Goal: Information Seeking & Learning: Learn about a topic

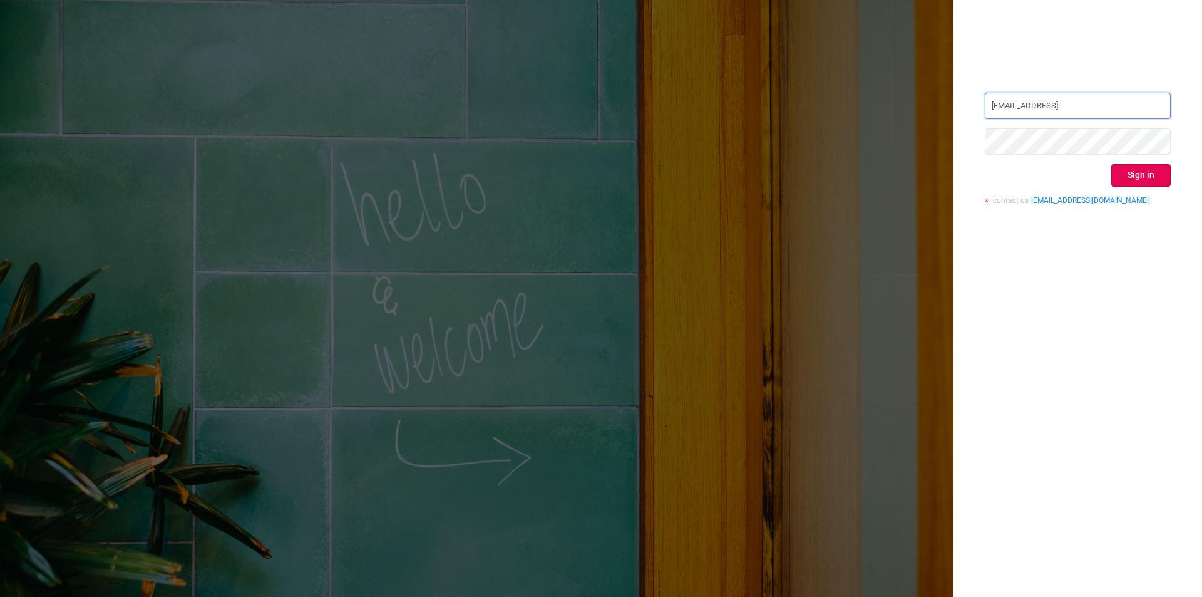
click at [1080, 105] on input "[EMAIL_ADDRESS]" at bounding box center [1078, 106] width 186 height 26
paste input "e.volschak"
type input "[EMAIL_ADDRESS]"
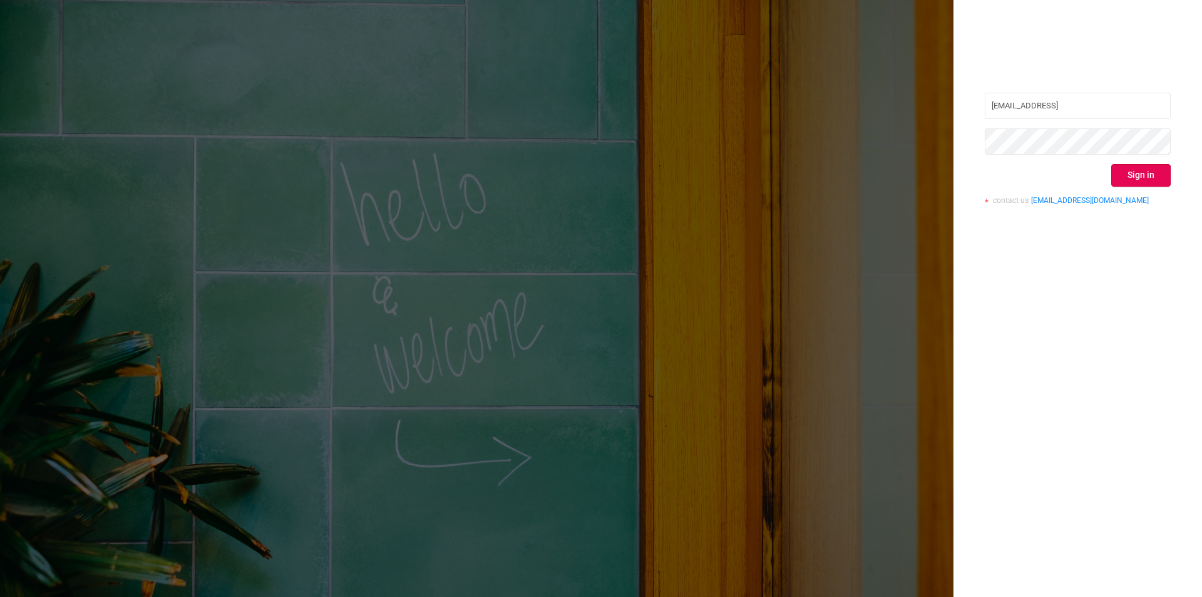
click at [1036, 155] on div "[EMAIL_ADDRESS] Sign in contact us [EMAIL_ADDRESS][DOMAIN_NAME]" at bounding box center [1078, 153] width 186 height 121
click at [1016, 320] on div "[EMAIL_ADDRESS] Sign in contact us [EMAIL_ADDRESS][DOMAIN_NAME]" at bounding box center [1077, 298] width 248 height 597
click at [1142, 173] on button "Sign in" at bounding box center [1140, 175] width 59 height 23
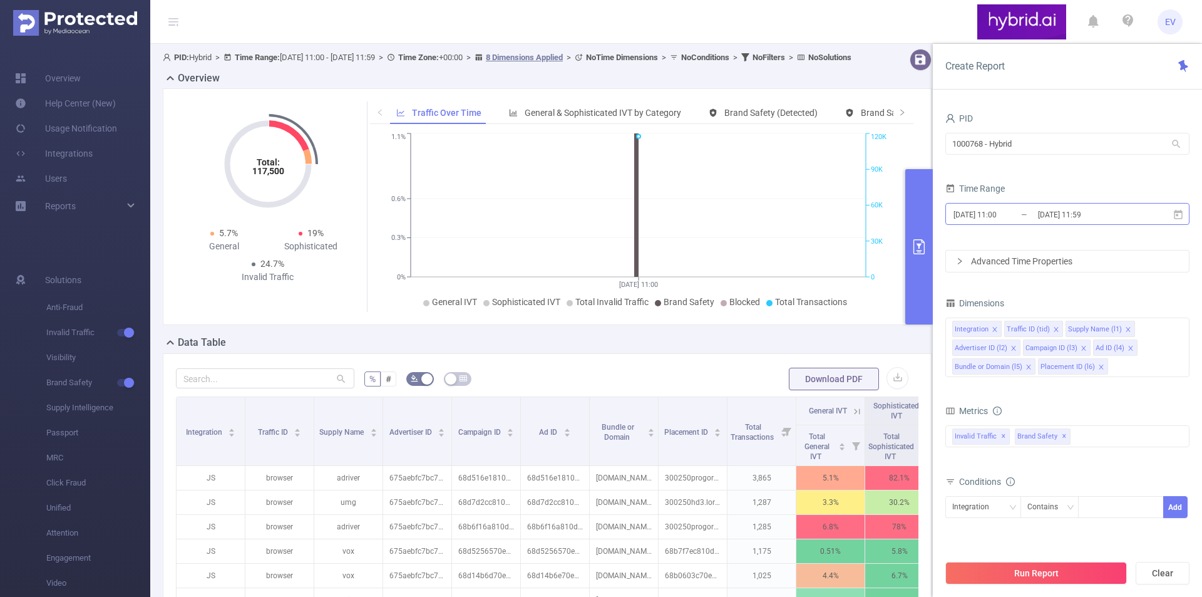
click at [983, 212] on input "[DATE] 11:00" at bounding box center [1002, 214] width 101 height 17
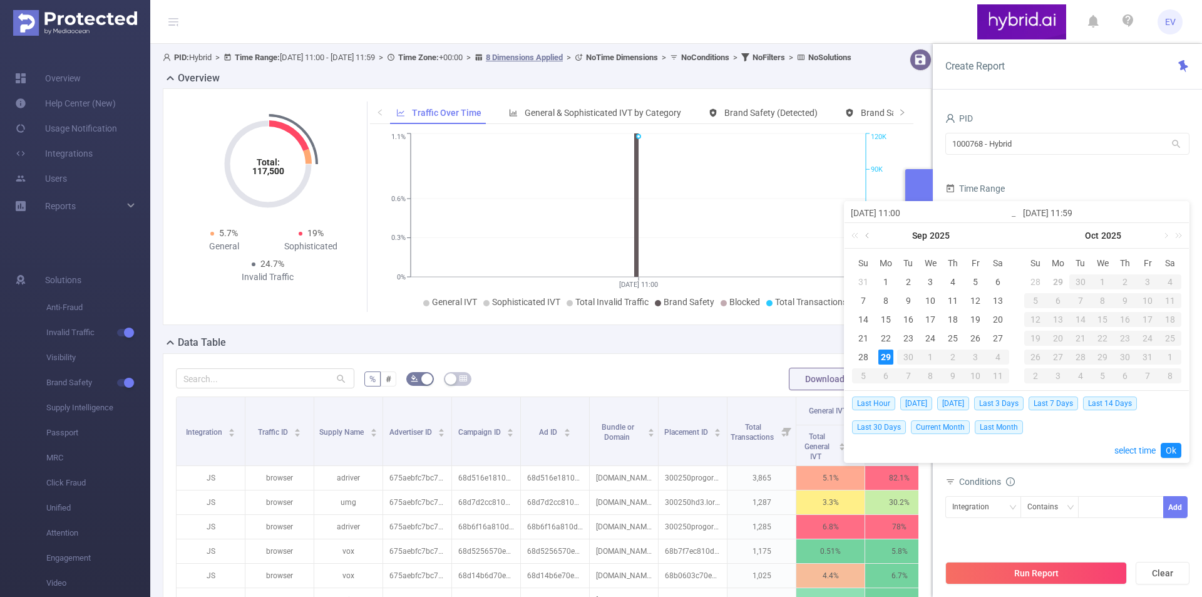
click at [868, 236] on link at bounding box center [868, 235] width 11 height 25
click at [975, 278] on div "1" at bounding box center [975, 281] width 15 height 15
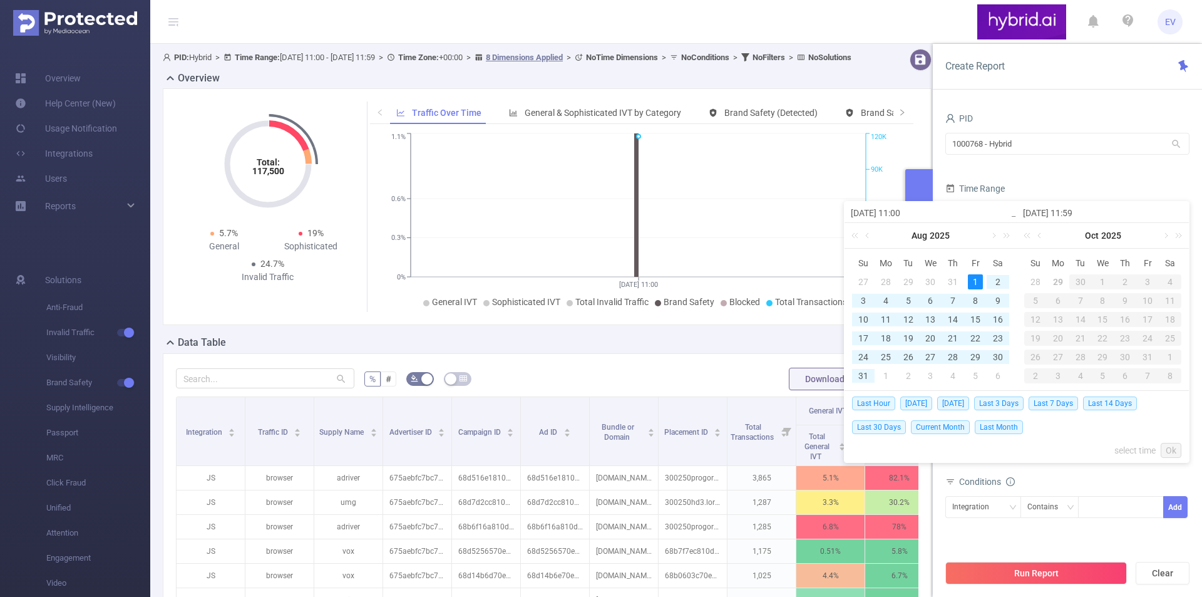
click at [1055, 211] on input "[DATE] 11:59" at bounding box center [1103, 212] width 160 height 15
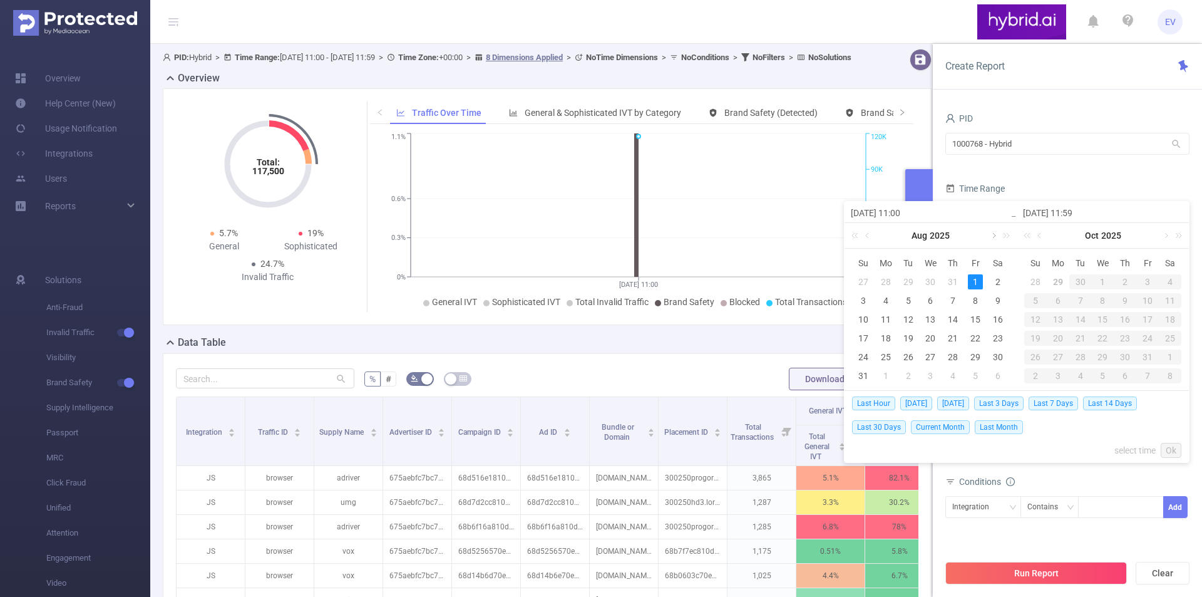
click at [990, 237] on link at bounding box center [992, 235] width 11 height 25
click at [890, 280] on div "1" at bounding box center [885, 281] width 15 height 15
type input "[DATE] 11:00"
type input "[DATE] 11:59"
type input "[DATE] 11:00"
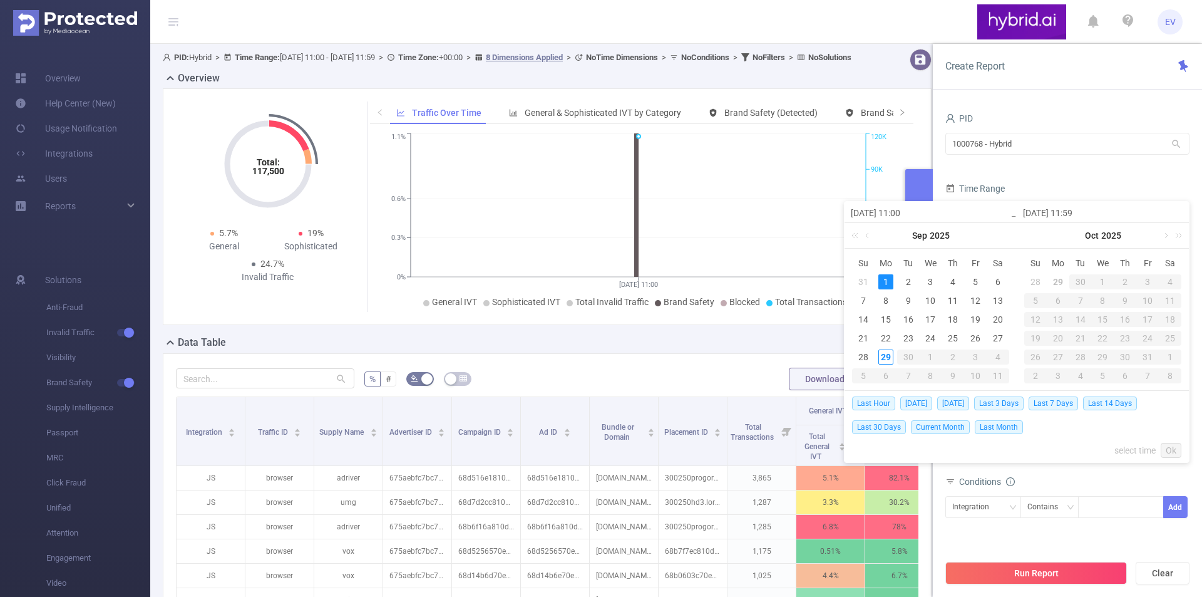
type input "[DATE] 11:59"
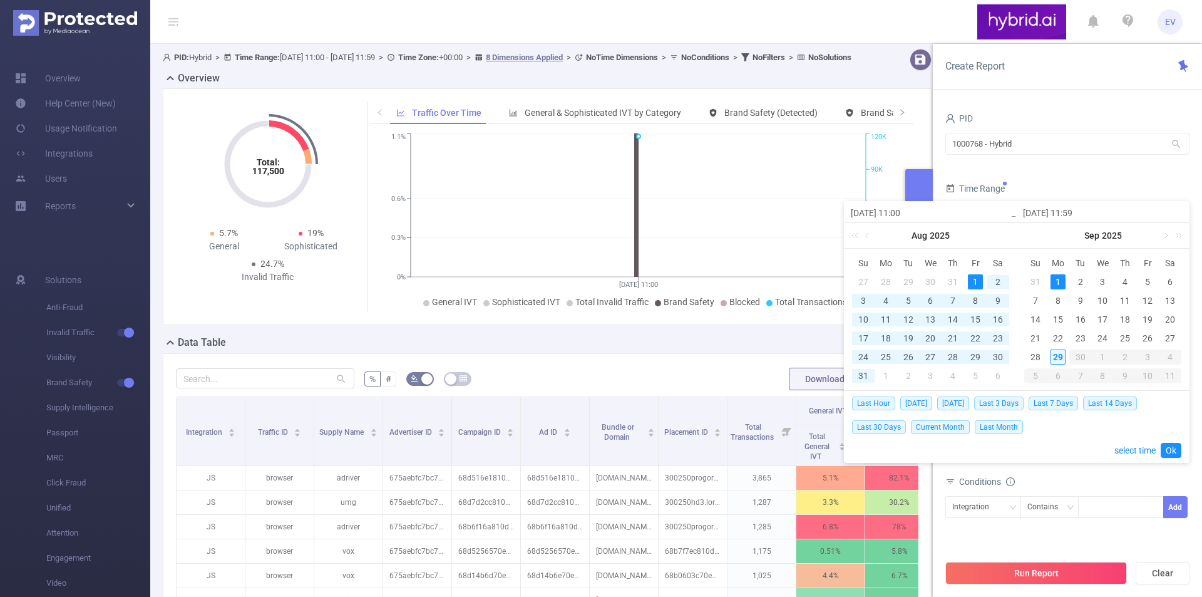
click at [1057, 351] on div "29" at bounding box center [1057, 356] width 15 height 15
click at [1053, 361] on div "29" at bounding box center [1057, 356] width 15 height 15
type input "[DATE] 11:00"
type input "[DATE] 11:59"
type input "[DATE] 11:00"
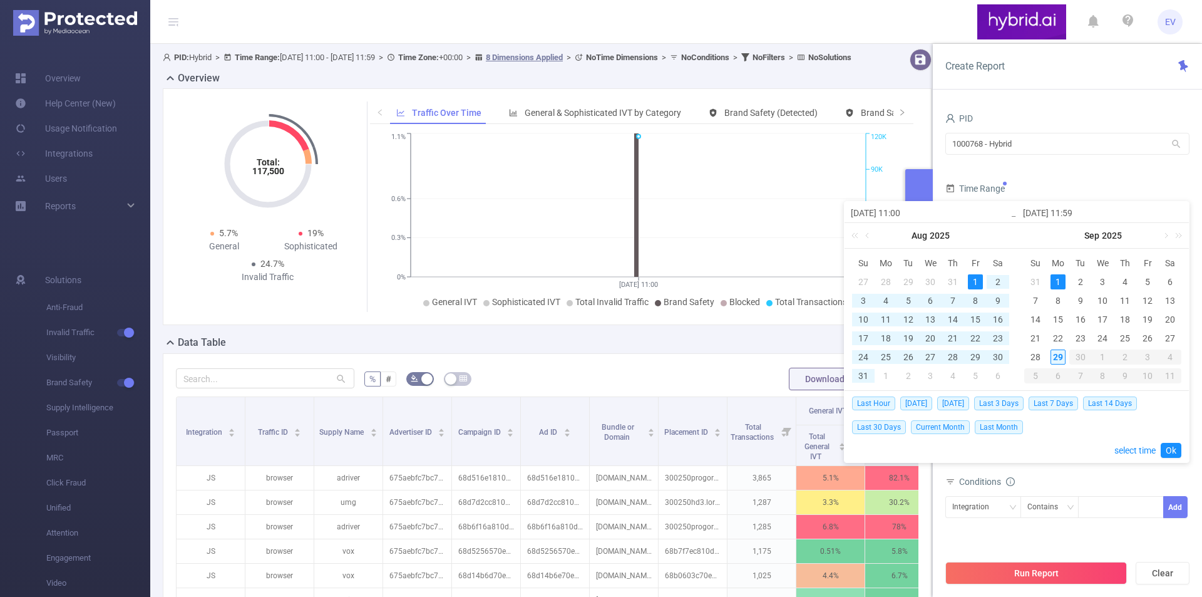
type input "[DATE] 11:59"
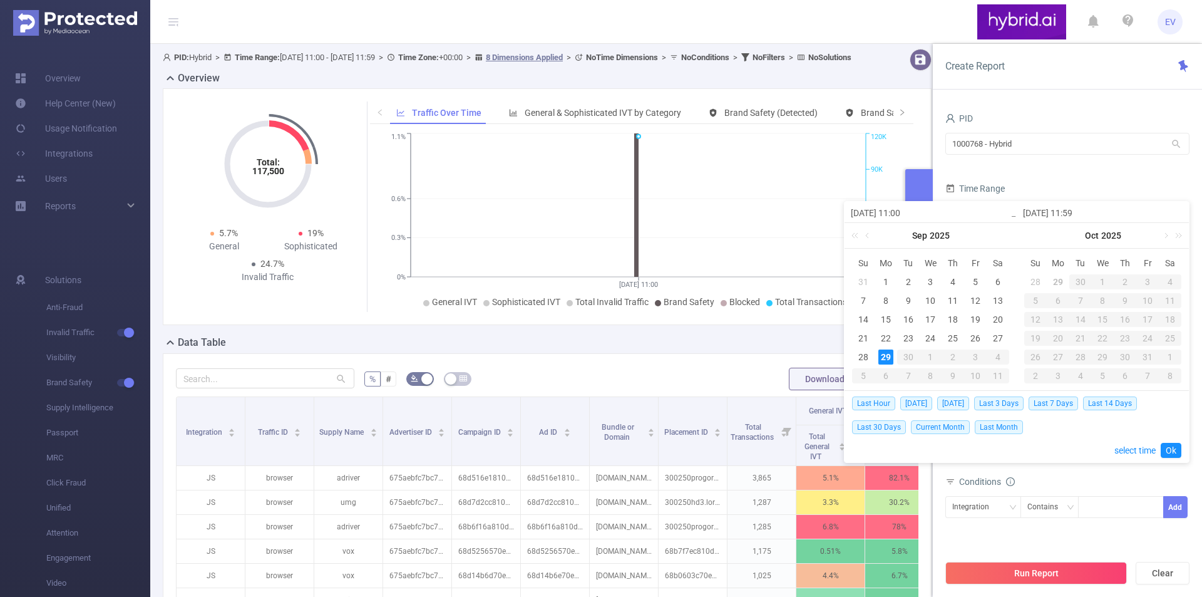
click at [884, 361] on div "29" at bounding box center [885, 356] width 15 height 15
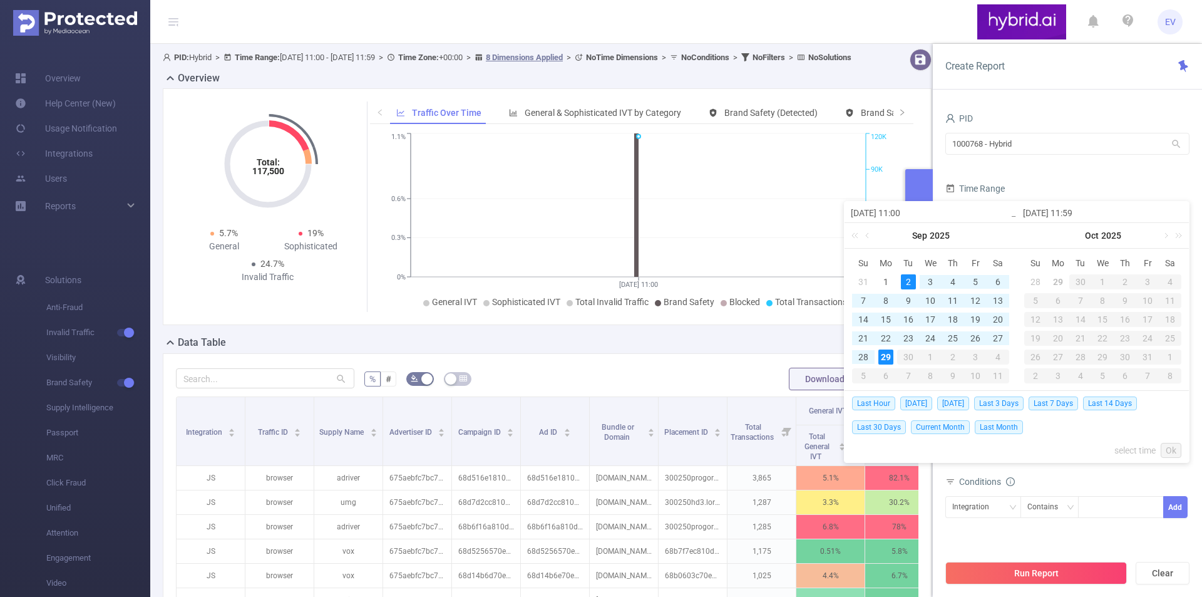
click at [879, 213] on input "[DATE] 11:00" at bounding box center [931, 212] width 160 height 15
click at [882, 281] on div "1" at bounding box center [885, 281] width 15 height 15
type input "[DATE] 11:00"
click at [1171, 455] on link "Ok" at bounding box center [1170, 450] width 21 height 15
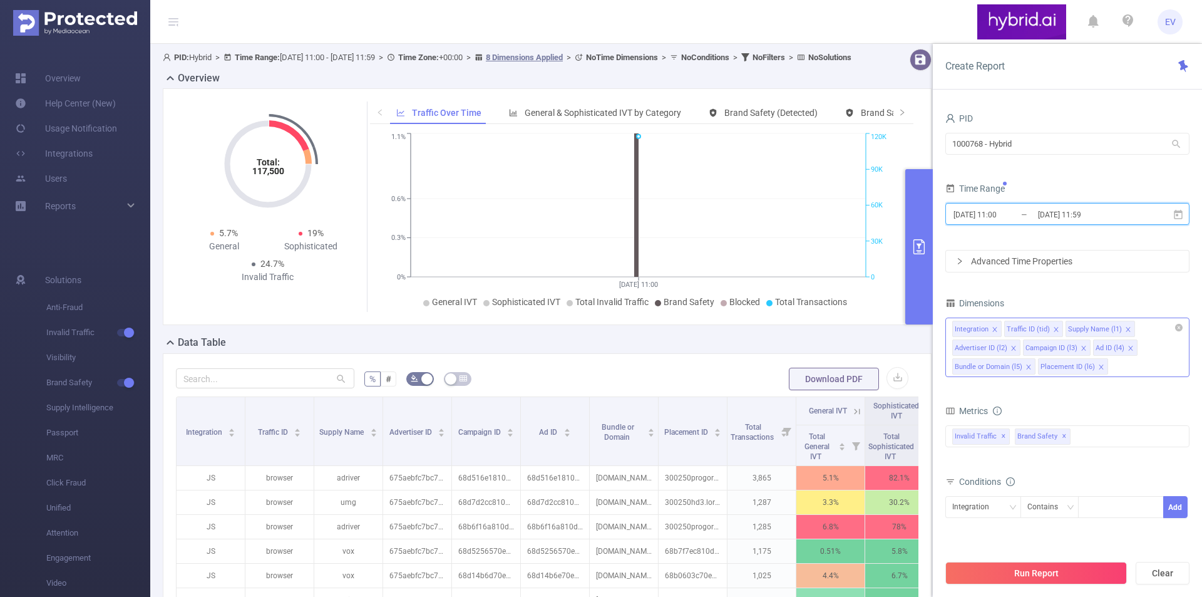
click at [993, 332] on icon "icon: close" at bounding box center [994, 329] width 6 height 6
click at [1005, 327] on icon "icon: close" at bounding box center [1004, 329] width 6 height 6
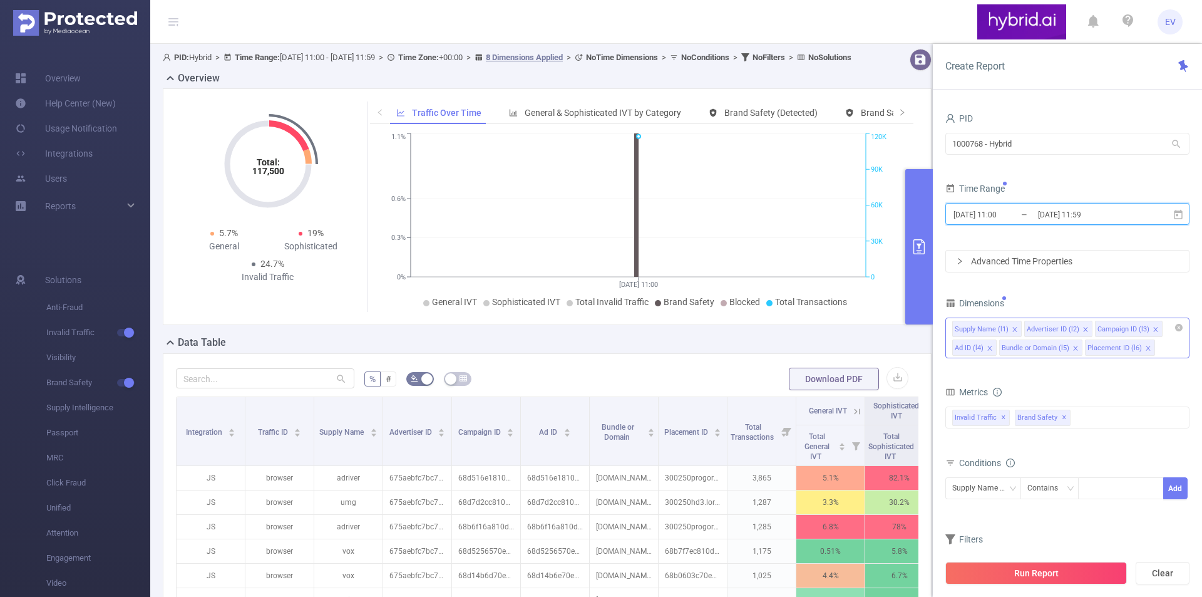
click at [1083, 327] on icon "icon: close" at bounding box center [1085, 329] width 6 height 6
click at [1062, 327] on icon "icon: close" at bounding box center [1061, 329] width 6 height 6
click at [1098, 330] on icon "icon: close" at bounding box center [1100, 329] width 6 height 6
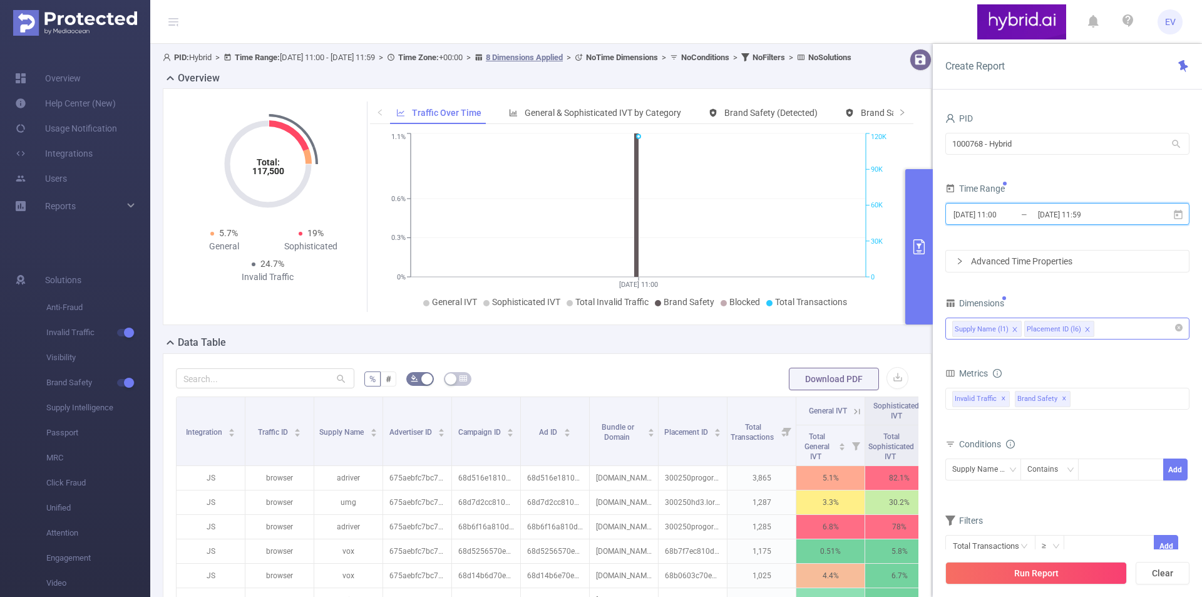
click at [1084, 326] on icon "icon: close" at bounding box center [1087, 329] width 6 height 6
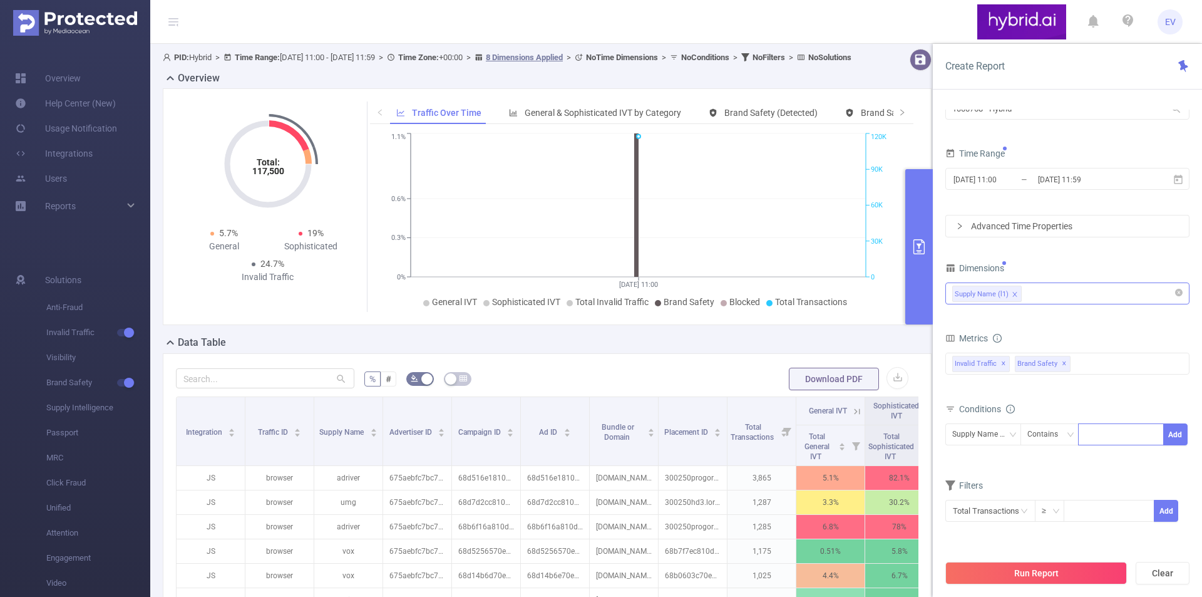
click at [1107, 439] on div at bounding box center [1121, 434] width 72 height 21
type input "фвы"
click at [1107, 439] on div "фвы" at bounding box center [1121, 434] width 72 height 21
click at [1107, 439] on li "фвы" at bounding box center [1103, 434] width 36 height 16
click at [1114, 436] on icon "icon: close" at bounding box center [1113, 435] width 6 height 6
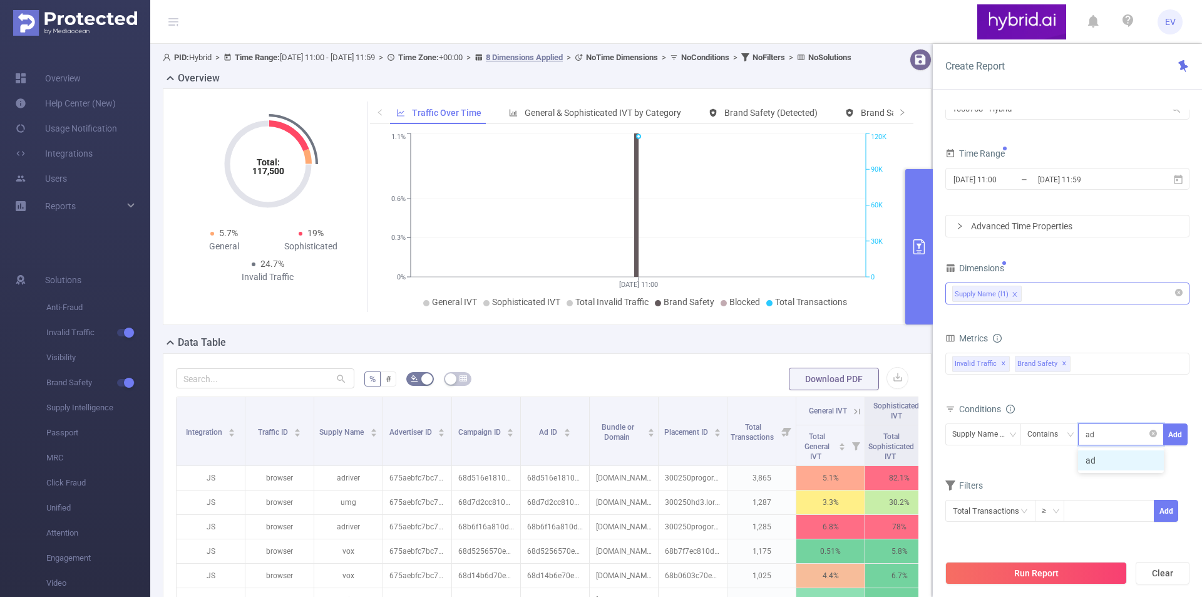
type input "ad"
click at [1116, 436] on div "ad" at bounding box center [1121, 434] width 72 height 21
click at [1116, 436] on input at bounding box center [1119, 434] width 6 height 16
click at [1106, 429] on span at bounding box center [1107, 435] width 6 height 14
click at [1102, 400] on div "Conditions" at bounding box center [1067, 410] width 244 height 21
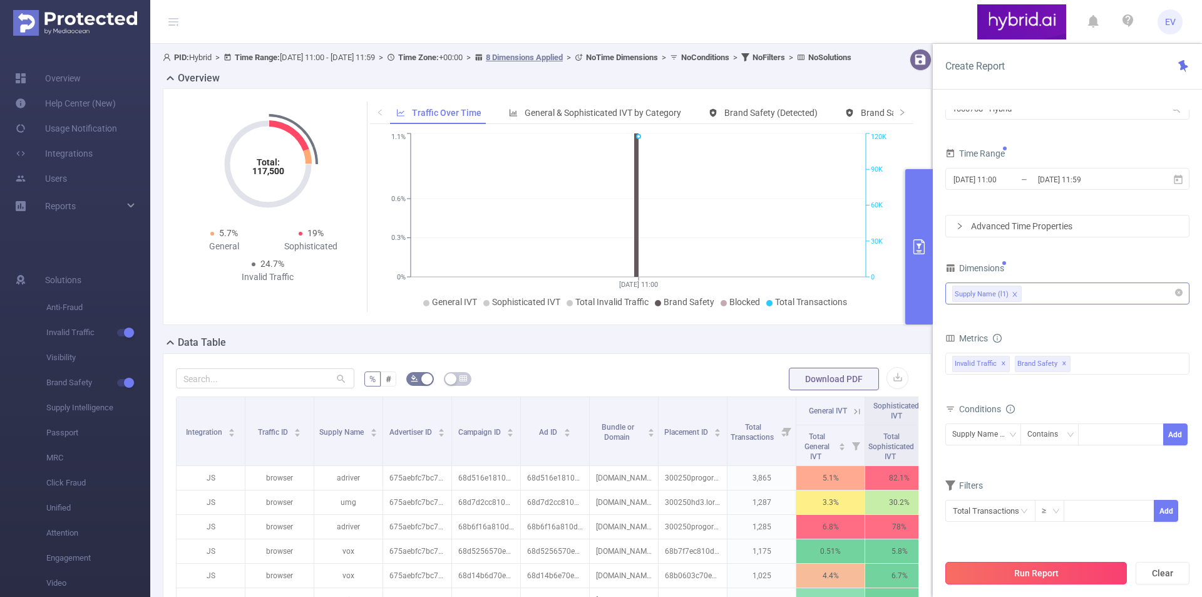
click at [1055, 576] on button "Run Report" at bounding box center [1036, 572] width 182 height 23
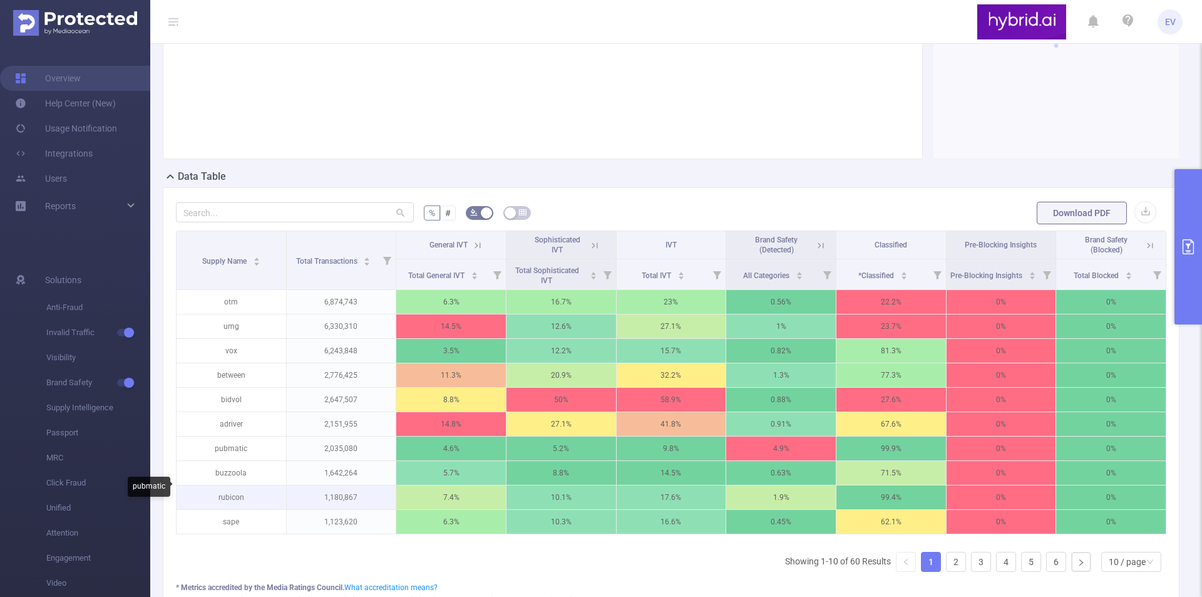
scroll to position [188, 0]
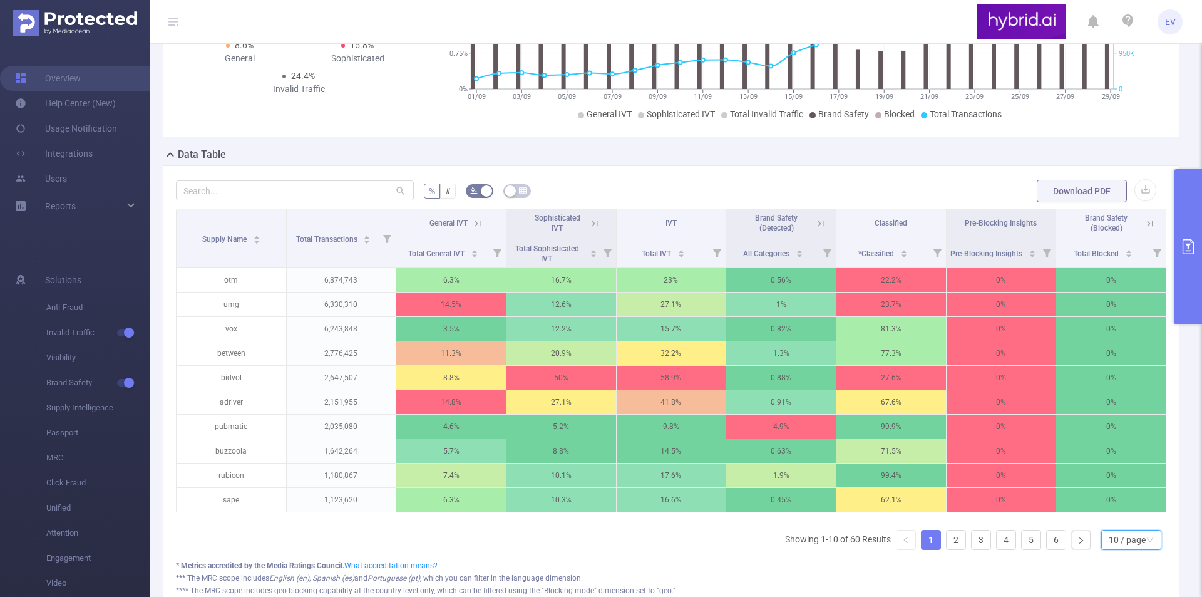
click at [1132, 544] on div "10 / page" at bounding box center [1127, 539] width 37 height 19
click at [1124, 525] on li "50 / page" at bounding box center [1121, 526] width 60 height 20
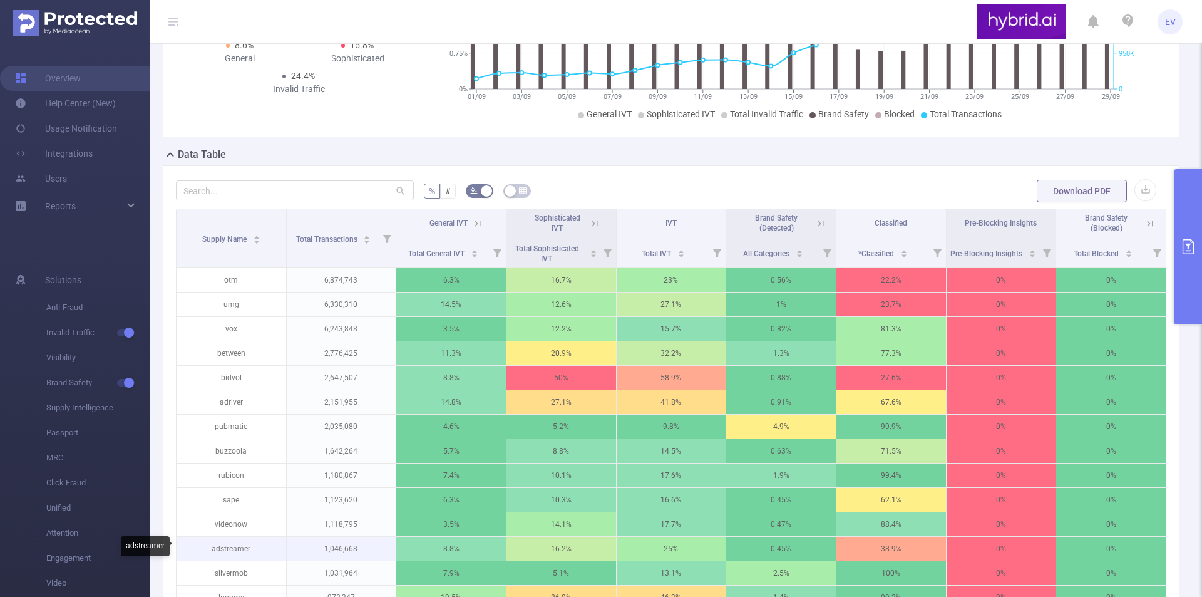
click at [233, 551] on p "adstreamer" at bounding box center [232, 548] width 110 height 24
copy p "adstreamer"
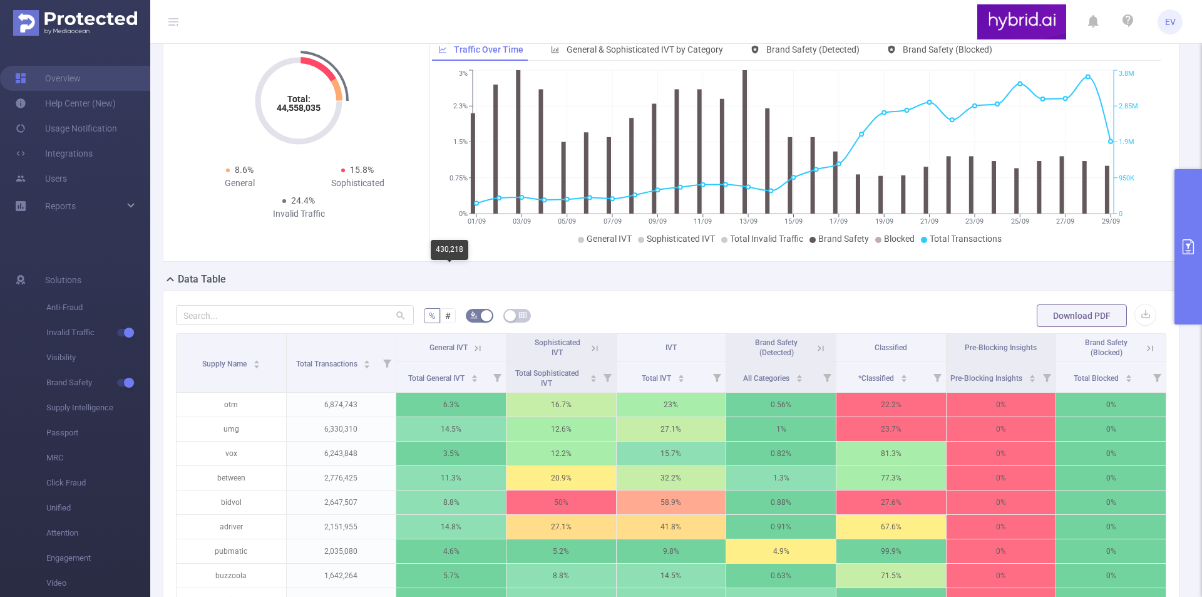
scroll to position [0, 0]
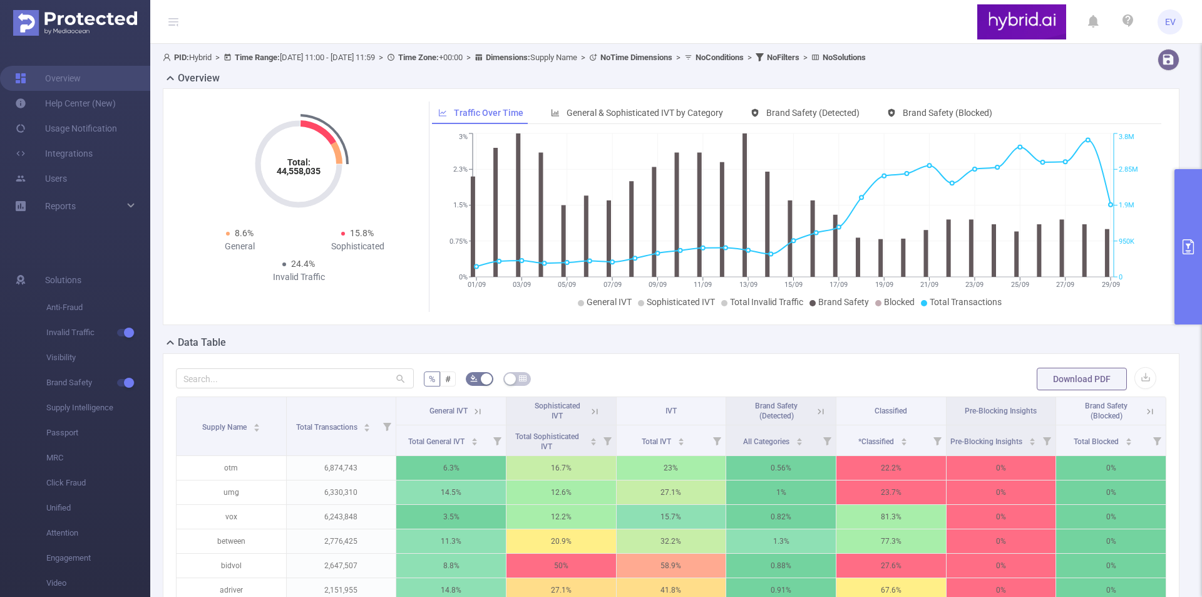
click at [1198, 259] on button "primary" at bounding box center [1188, 246] width 28 height 155
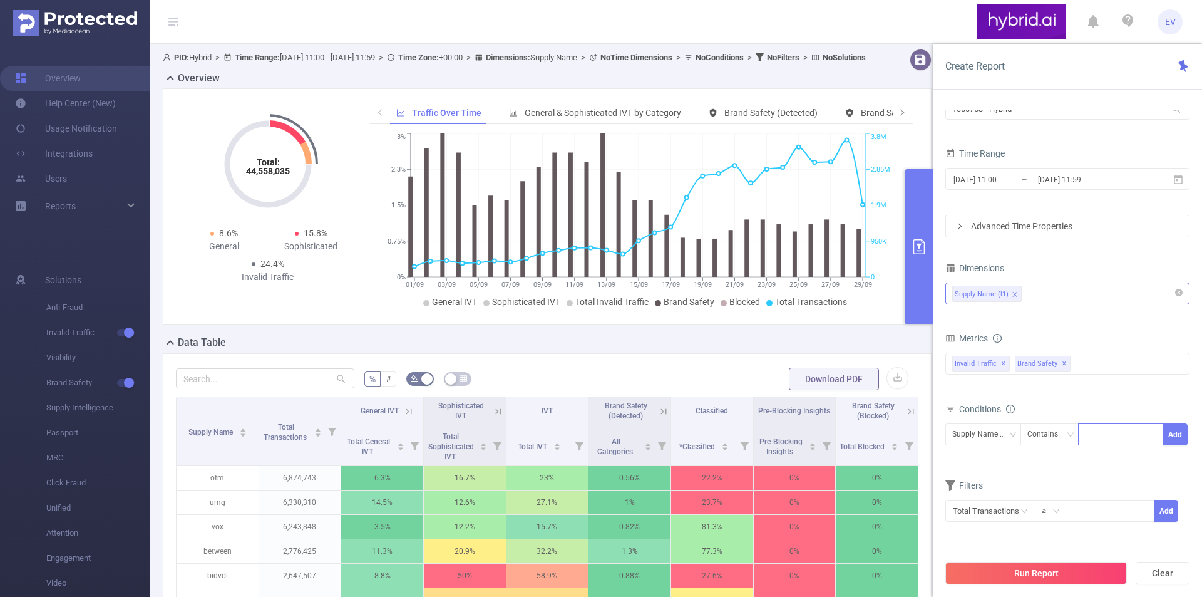
click at [1106, 429] on div at bounding box center [1121, 434] width 72 height 21
paste input "adstreamer"
type input "adstreamer"
click at [1181, 434] on button "Add" at bounding box center [1175, 434] width 24 height 22
click at [1025, 581] on button "Run Report" at bounding box center [1036, 572] width 182 height 23
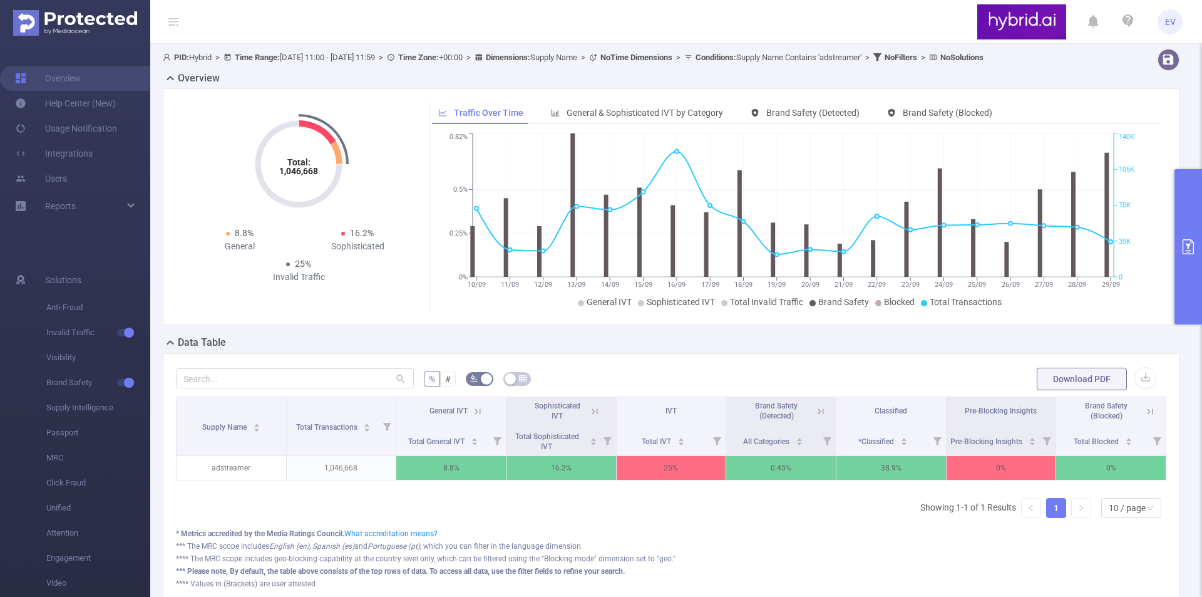
click at [1193, 245] on icon "primary" at bounding box center [1187, 246] width 11 height 15
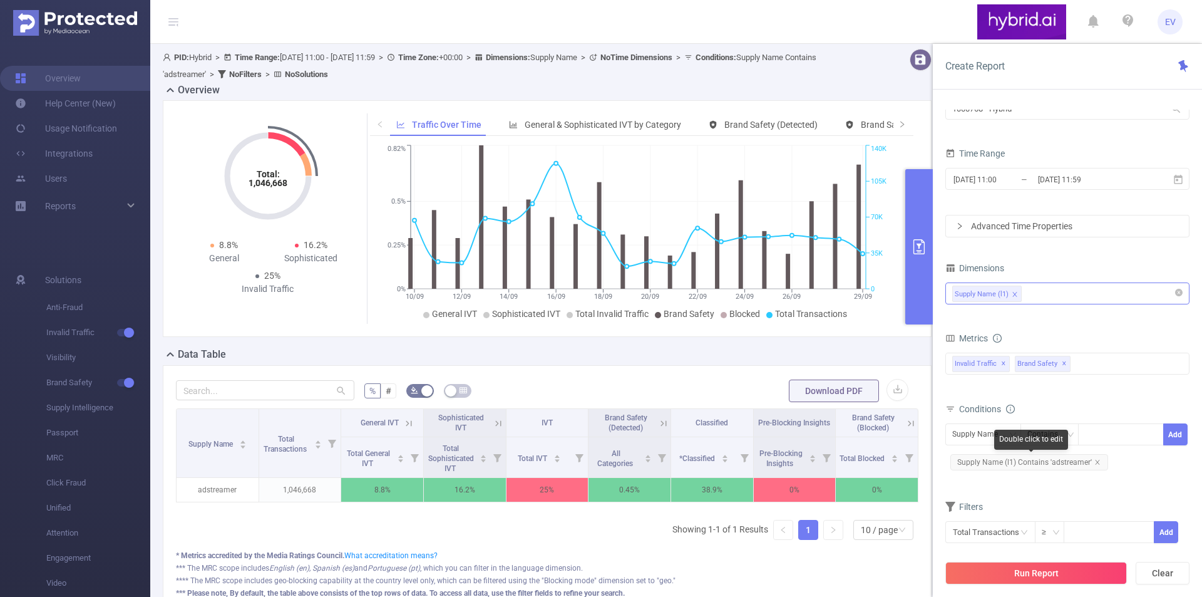
click at [1094, 458] on span "Supply Name (l1) Contains 'adstreamer'" at bounding box center [1029, 462] width 158 height 16
click at [1095, 462] on icon "icon: close" at bounding box center [1097, 462] width 6 height 6
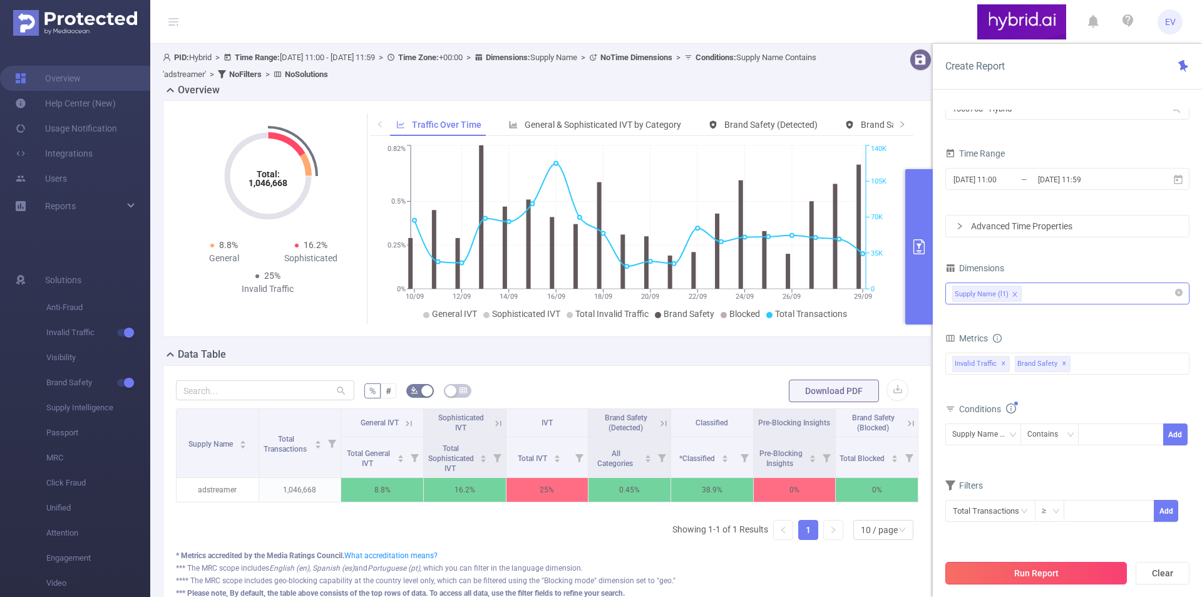
click at [1049, 563] on button "Run Report" at bounding box center [1036, 572] width 182 height 23
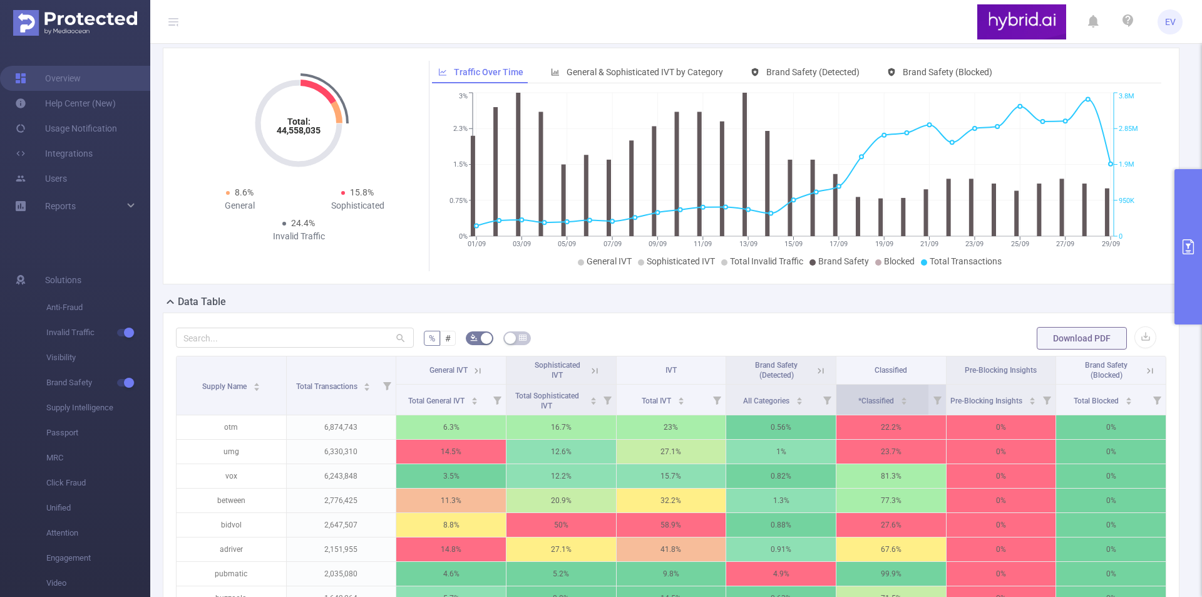
scroll to position [63, 0]
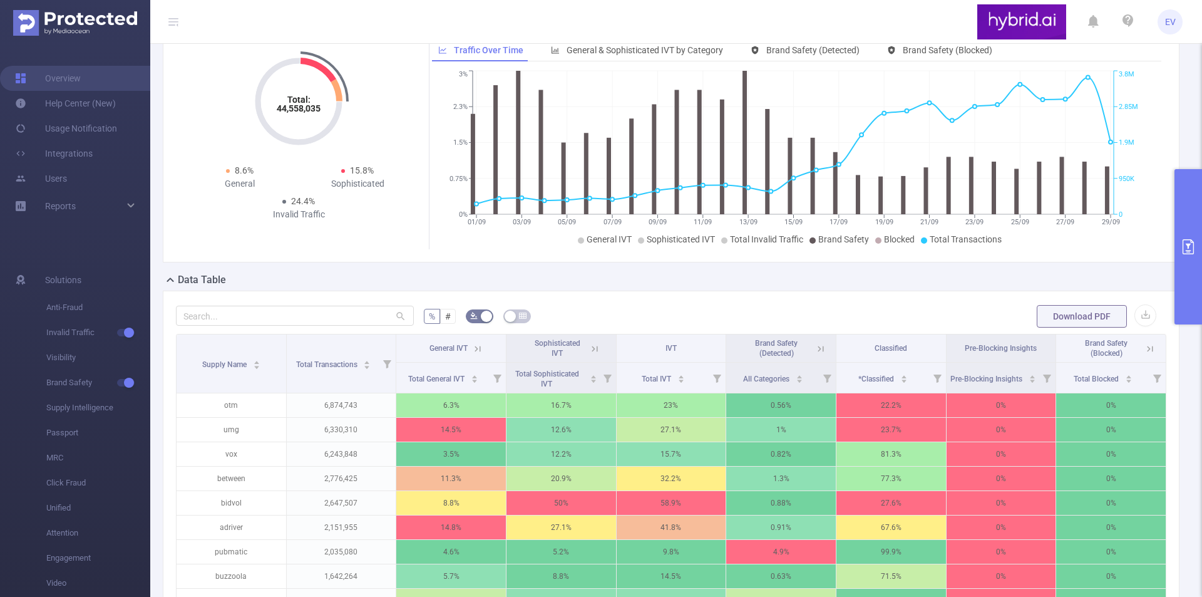
click at [1182, 241] on icon "primary" at bounding box center [1187, 246] width 11 height 15
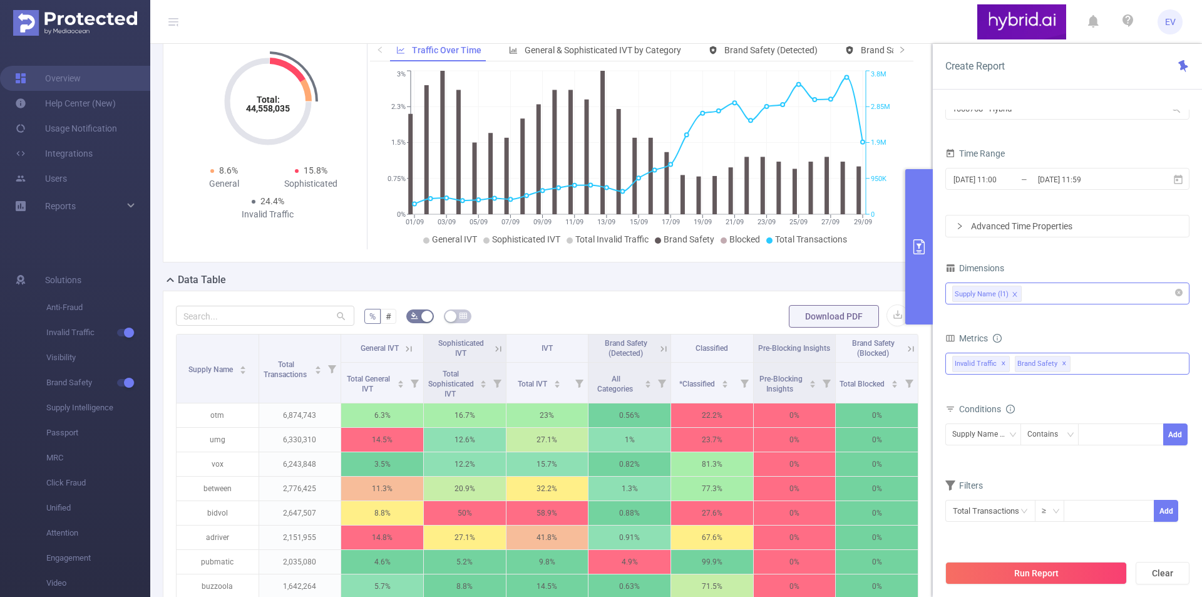
click at [1112, 369] on div "Invalid Traffic ✕ Brand Safety ✕" at bounding box center [1067, 363] width 244 height 22
click at [1073, 283] on div "Supply Name (l1)" at bounding box center [1067, 293] width 230 height 21
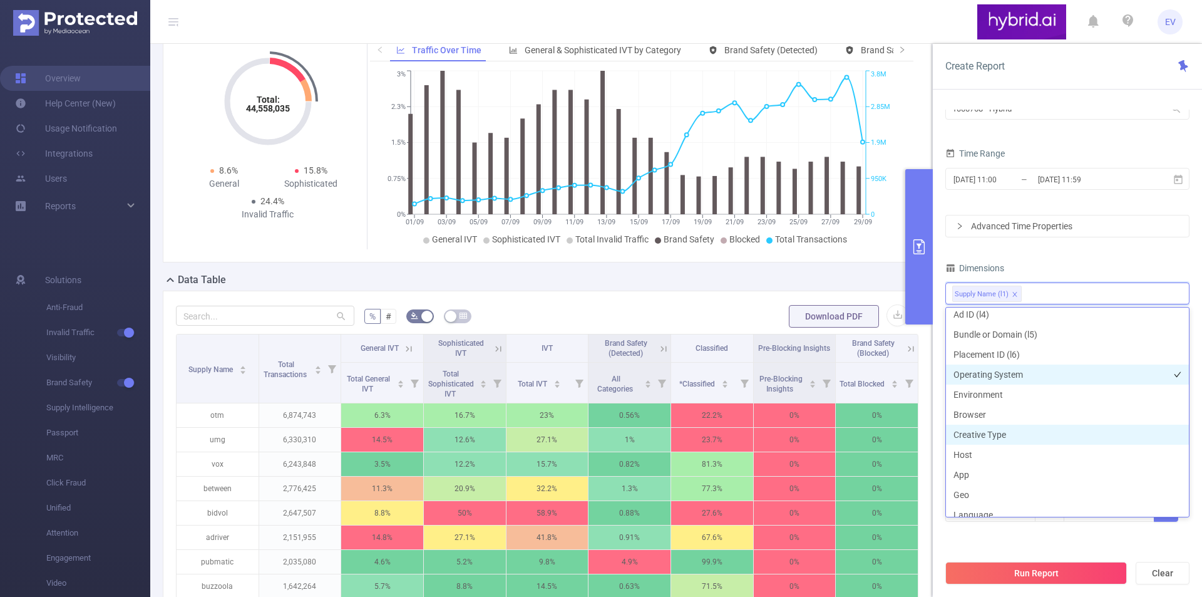
scroll to position [125, 0]
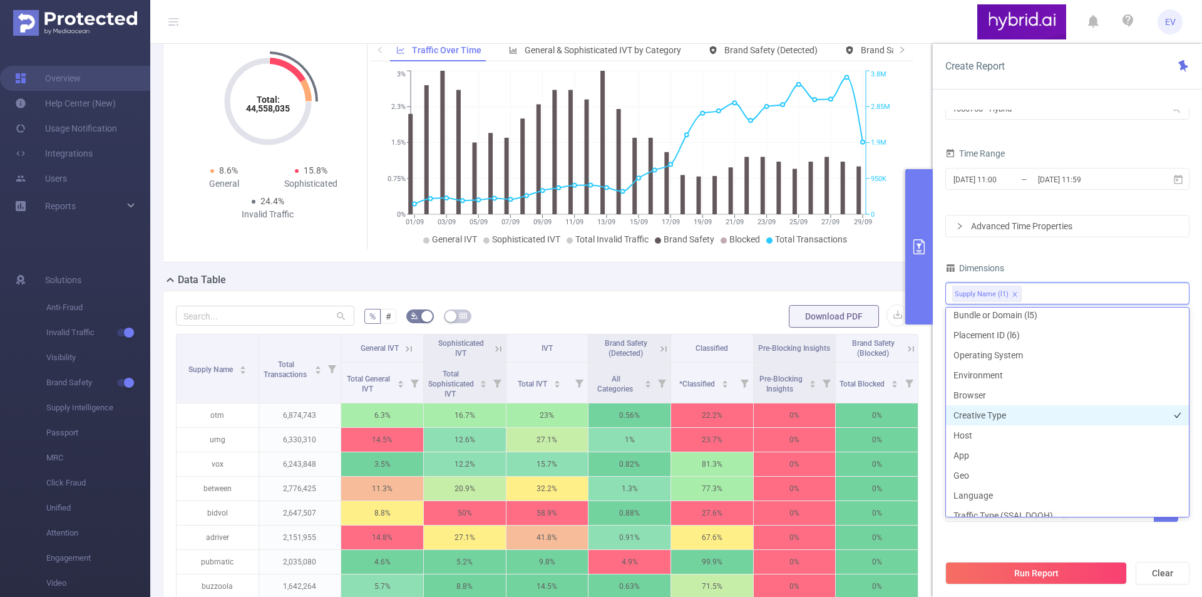
click at [983, 418] on li "Creative Type" at bounding box center [1067, 415] width 243 height 20
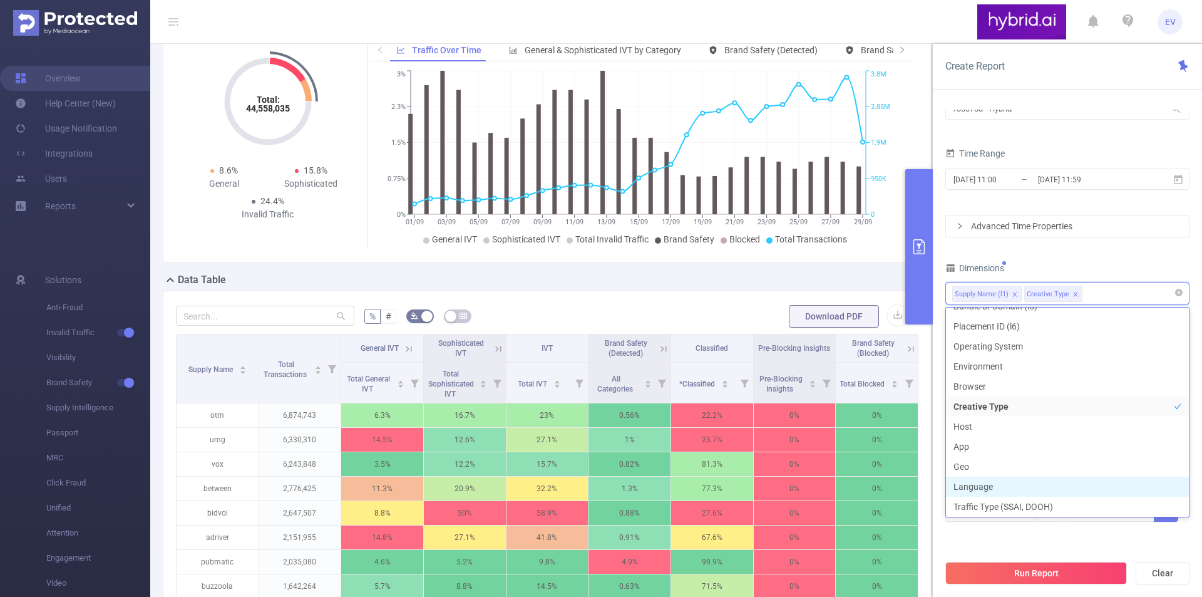
scroll to position [123, 0]
click at [1089, 250] on div "PID 1000768 - Hybrid 1000768 - Hybrid Time Range [DATE] 11:00 _ [DATE] 11:59 Ad…" at bounding box center [1067, 305] width 244 height 463
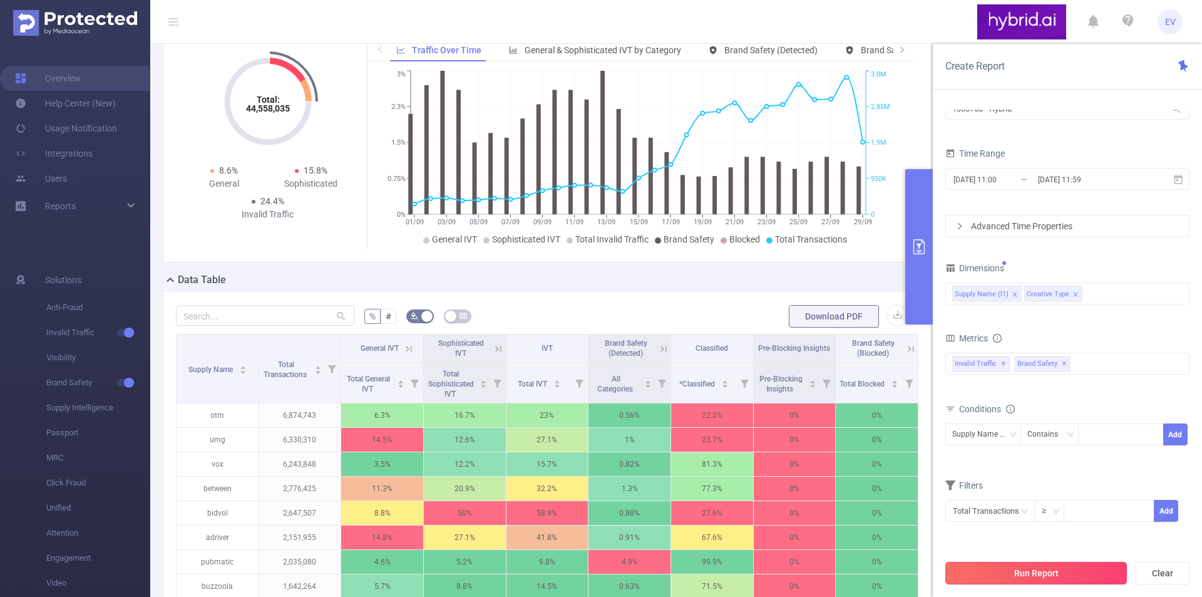
click at [1004, 580] on button "Run Report" at bounding box center [1036, 572] width 182 height 23
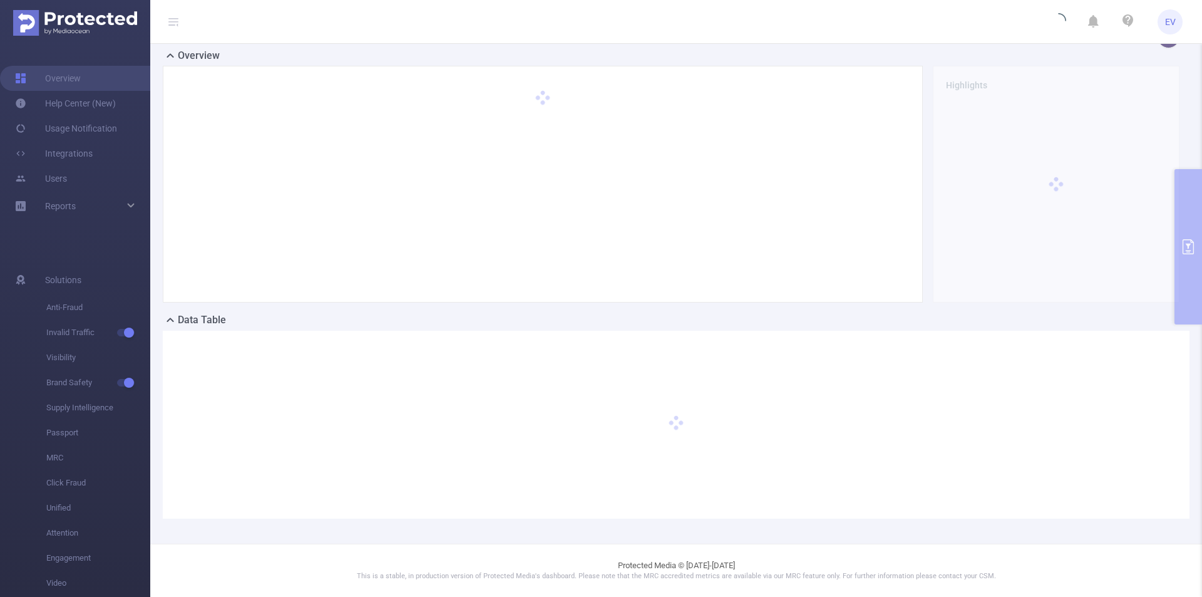
scroll to position [23, 0]
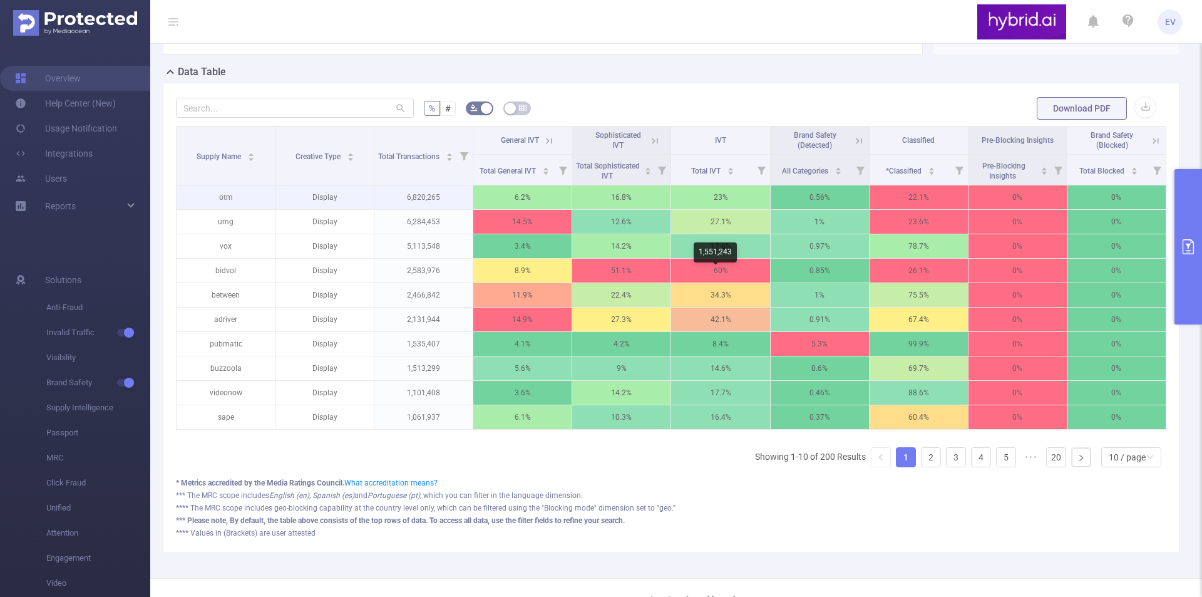
scroll to position [273, 0]
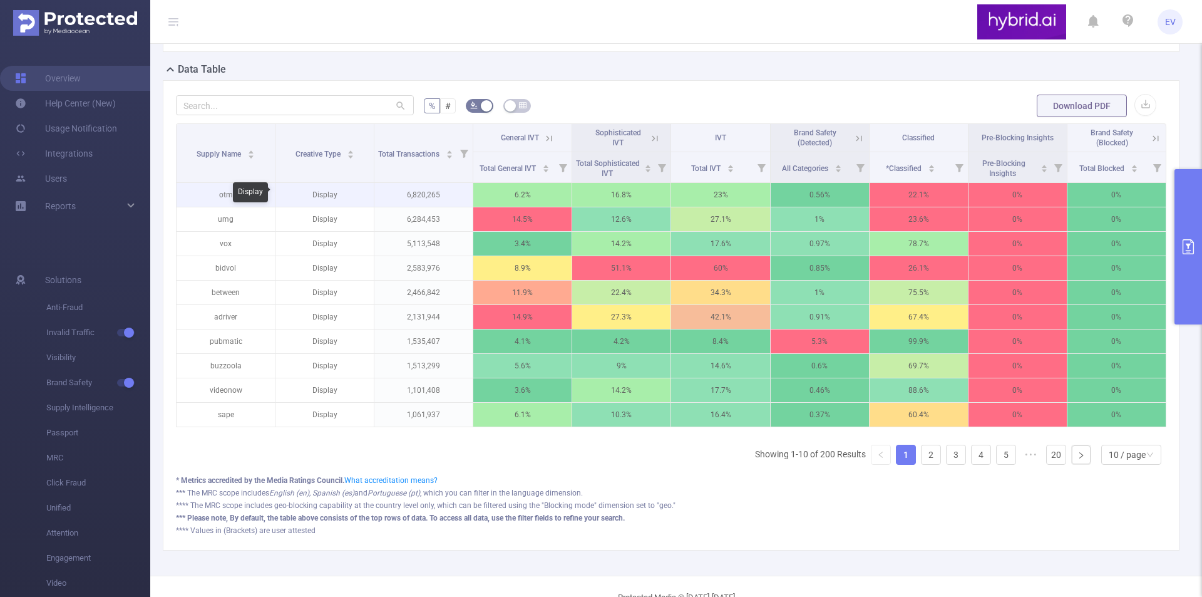
click at [317, 187] on p "Display" at bounding box center [324, 195] width 98 height 24
copy p "Display"
click at [1194, 247] on icon "primary" at bounding box center [1188, 246] width 15 height 15
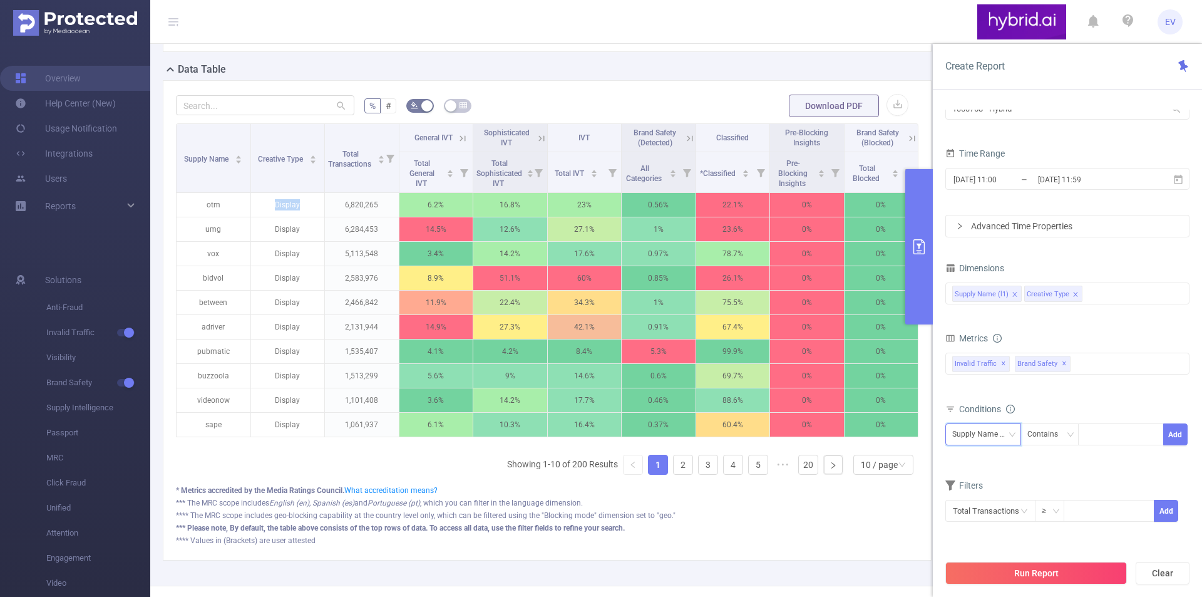
click at [1012, 437] on icon "icon: down" at bounding box center [1012, 435] width 8 height 8
click at [973, 483] on li "Creative Type" at bounding box center [987, 480] width 84 height 20
click at [1099, 428] on div at bounding box center [1121, 434] width 72 height 21
paste input "Display"
type input "Display"
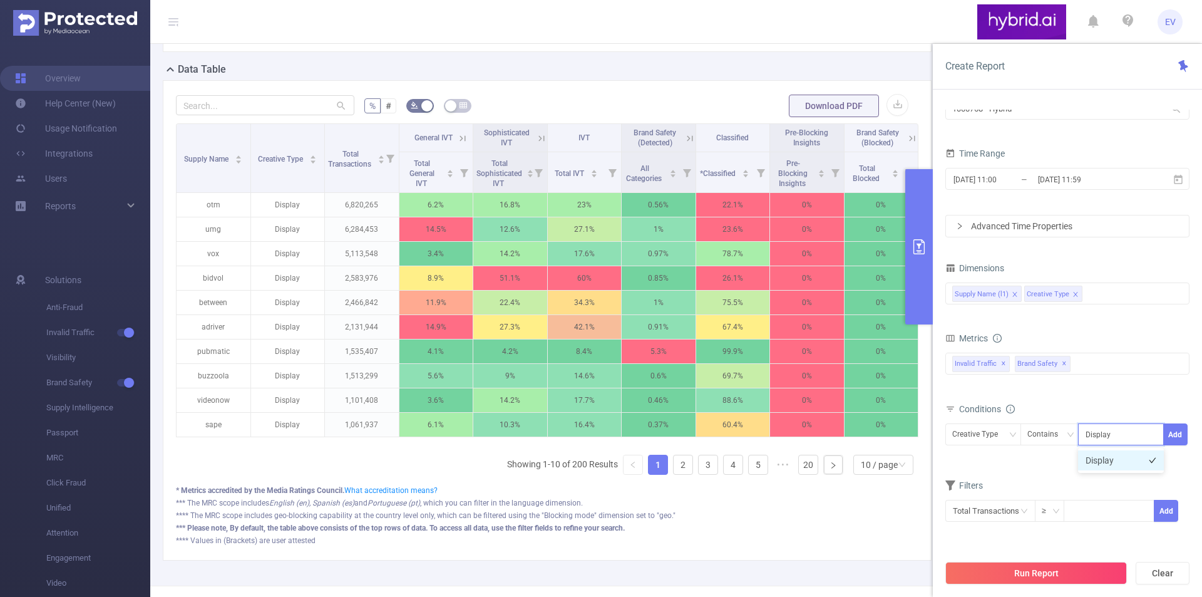
click at [1105, 459] on li "Display" at bounding box center [1121, 460] width 86 height 20
click at [1181, 426] on button "Add" at bounding box center [1175, 434] width 24 height 22
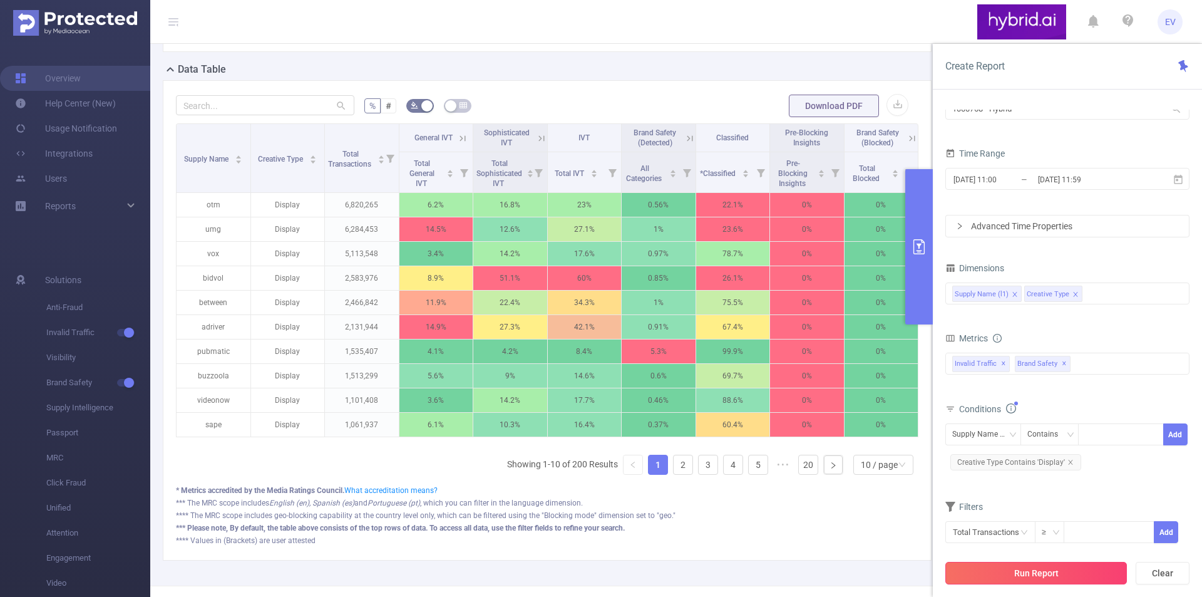
click at [1012, 575] on button "Run Report" at bounding box center [1036, 572] width 182 height 23
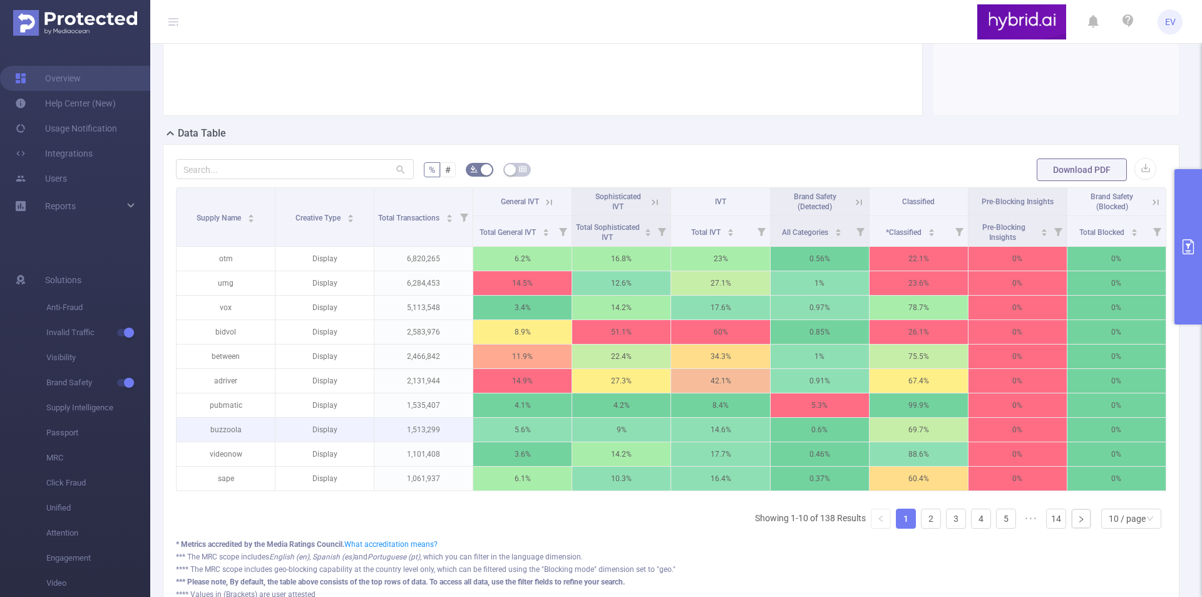
scroll to position [210, 0]
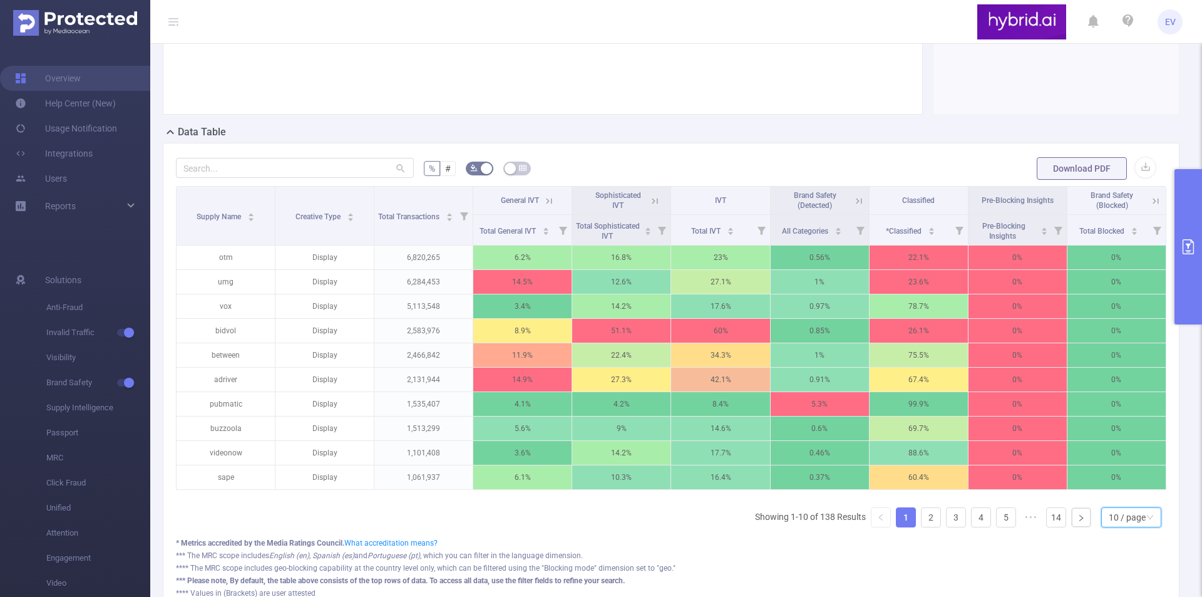
click at [1125, 522] on div "10 / page" at bounding box center [1127, 517] width 37 height 19
click at [1104, 505] on li "50 / page" at bounding box center [1121, 504] width 60 height 20
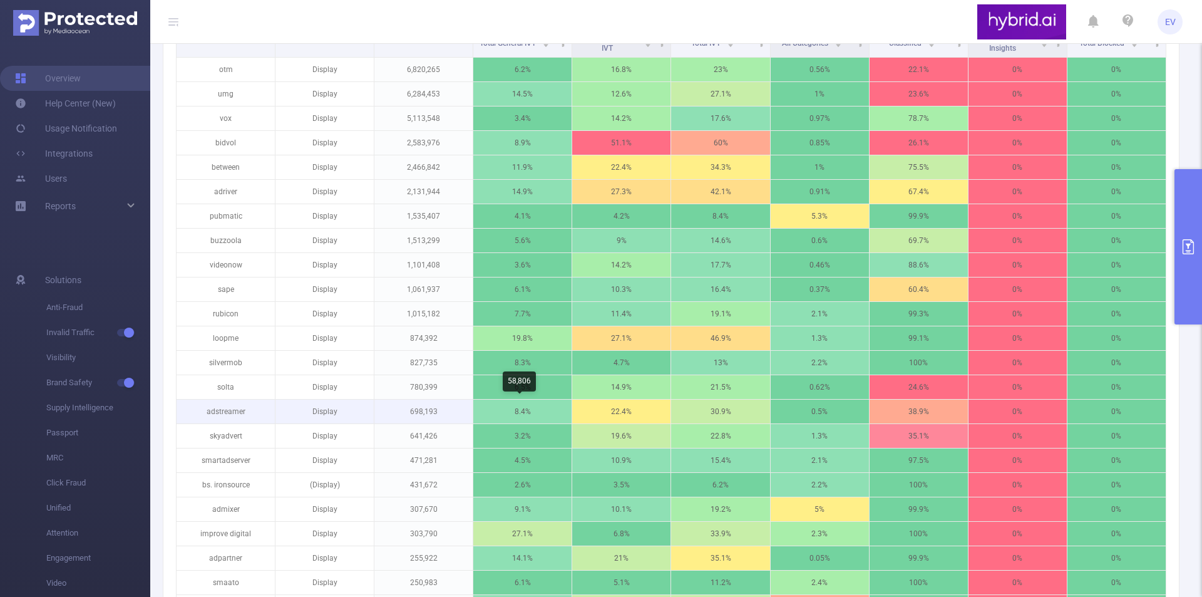
scroll to position [336, 0]
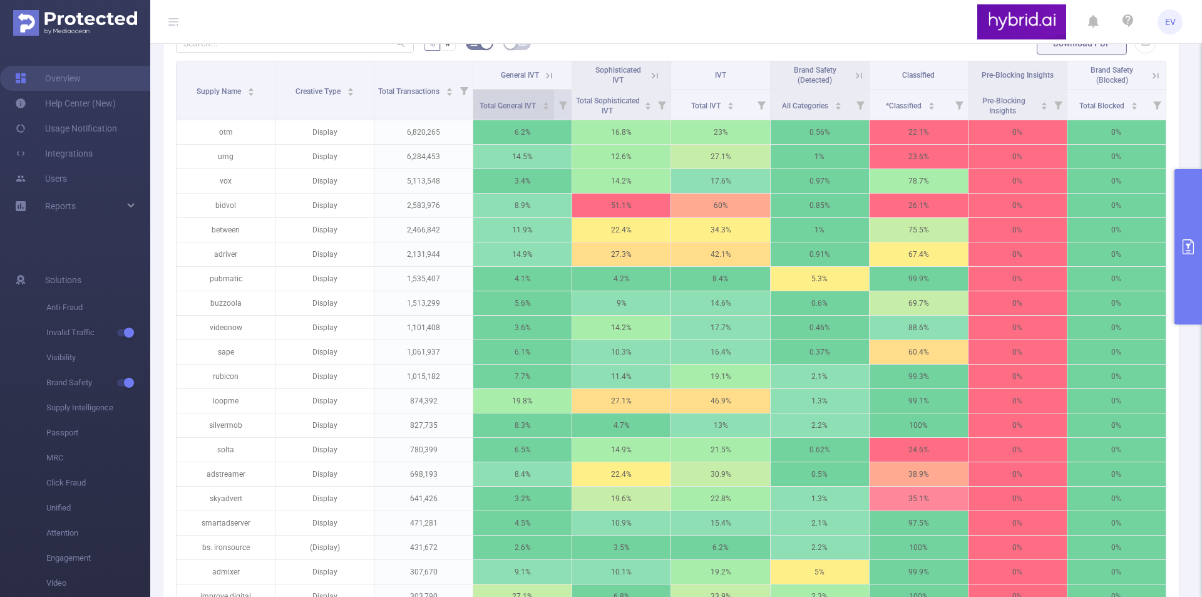
click at [543, 103] on icon "icon: caret-up" at bounding box center [546, 103] width 7 height 7
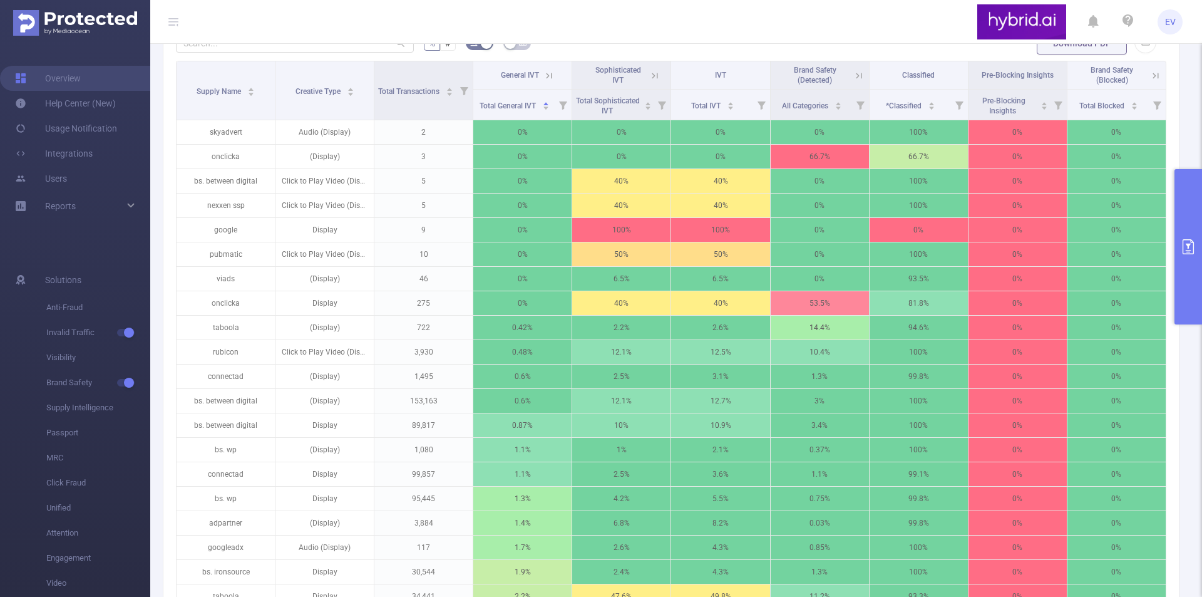
click at [1192, 249] on icon "primary" at bounding box center [1188, 246] width 15 height 15
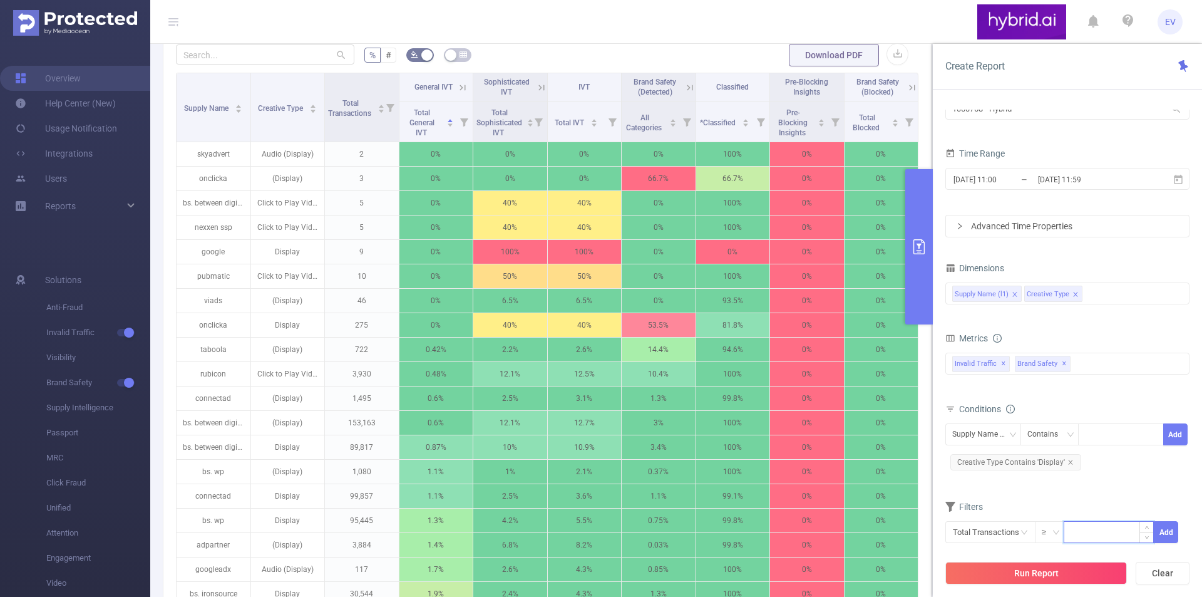
click at [1096, 536] on input at bounding box center [1108, 530] width 89 height 19
type input "10,000"
click at [1033, 576] on button "Run Report" at bounding box center [1036, 572] width 182 height 23
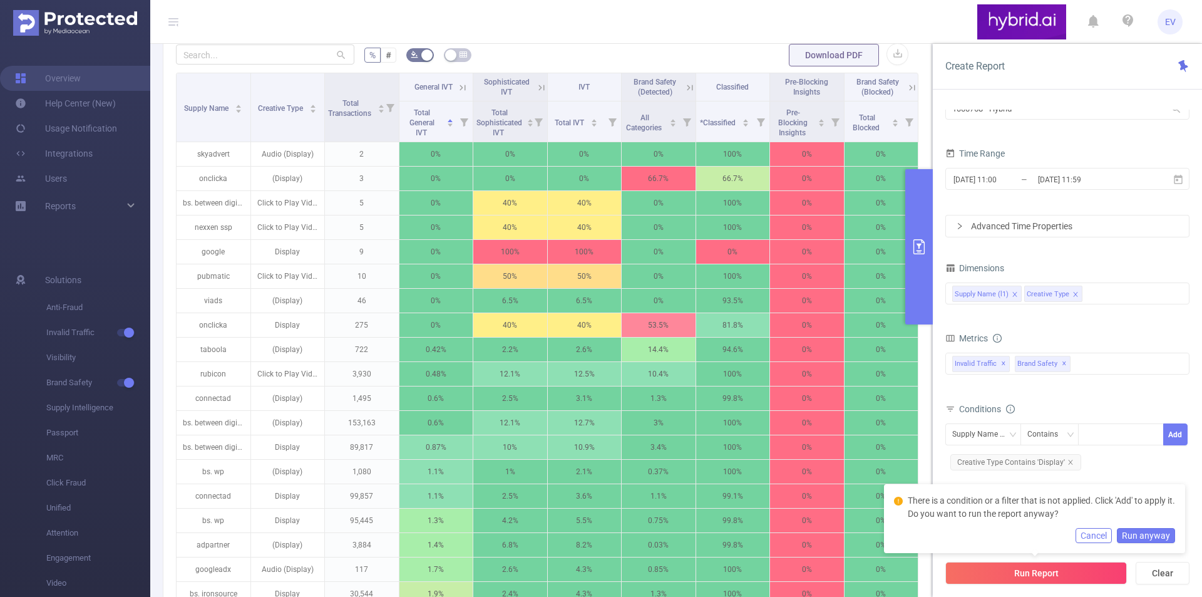
click at [1127, 468] on div "Supply Name (l1) Contains Add Creative Type Contains 'Display'" at bounding box center [1067, 447] width 244 height 49
click at [1159, 538] on button "Run anyway" at bounding box center [1146, 535] width 58 height 15
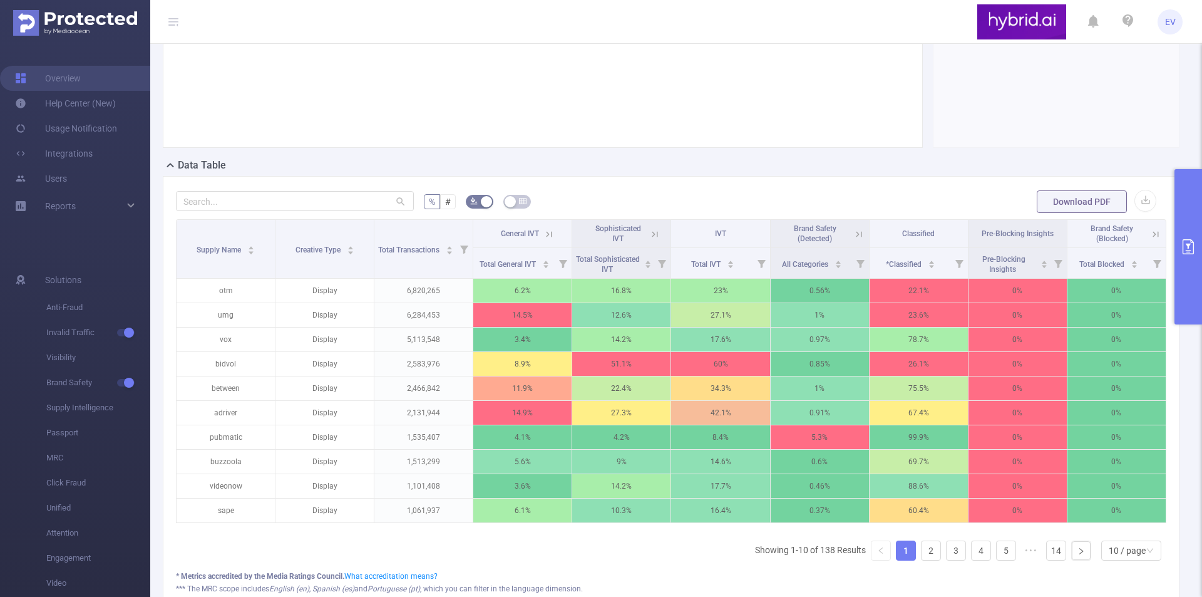
scroll to position [273, 0]
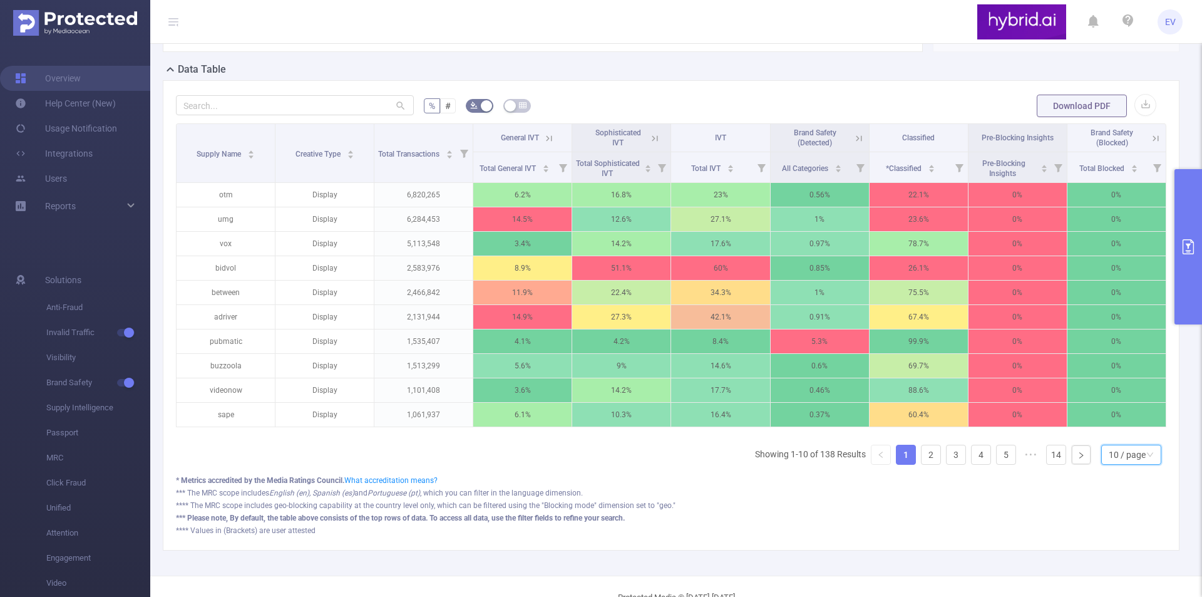
click at [1150, 464] on div "10 / page" at bounding box center [1131, 454] width 60 height 20
click at [1119, 442] on li "50 / page" at bounding box center [1121, 441] width 60 height 20
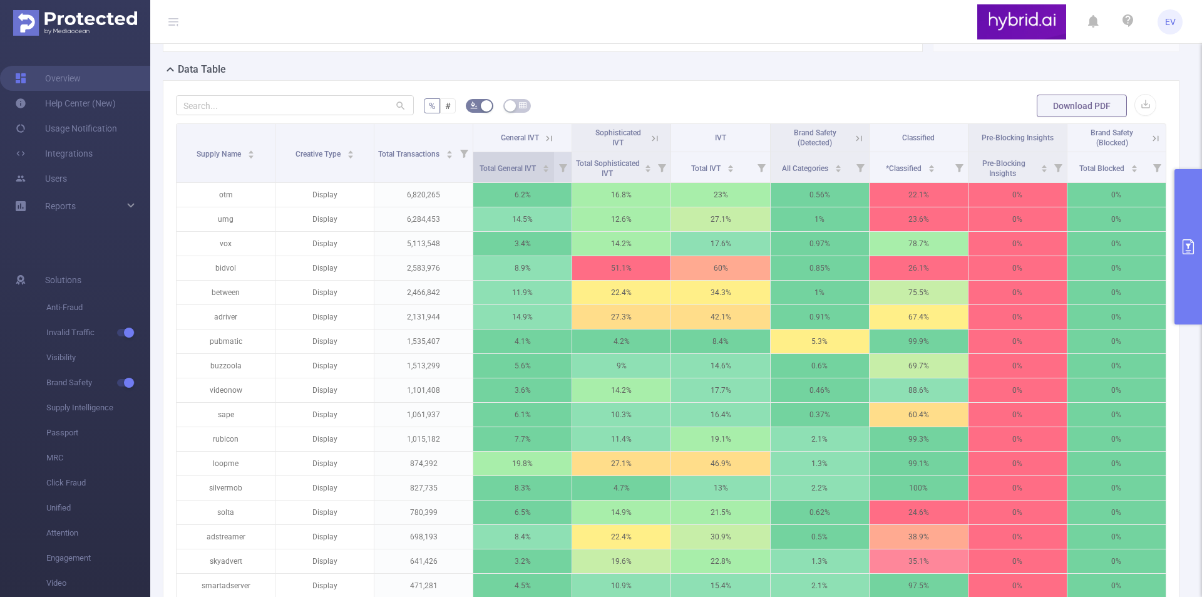
click at [543, 171] on icon "icon: caret-down" at bounding box center [546, 170] width 7 height 7
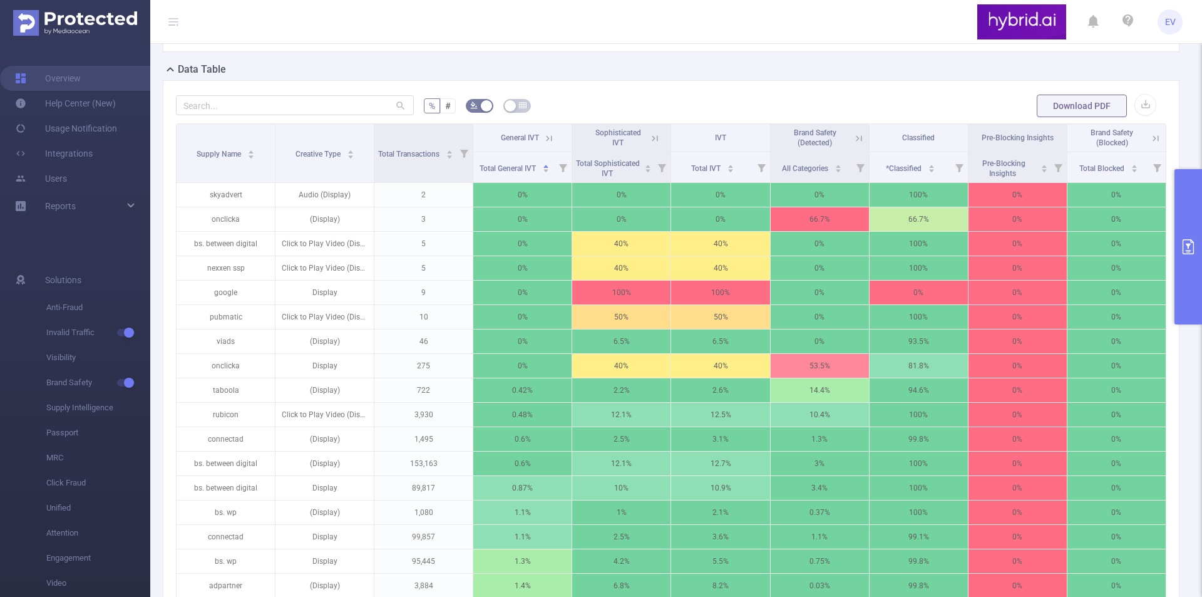
click at [1196, 272] on button "primary" at bounding box center [1188, 246] width 28 height 155
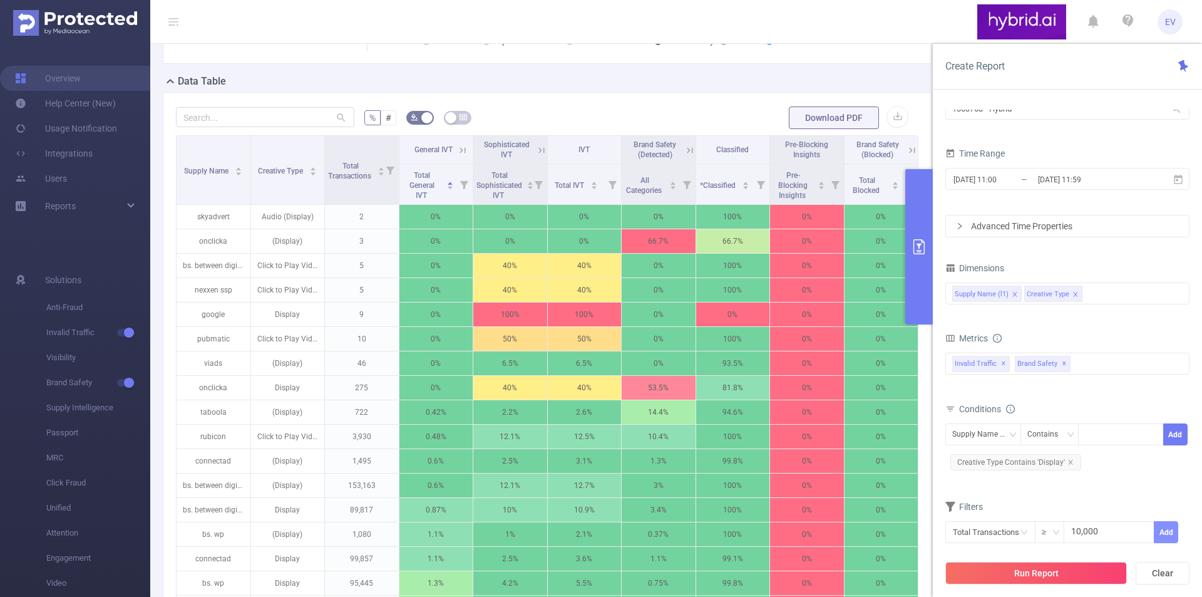
click at [1166, 535] on button "Add" at bounding box center [1166, 532] width 24 height 22
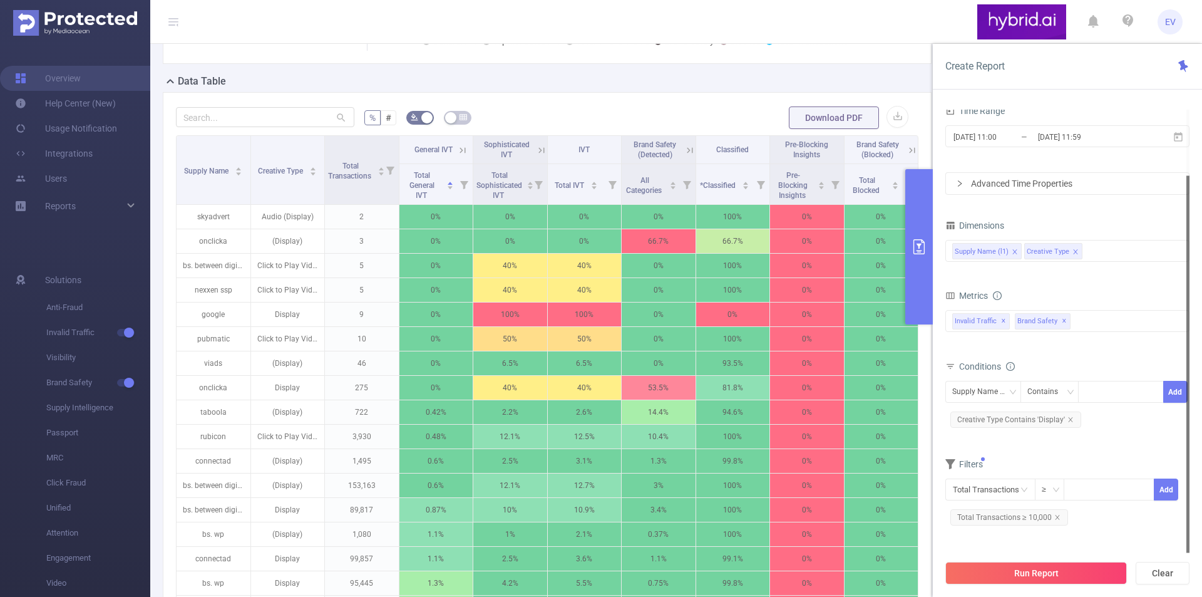
click at [1068, 559] on div "Run Report Clear" at bounding box center [1067, 573] width 269 height 48
click at [1068, 567] on button "Run Report" at bounding box center [1036, 572] width 182 height 23
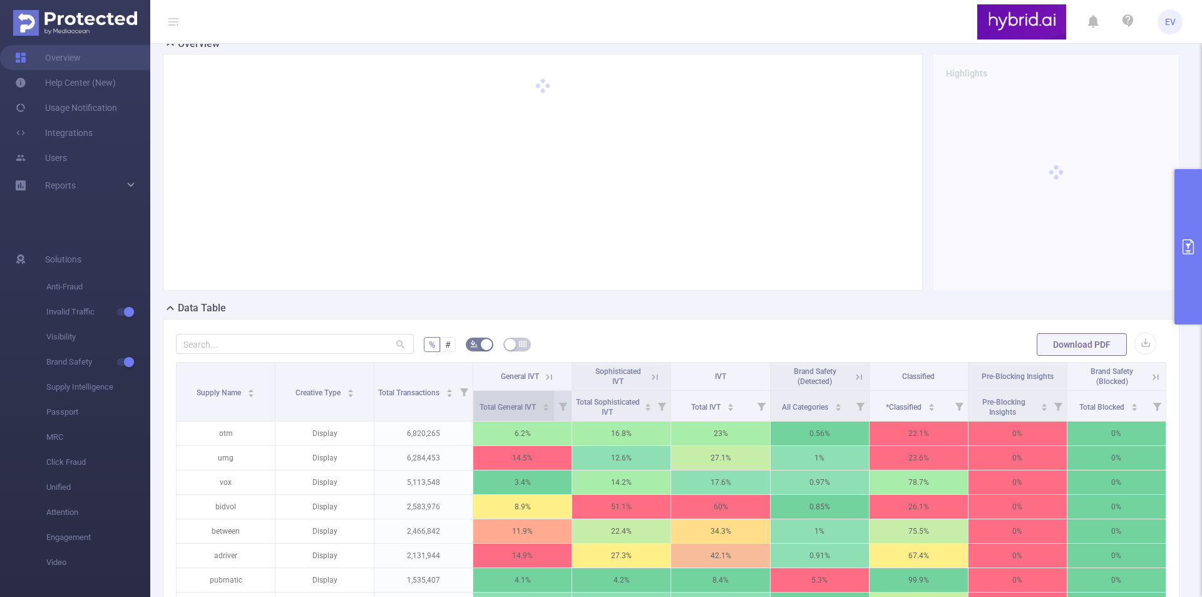
click at [546, 412] on icon "icon: caret-down" at bounding box center [546, 409] width 7 height 7
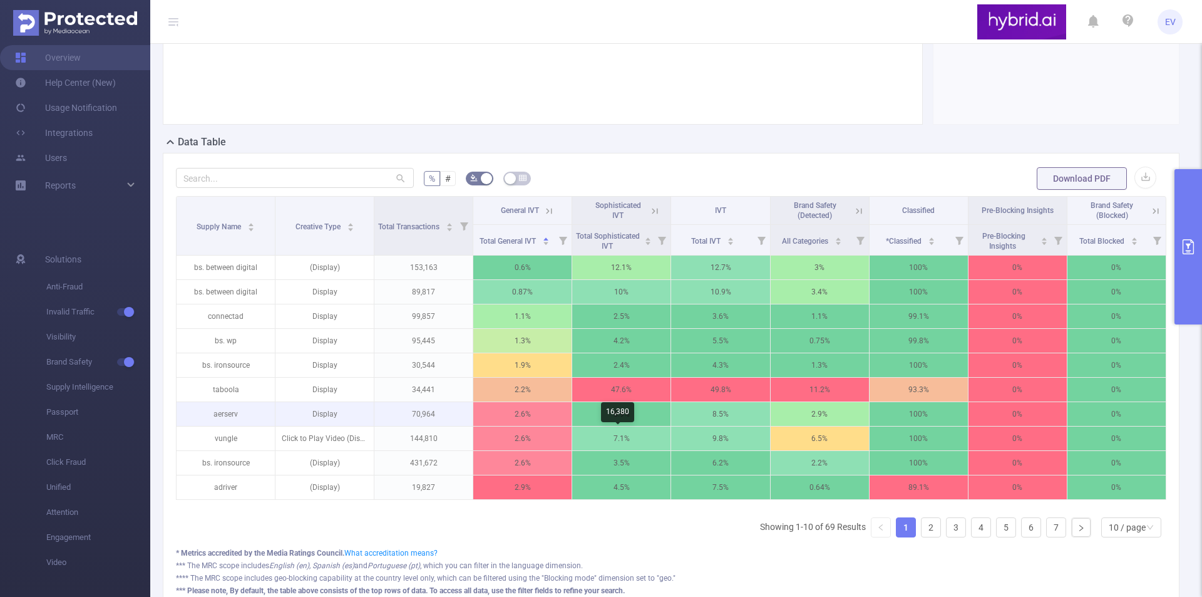
scroll to position [222, 0]
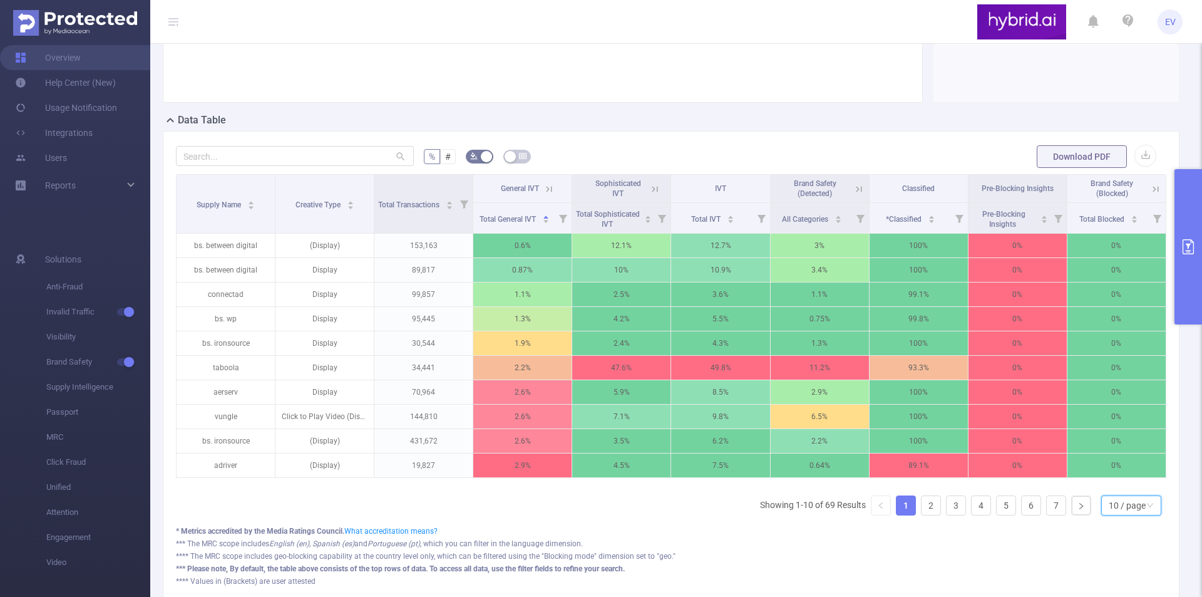
click at [1146, 509] on icon "icon: down" at bounding box center [1150, 505] width 8 height 8
click at [1128, 502] on li "50 / page" at bounding box center [1121, 492] width 60 height 20
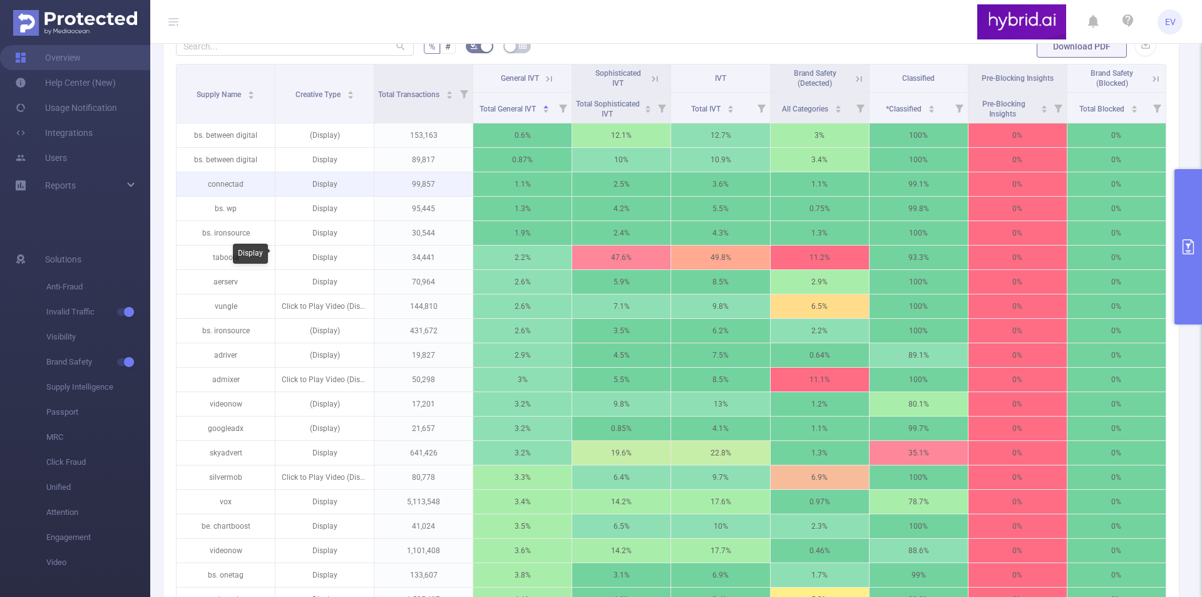
scroll to position [347, 0]
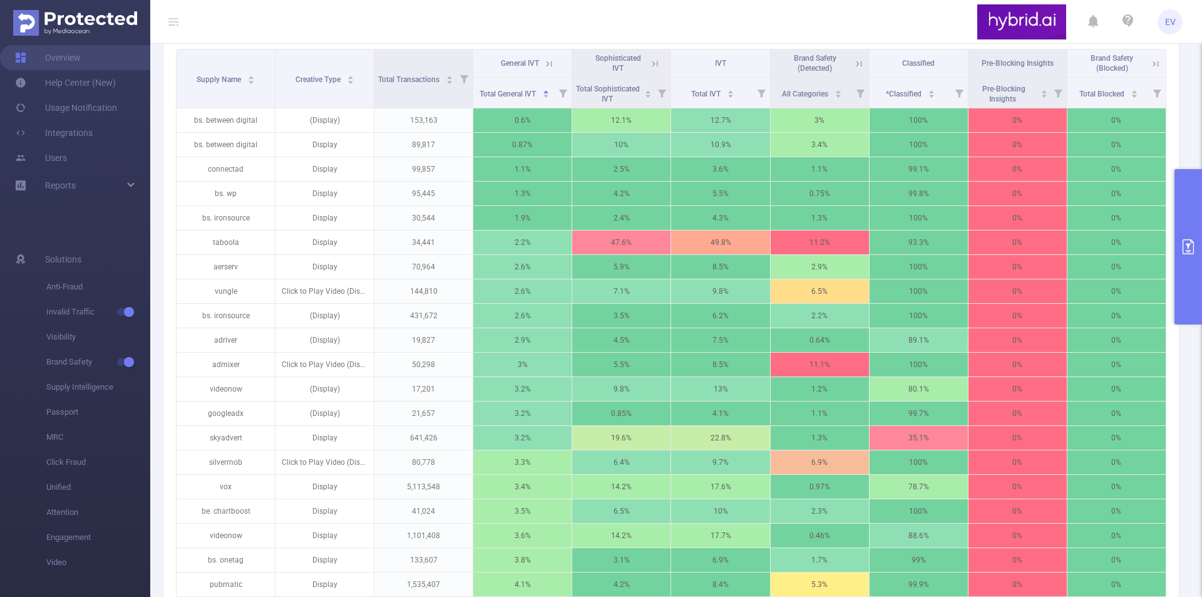
click at [1189, 251] on icon "primary" at bounding box center [1188, 246] width 15 height 15
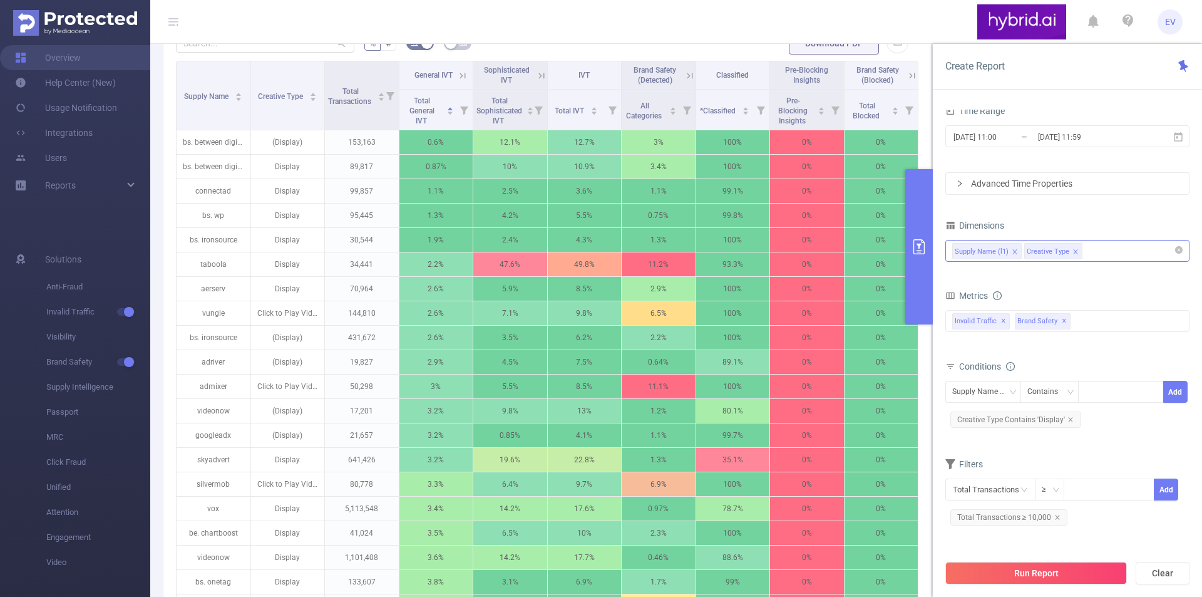
click at [1099, 248] on div "Supply Name (l1) Creative Type" at bounding box center [1067, 250] width 230 height 21
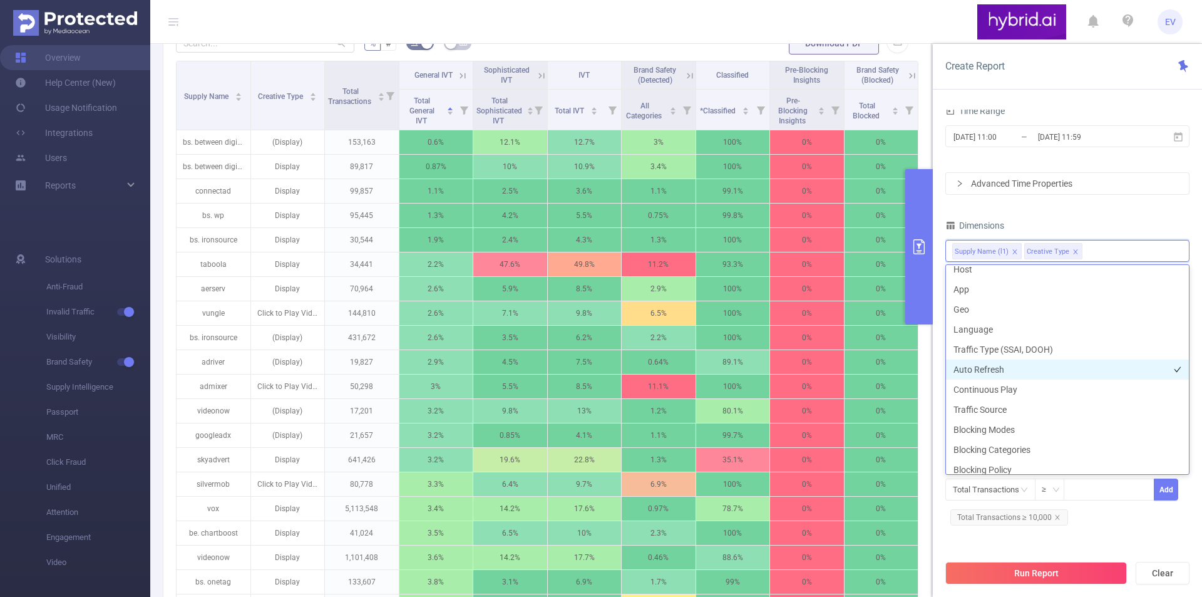
scroll to position [257, 0]
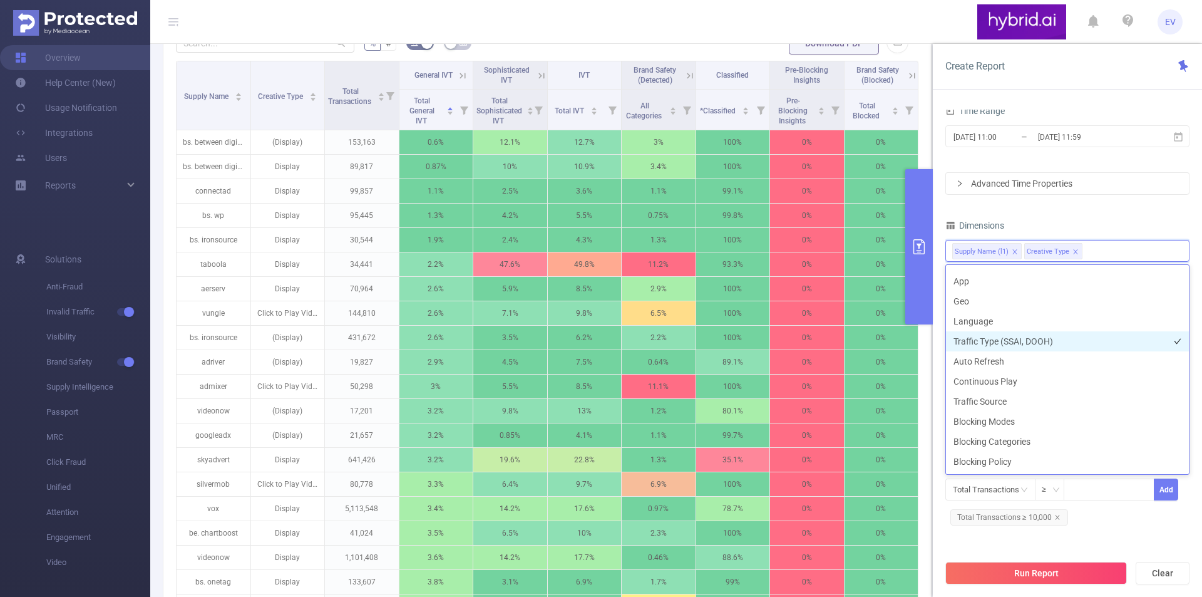
click at [981, 349] on li "Traffic Type (SSAI, DOOH)" at bounding box center [1067, 341] width 243 height 20
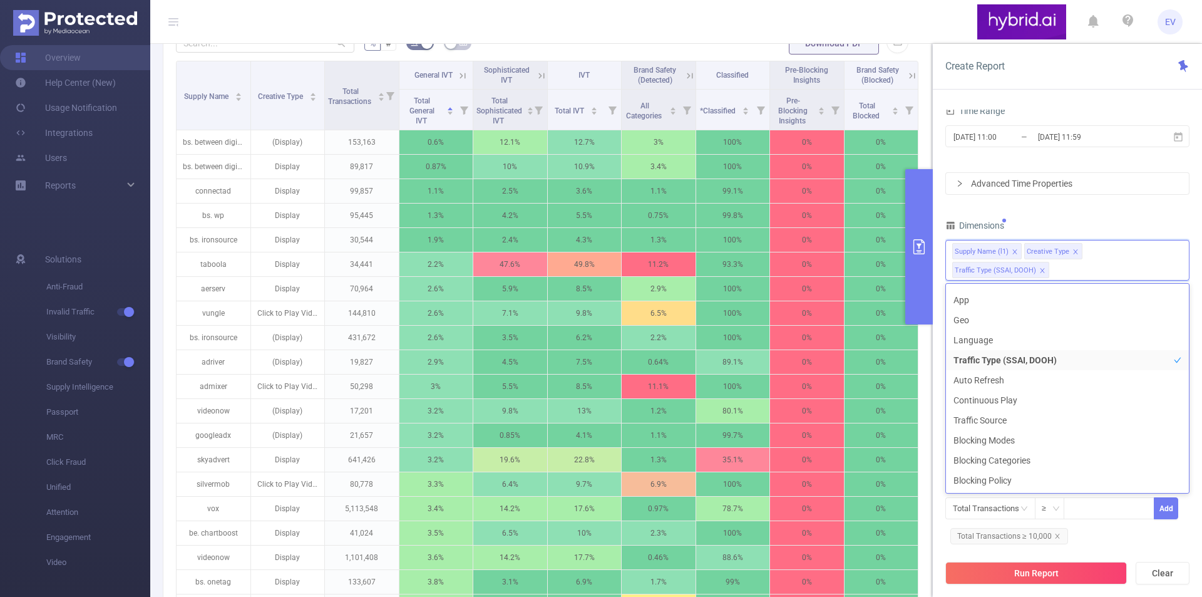
scroll to position [243, 0]
click at [1124, 215] on div "PID 1000768 - Hybrid 1000768 - Hybrid Time Range [DATE] 11:00 _ [DATE] 11:59 Ad…" at bounding box center [1067, 294] width 244 height 525
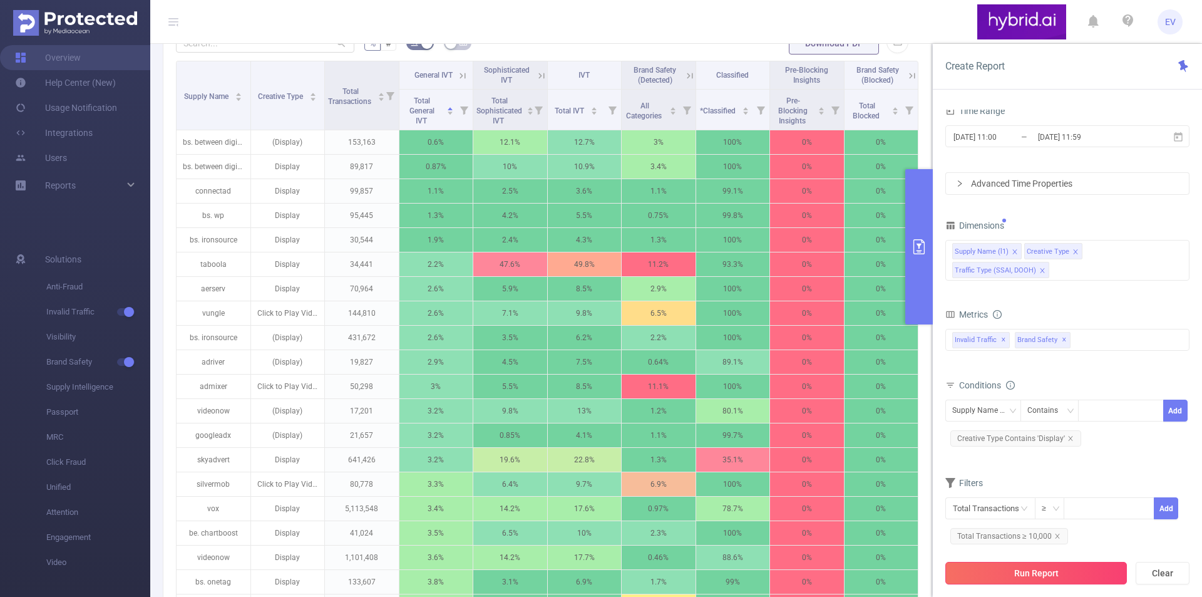
click at [1035, 576] on button "Run Report" at bounding box center [1036, 572] width 182 height 23
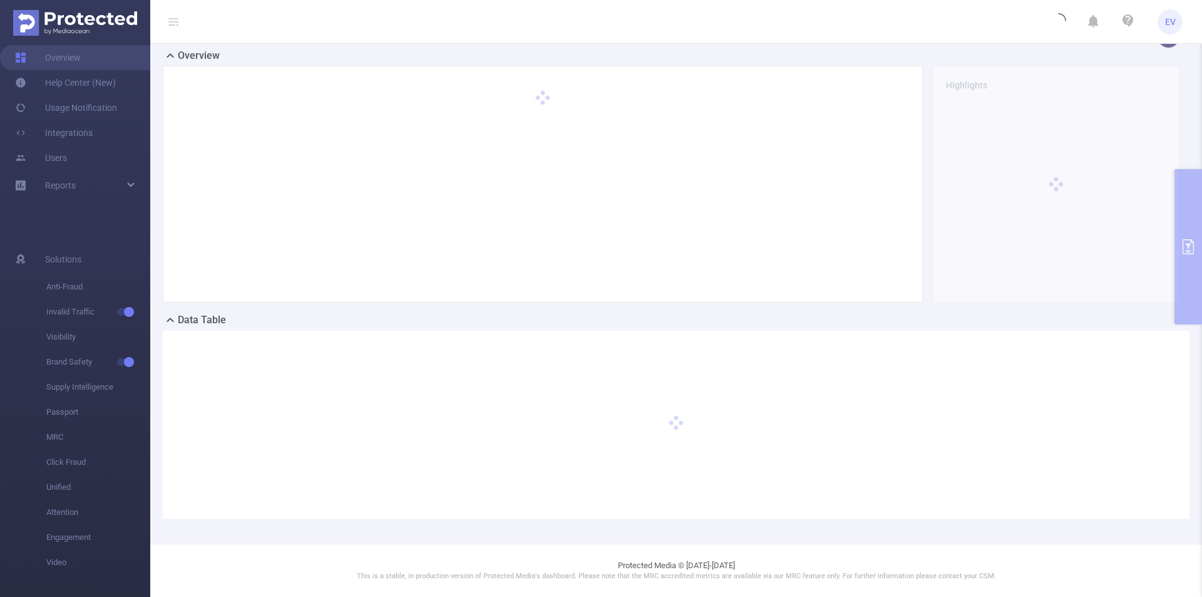
scroll to position [34, 0]
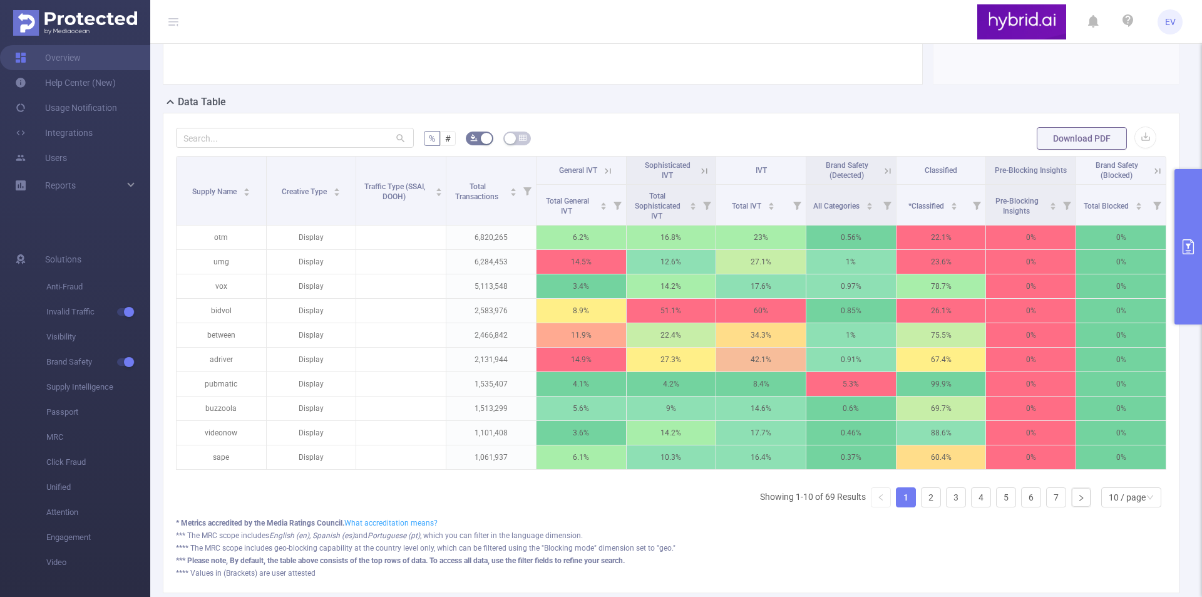
scroll to position [336, 0]
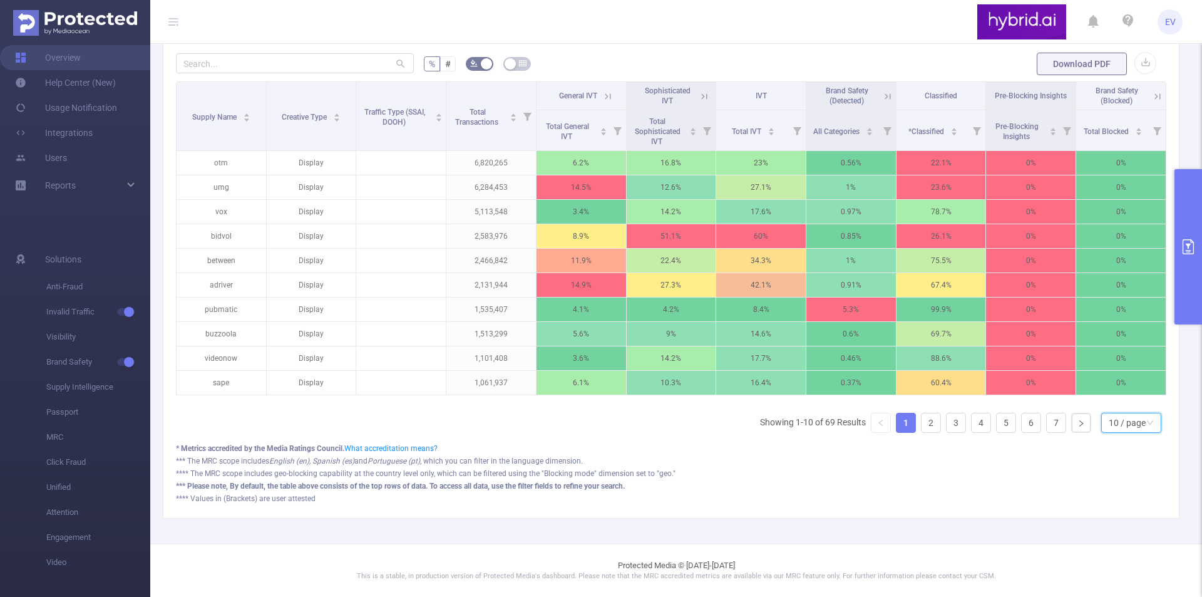
click at [1139, 417] on div "10 / page" at bounding box center [1131, 422] width 60 height 20
click at [1109, 401] on li "50 / page" at bounding box center [1121, 409] width 60 height 20
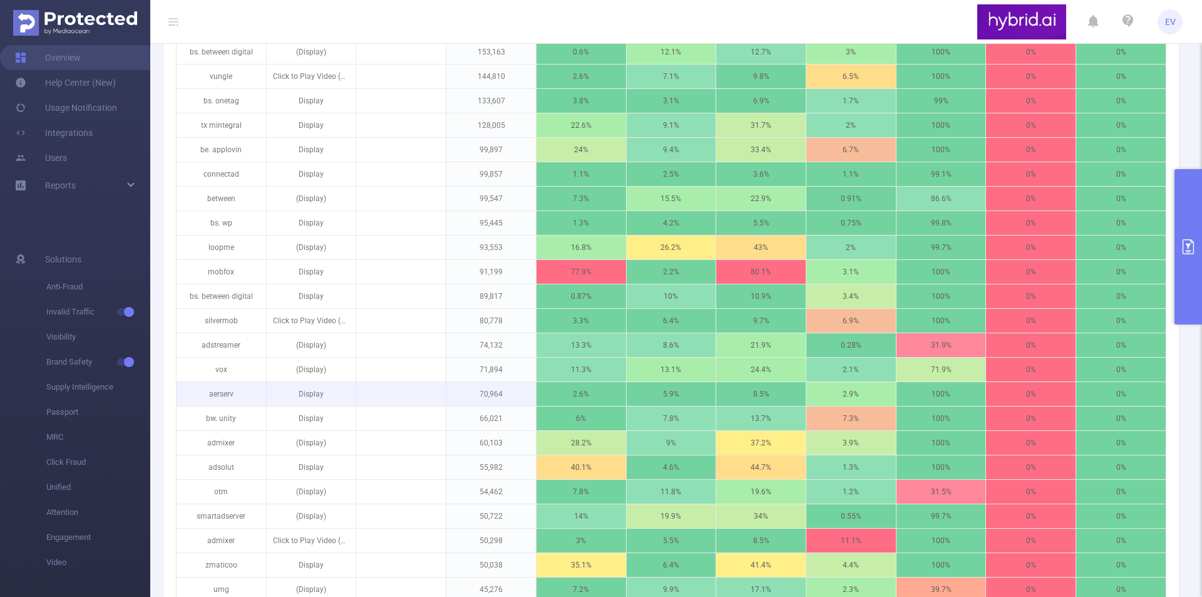
scroll to position [1087, 0]
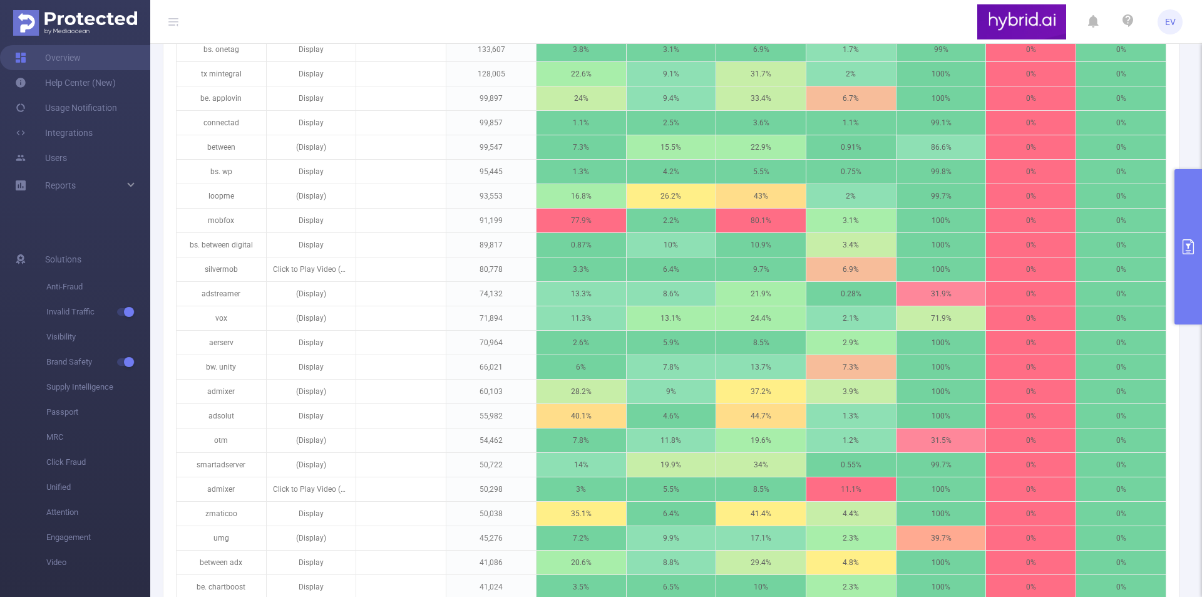
click at [1194, 243] on icon "primary" at bounding box center [1188, 246] width 15 height 15
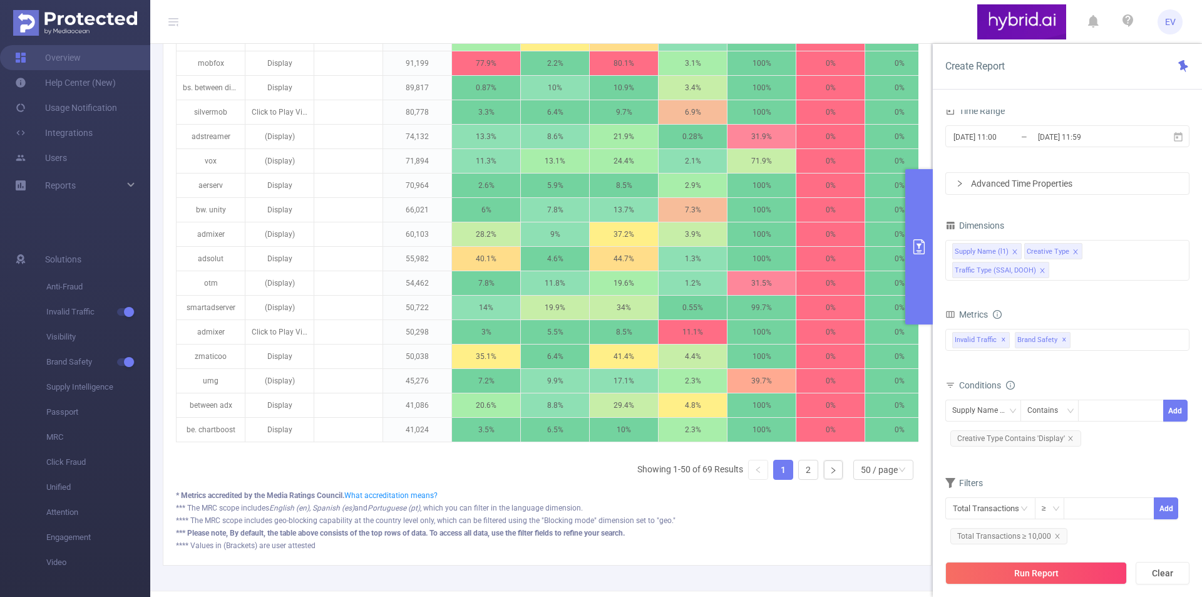
click at [1044, 268] on icon "icon: close" at bounding box center [1042, 270] width 4 height 4
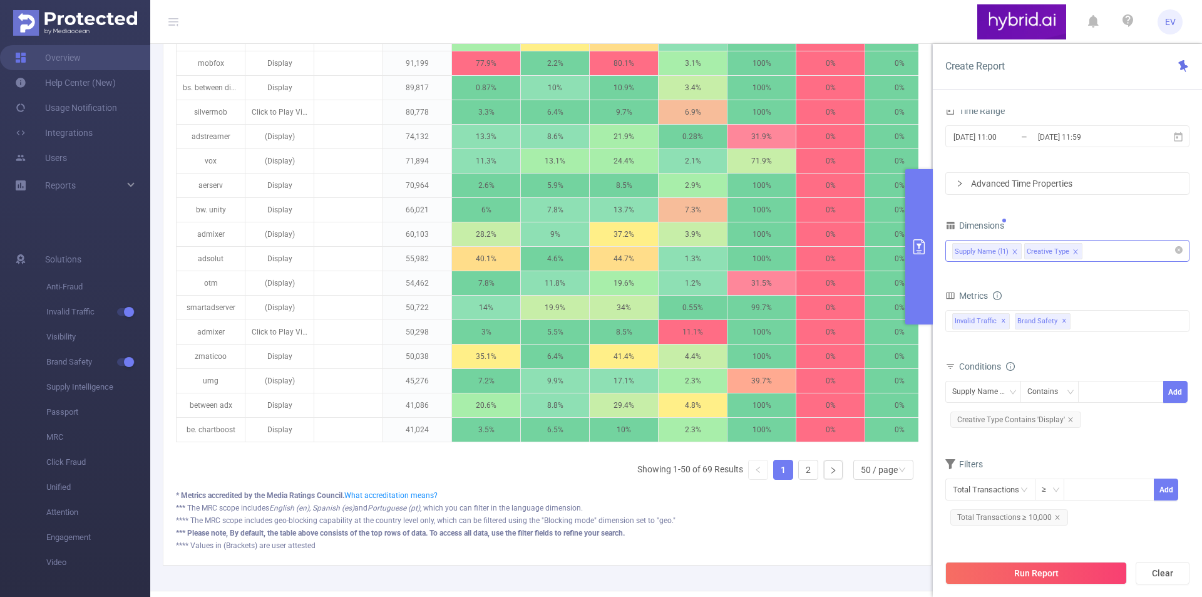
click at [1121, 252] on div "Supply Name (l1) Creative Type" at bounding box center [1067, 250] width 230 height 21
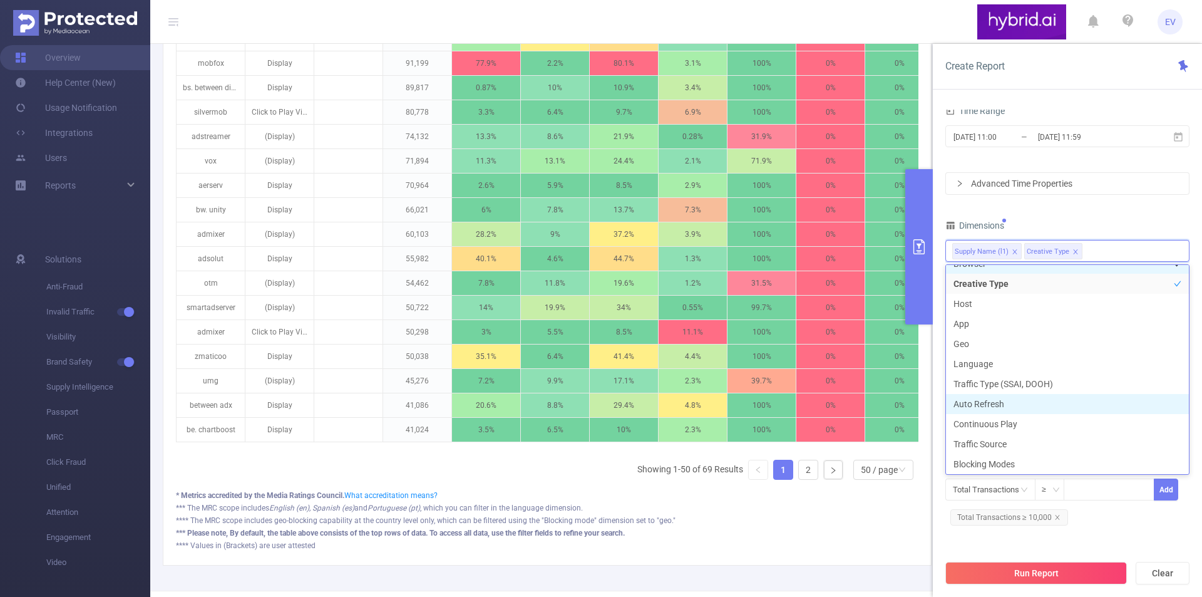
scroll to position [257, 0]
click at [1011, 398] on li "Traffic Source" at bounding box center [1067, 401] width 243 height 20
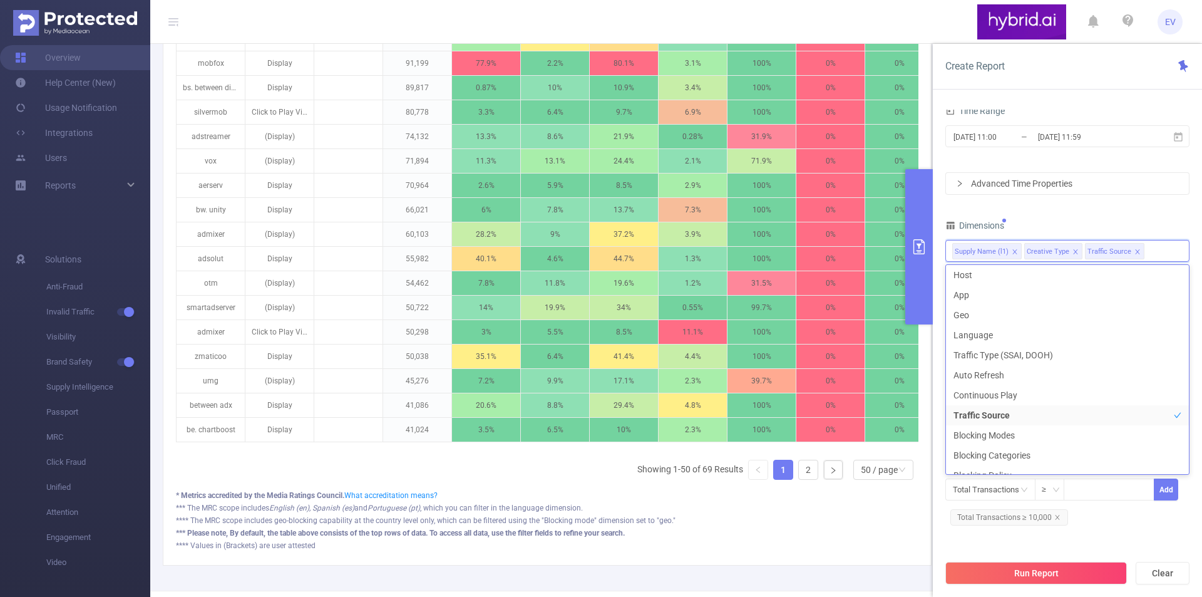
click at [1119, 212] on div "PID 1000768 - Hybrid 1000768 - Hybrid Time Range [DATE] 11:00 _ [DATE] 11:59 Ad…" at bounding box center [1067, 285] width 244 height 506
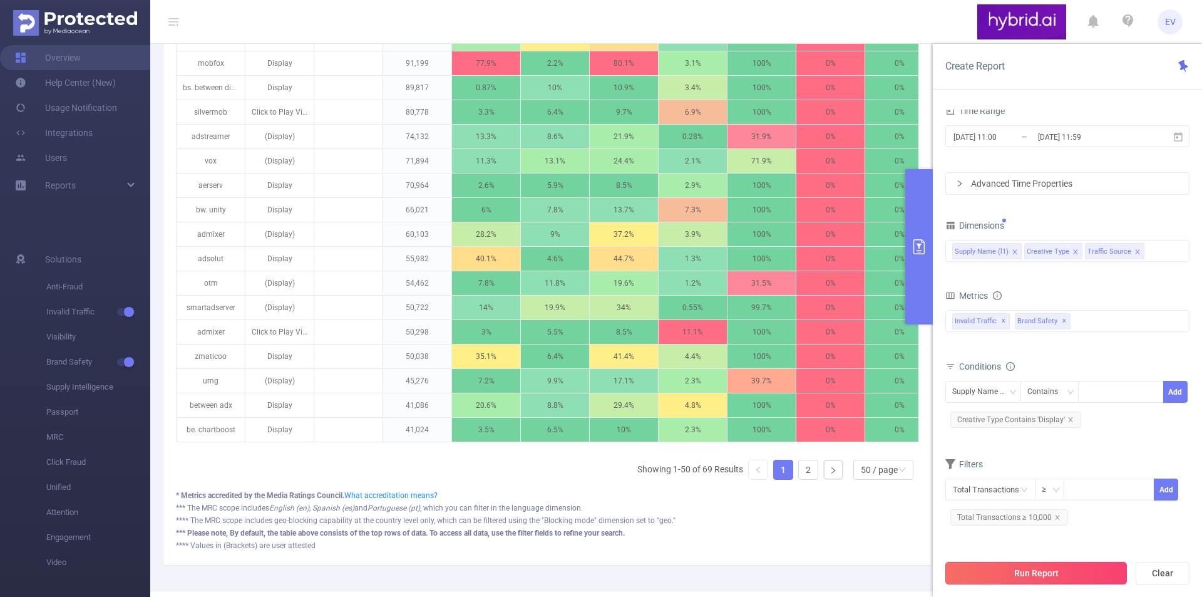
click at [1037, 578] on button "Run Report" at bounding box center [1036, 572] width 182 height 23
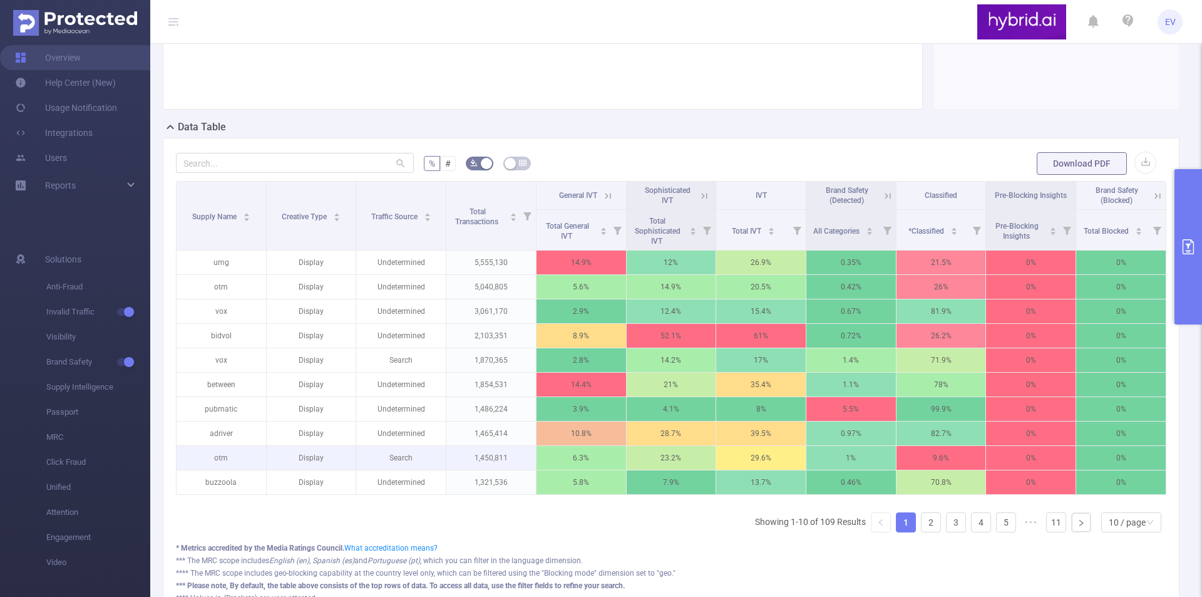
scroll to position [222, 0]
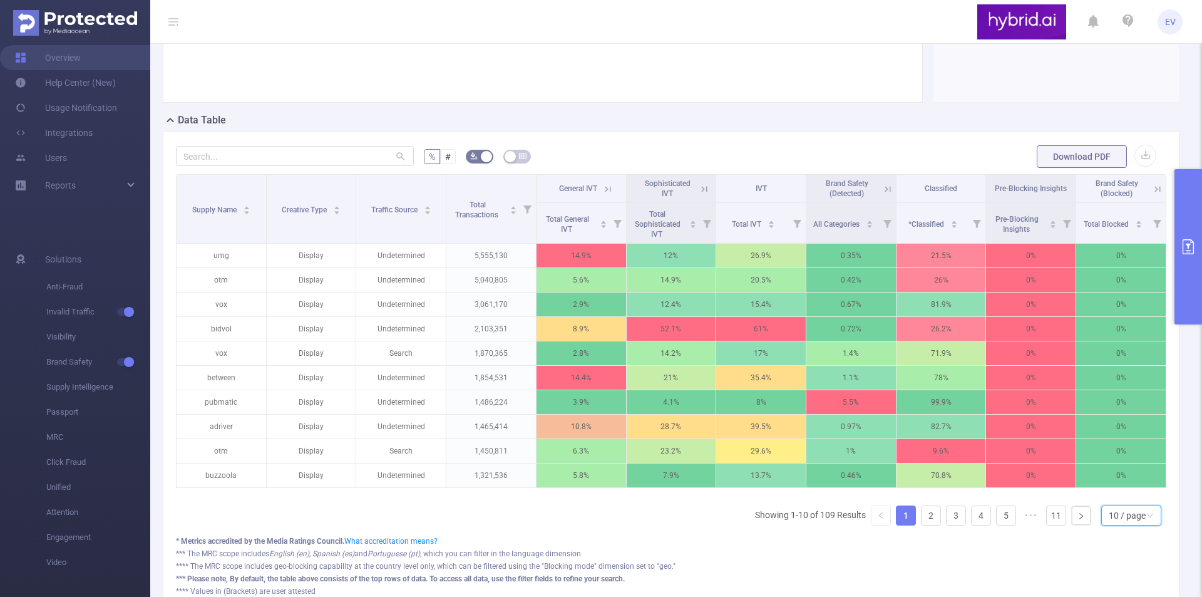
click at [1131, 525] on div "10 / page" at bounding box center [1127, 515] width 37 height 19
click at [1119, 509] on li "50 / page" at bounding box center [1121, 502] width 60 height 20
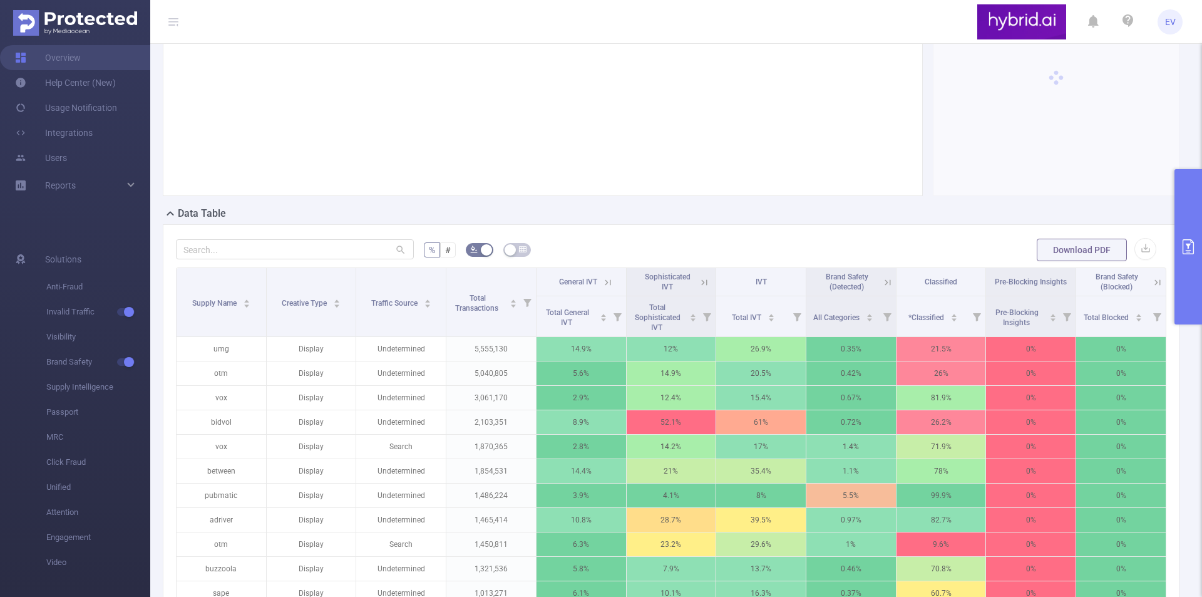
scroll to position [0, 0]
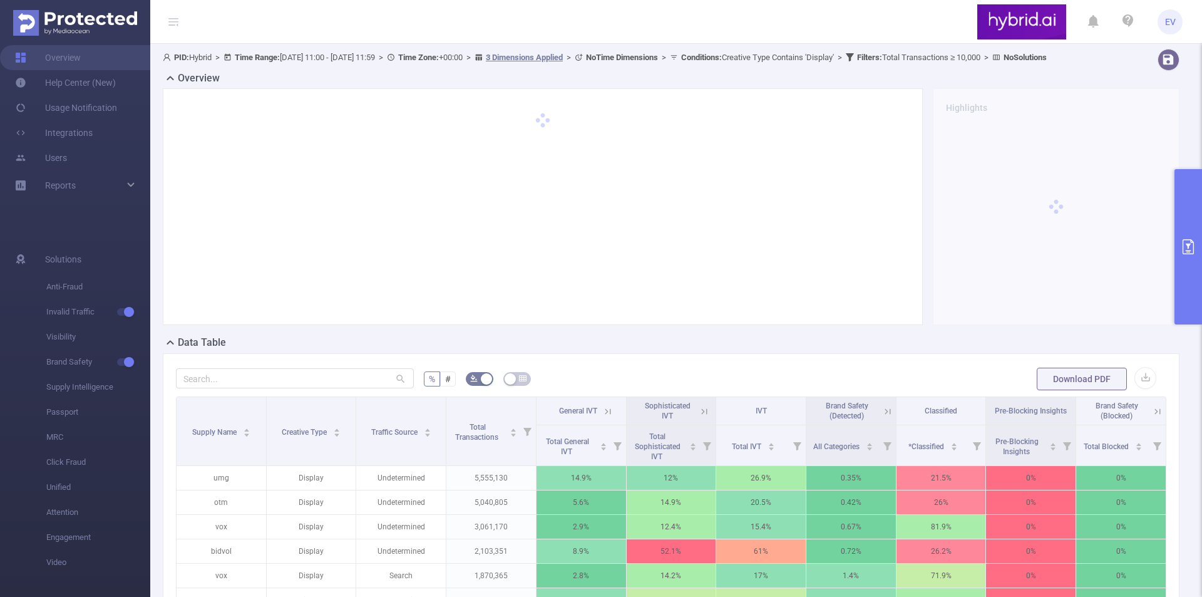
click at [1196, 252] on button "primary" at bounding box center [1188, 246] width 28 height 155
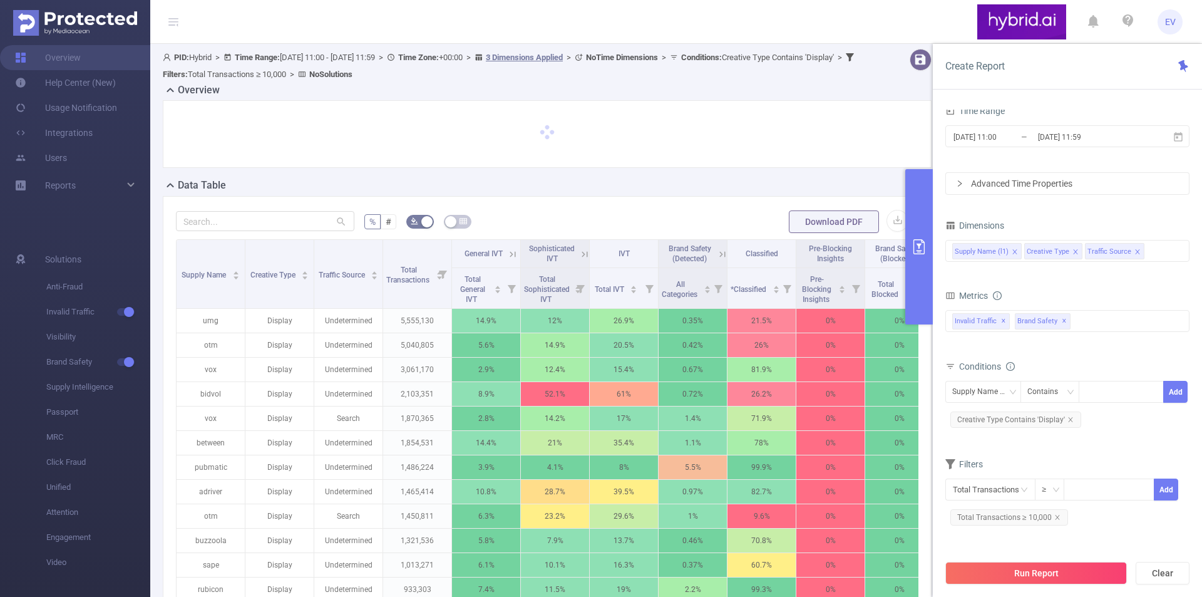
click at [1134, 247] on span at bounding box center [1137, 252] width 6 height 14
click at [1109, 254] on div "Supply Name (l1) Creative Type" at bounding box center [1067, 250] width 230 height 21
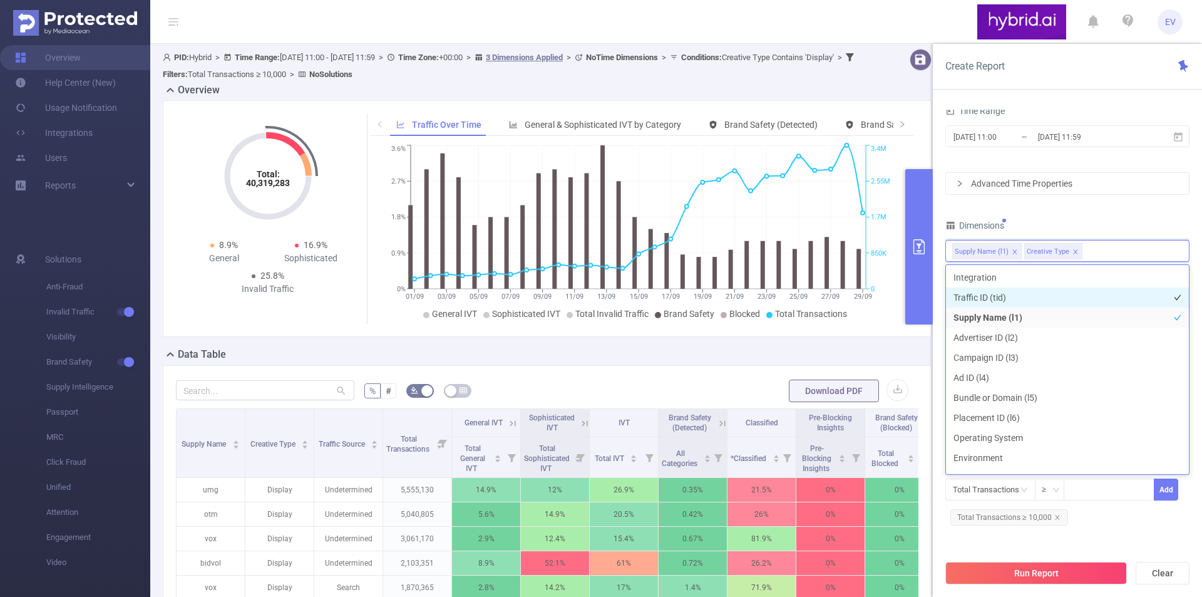
click at [981, 300] on li "Traffic ID (tid)" at bounding box center [1067, 297] width 243 height 20
click at [1112, 214] on div "PID 1000768 - Hybrid 1000768 - Hybrid Time Range [DATE] 11:00 _ [DATE] 11:59 Ad…" at bounding box center [1067, 285] width 244 height 506
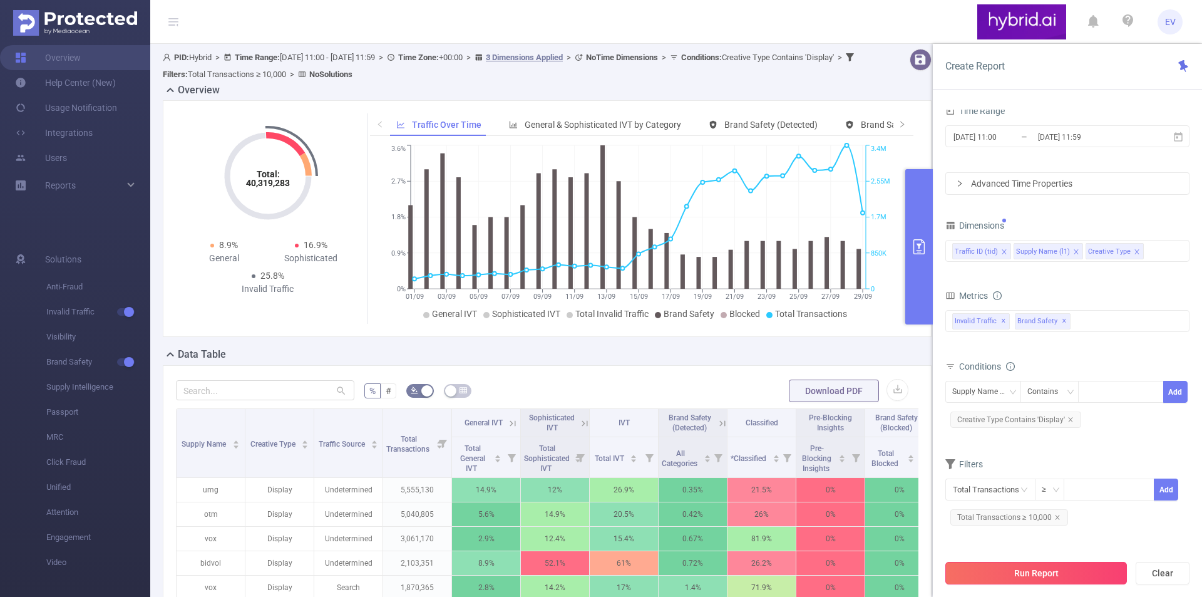
click at [1046, 576] on button "Run Report" at bounding box center [1036, 572] width 182 height 23
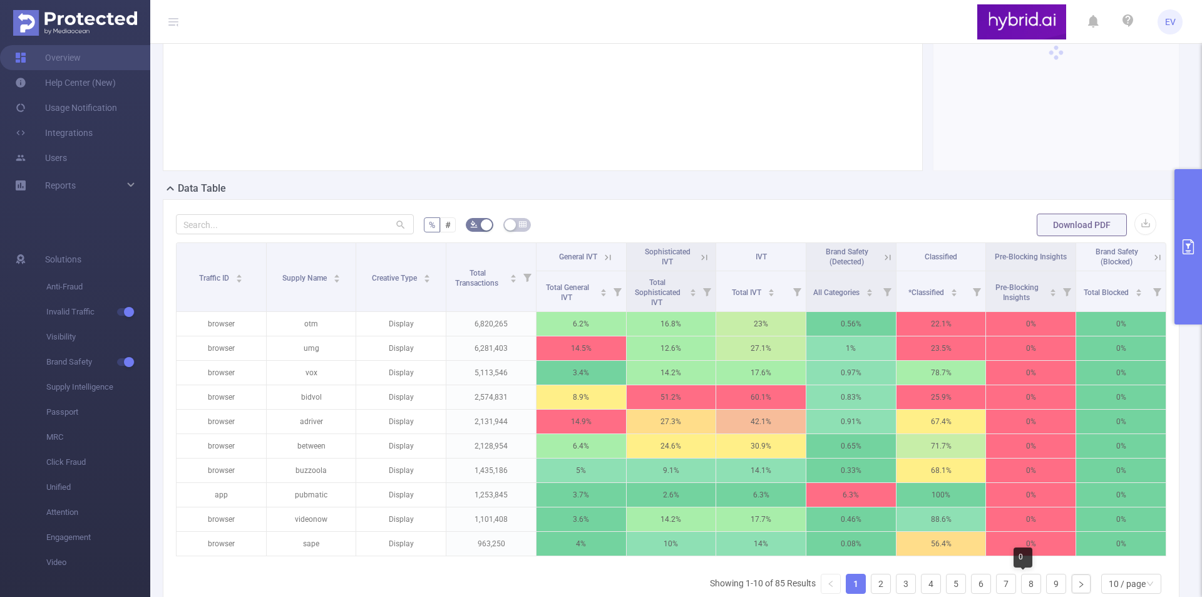
scroll to position [188, 0]
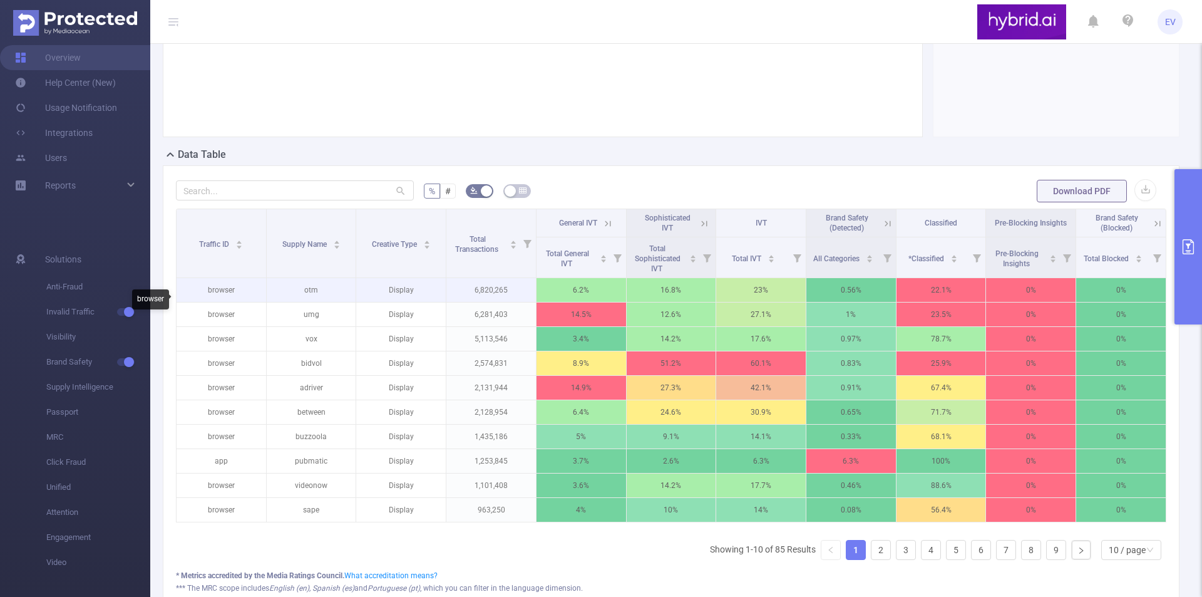
click at [213, 302] on p "browser" at bounding box center [222, 290] width 90 height 24
copy p "browser"
click at [1189, 241] on icon "primary" at bounding box center [1188, 246] width 15 height 15
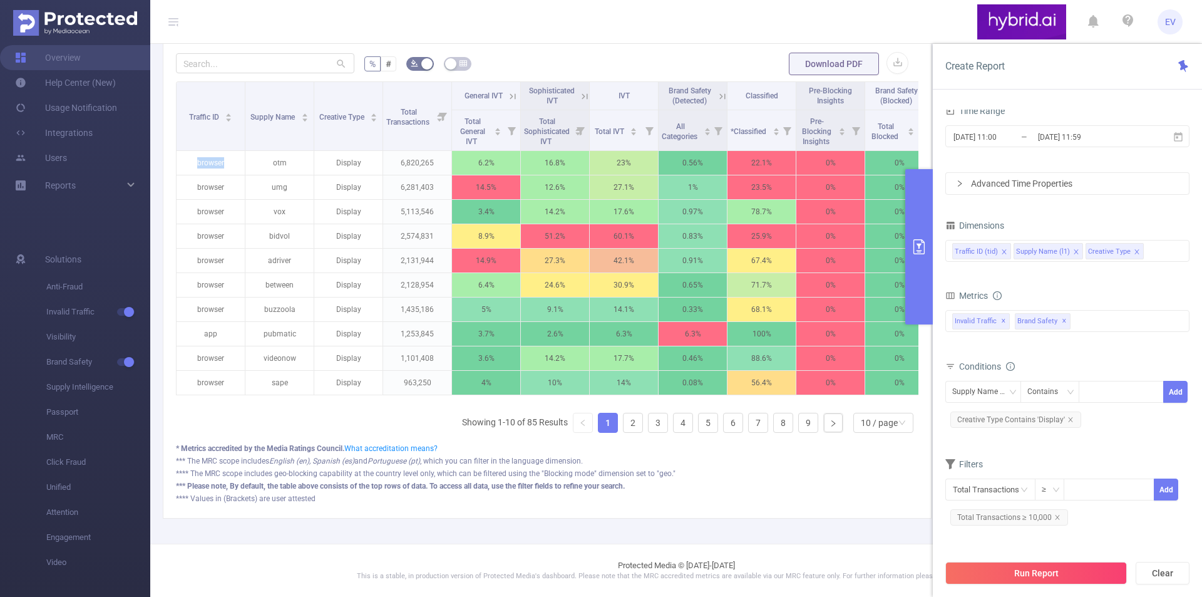
scroll to position [167, 0]
click at [1020, 390] on div "Contains" at bounding box center [1049, 392] width 59 height 22
click at [1001, 385] on div "Supply Name (l1)" at bounding box center [983, 391] width 62 height 21
click at [981, 421] on li "Traffic ID (tid)" at bounding box center [987, 417] width 84 height 20
click at [1099, 394] on div at bounding box center [1121, 391] width 72 height 21
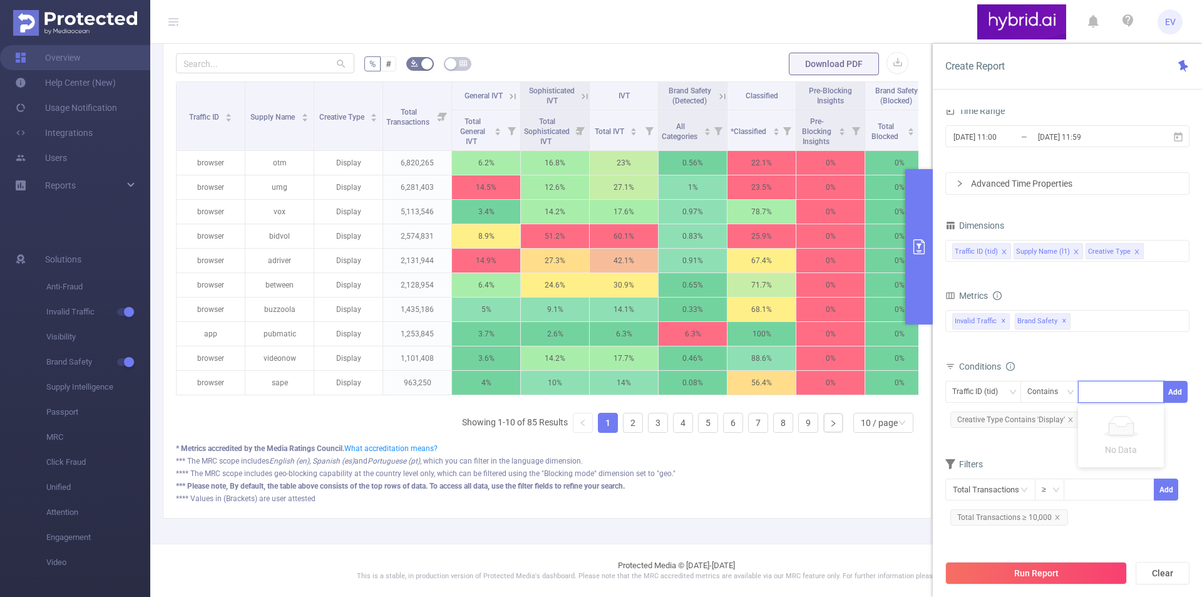
paste input "browser"
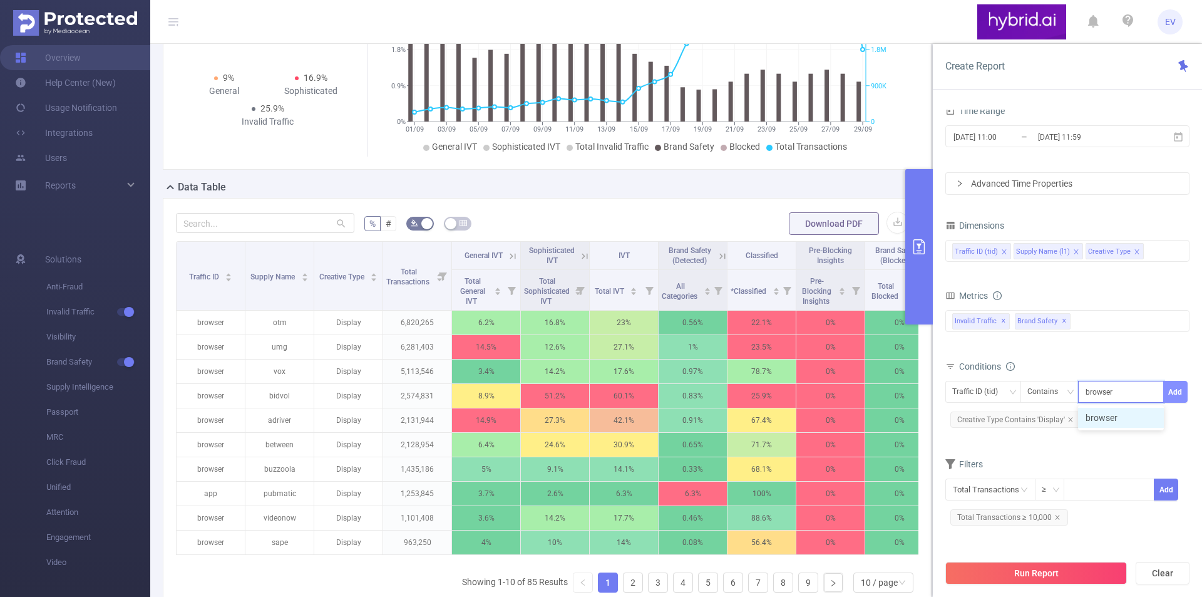
type input "browser"
click at [1178, 394] on button "Add" at bounding box center [1175, 392] width 24 height 22
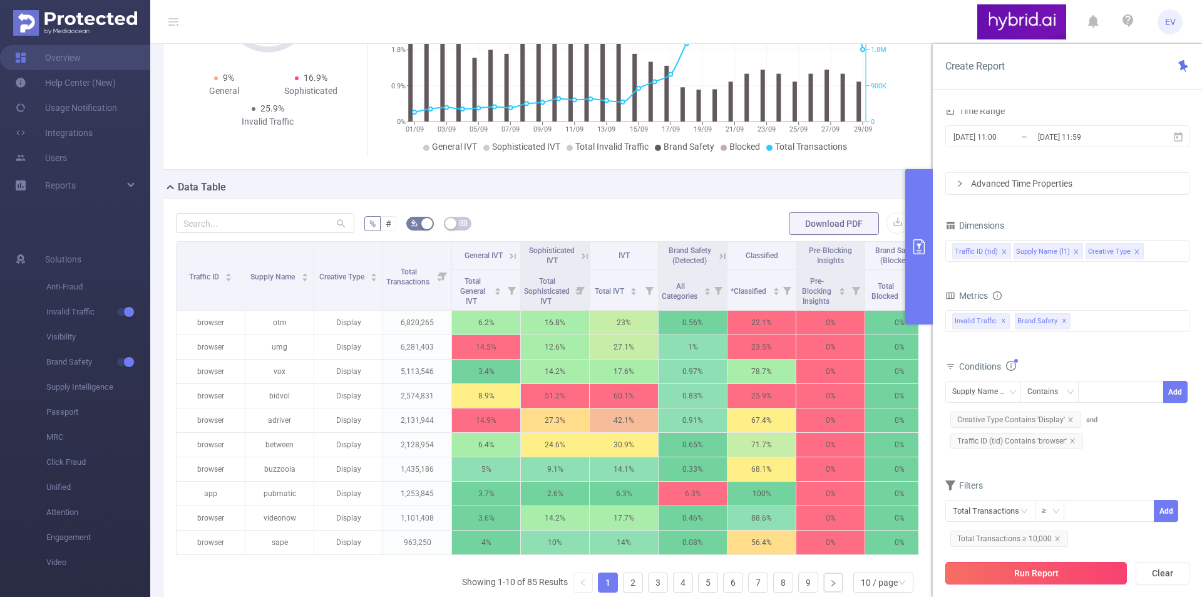
click at [994, 570] on button "Run Report" at bounding box center [1036, 572] width 182 height 23
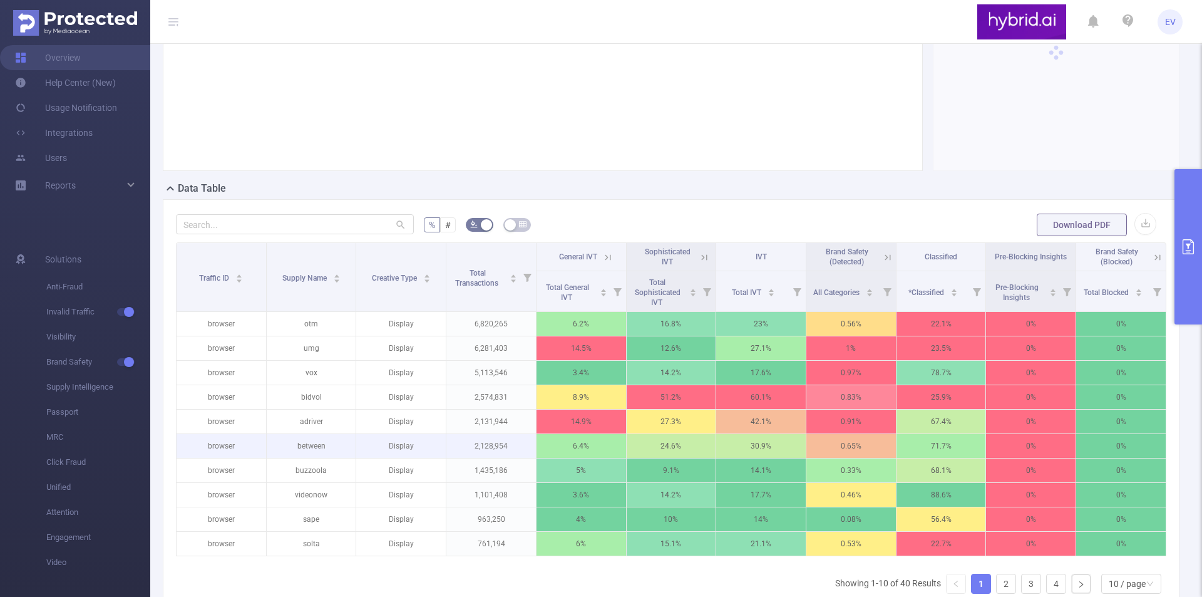
scroll to position [210, 0]
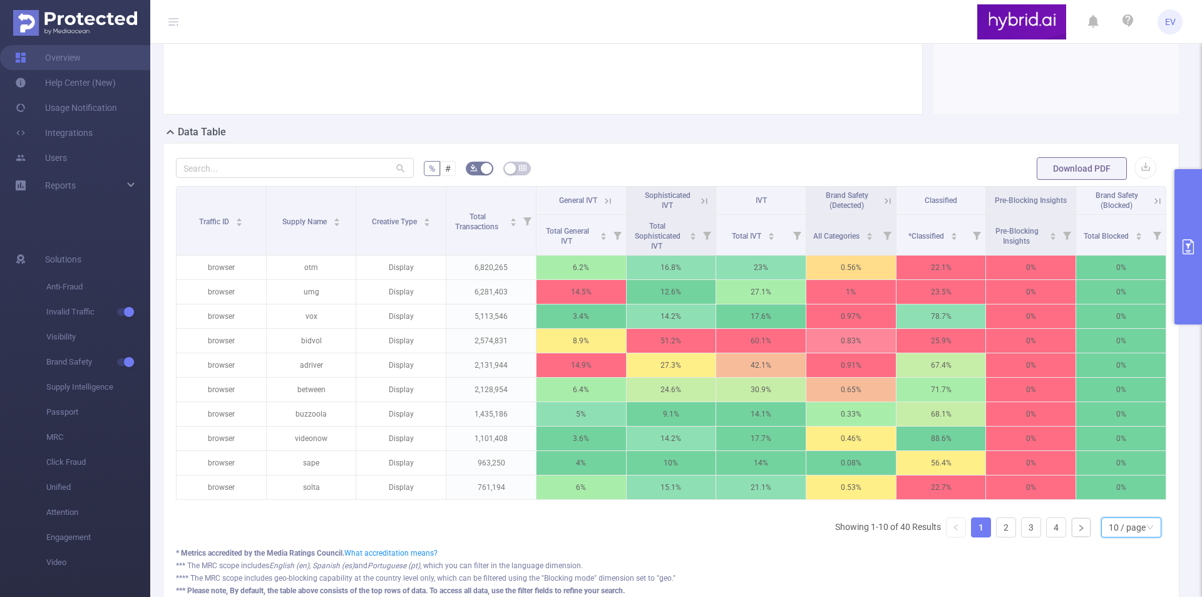
click at [1135, 530] on div "10 / page" at bounding box center [1127, 527] width 37 height 19
click at [1120, 520] on li "50 / page" at bounding box center [1121, 514] width 60 height 20
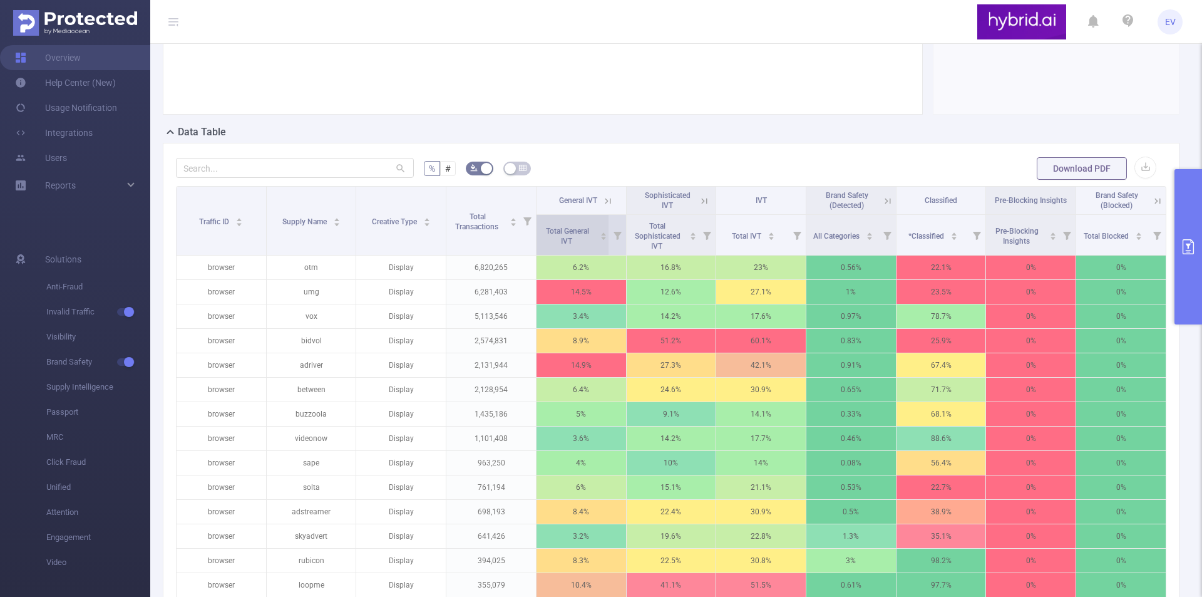
click at [602, 233] on icon "icon: caret-up" at bounding box center [603, 233] width 7 height 7
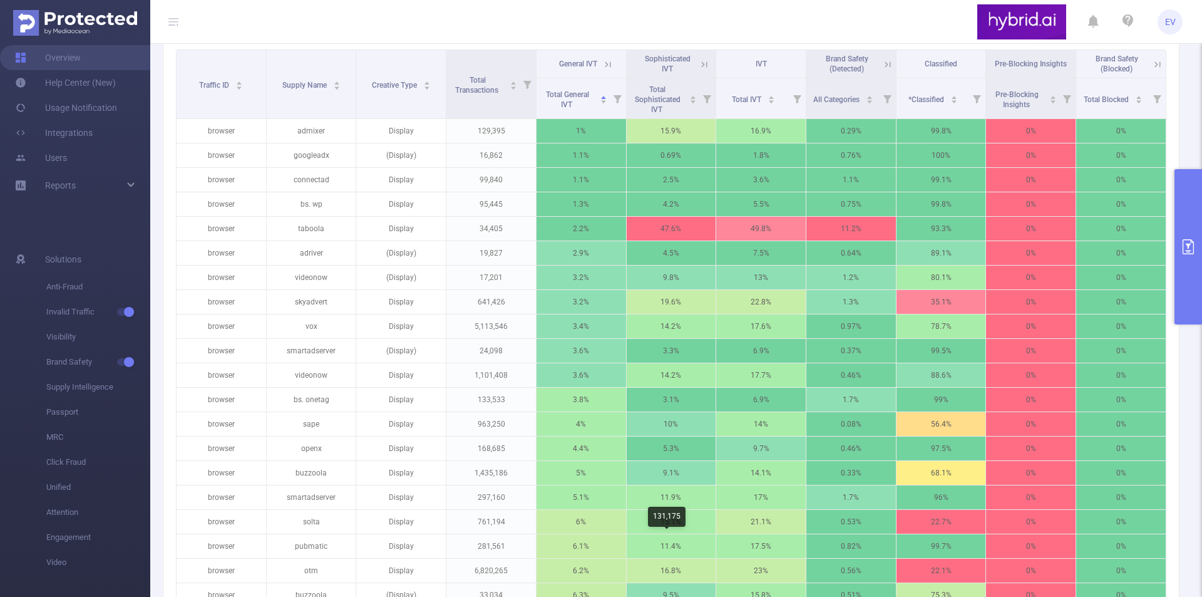
scroll to position [273, 0]
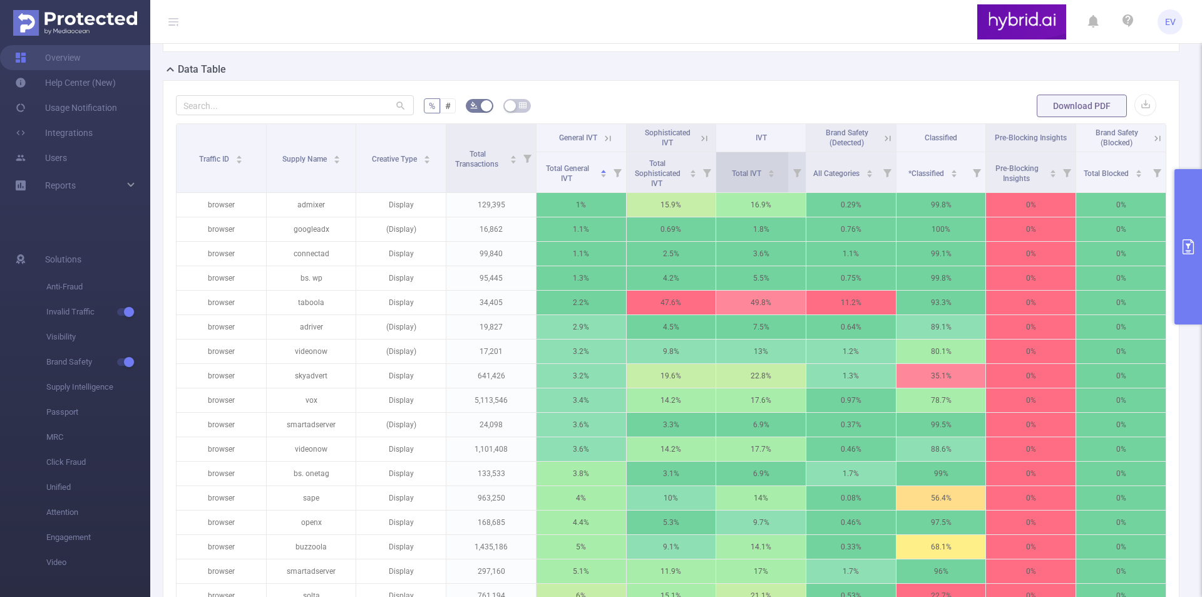
click at [771, 178] on div "Total IVT" at bounding box center [753, 172] width 43 height 13
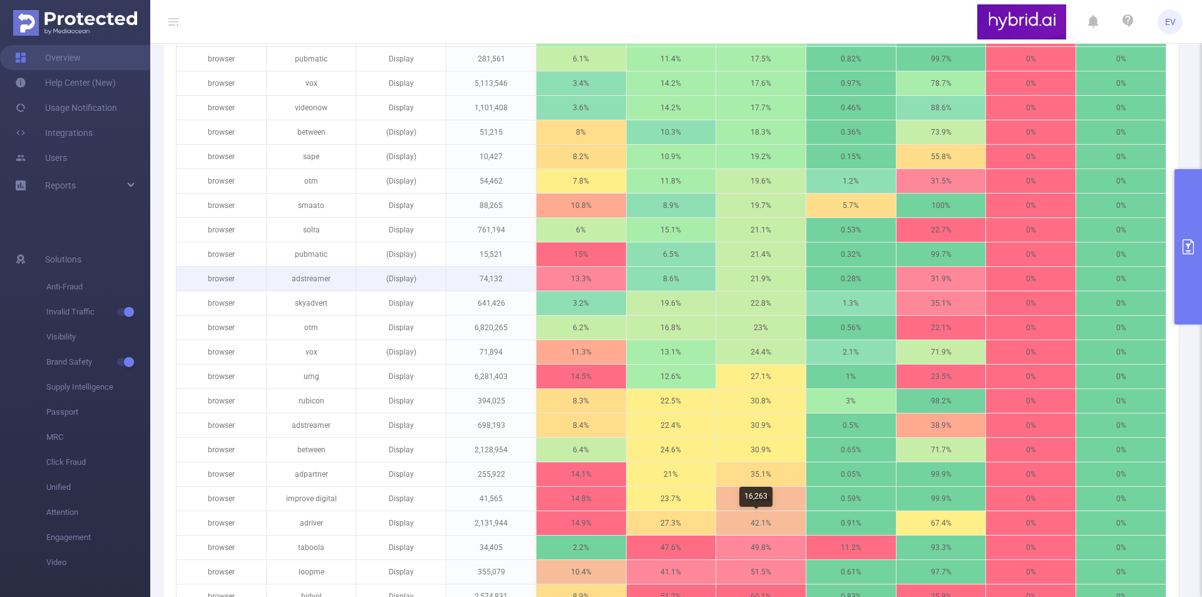
scroll to position [836, 0]
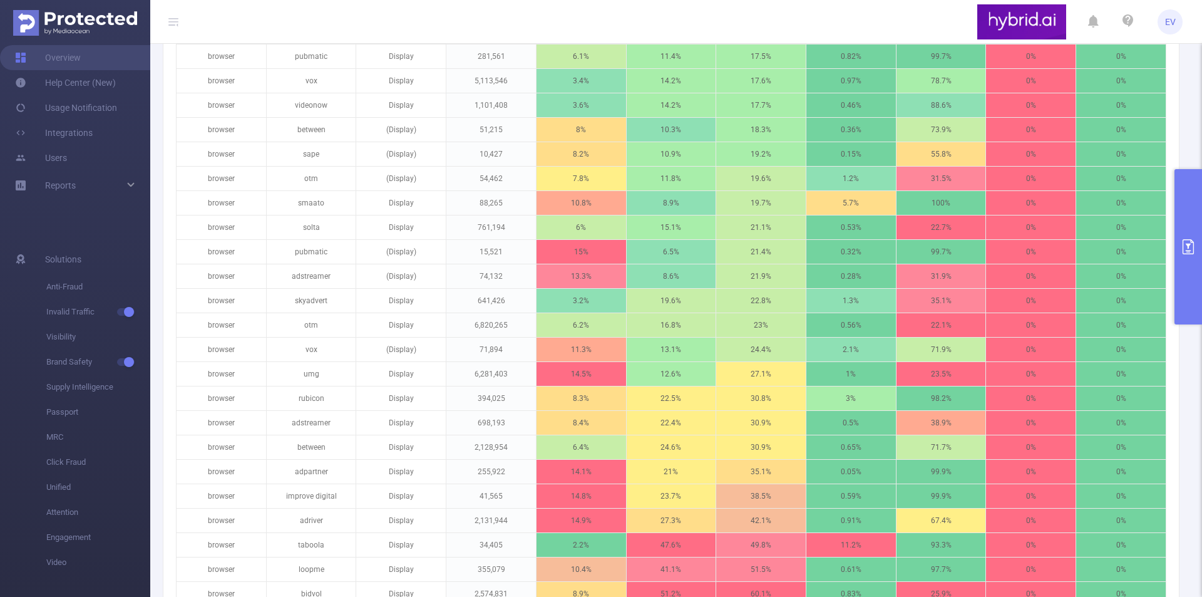
click at [1184, 254] on button "primary" at bounding box center [1188, 246] width 28 height 155
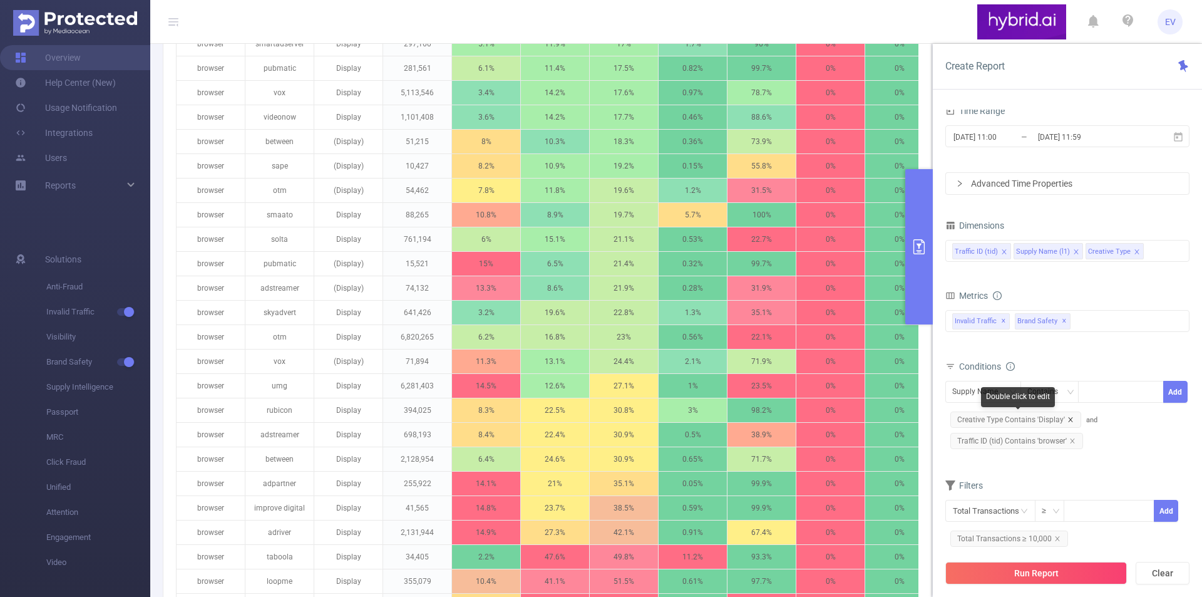
click at [1068, 418] on icon "icon: close" at bounding box center [1070, 419] width 6 height 6
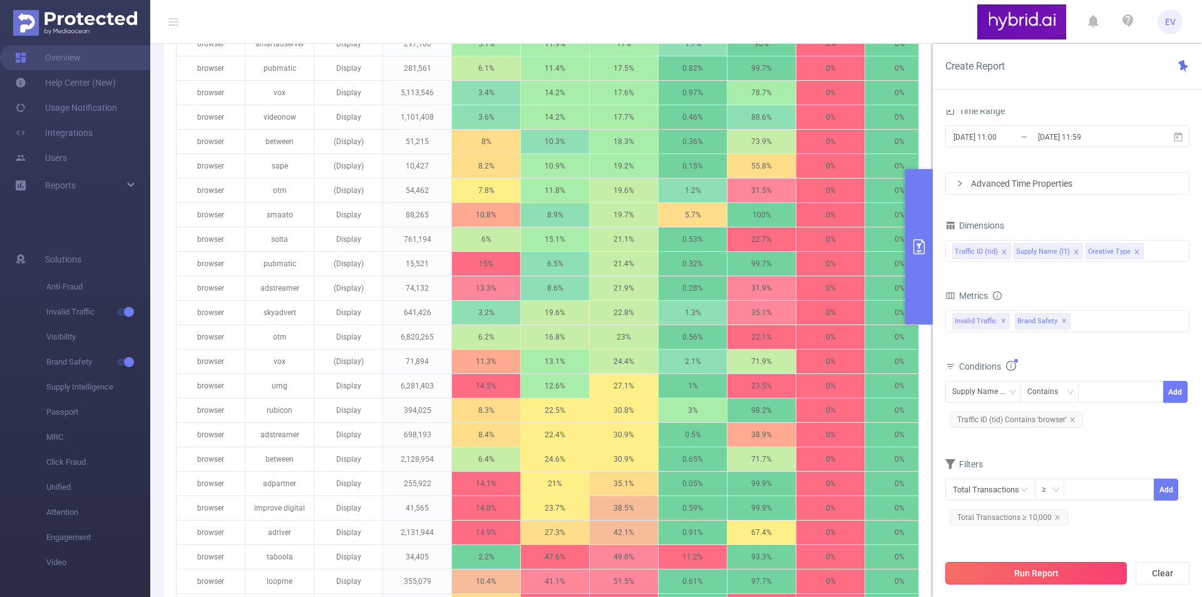
click at [1037, 570] on button "Run Report" at bounding box center [1036, 572] width 182 height 23
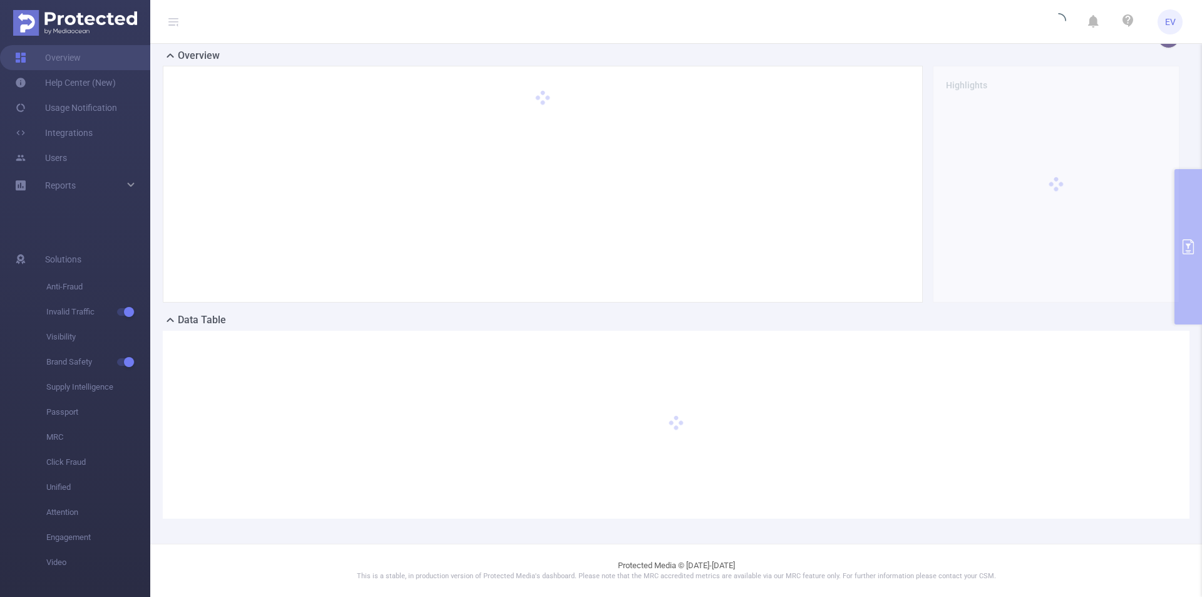
scroll to position [34, 0]
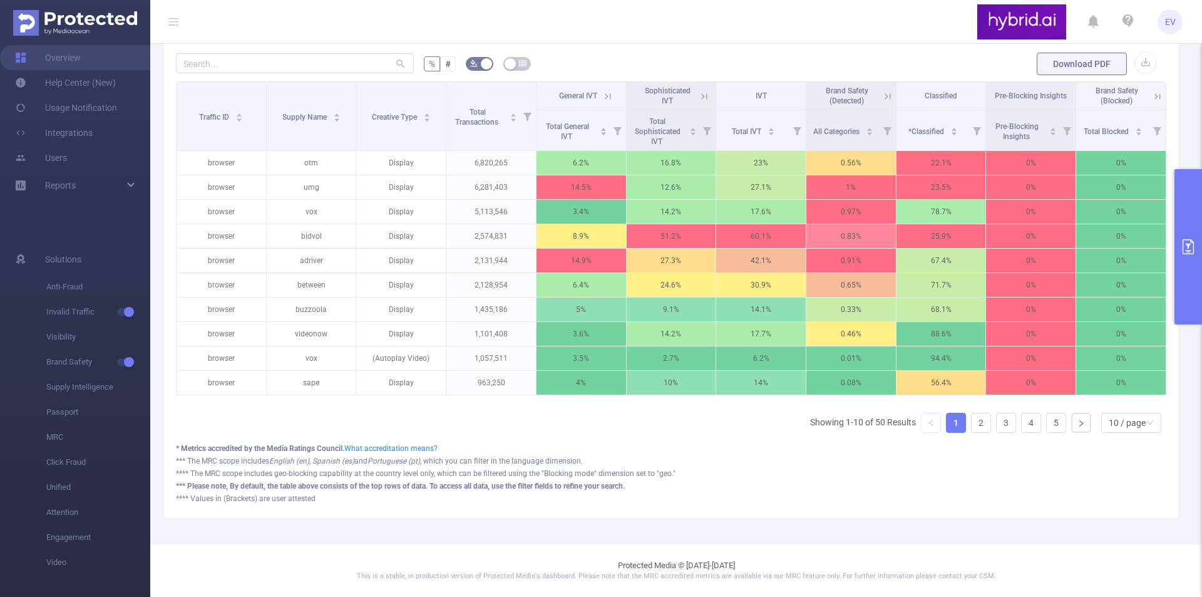
scroll to position [336, 0]
click at [1190, 250] on icon "primary" at bounding box center [1187, 246] width 11 height 15
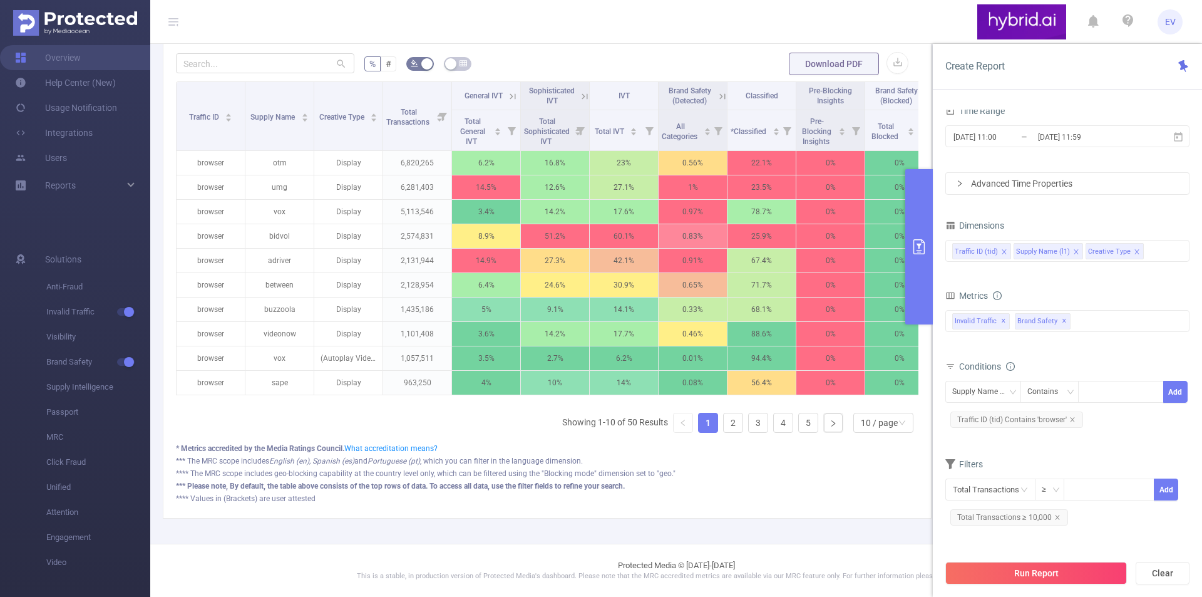
scroll to position [167, 0]
click at [1134, 251] on icon "icon: close" at bounding box center [1136, 251] width 4 height 4
click at [1045, 572] on button "Run Report" at bounding box center [1036, 572] width 182 height 23
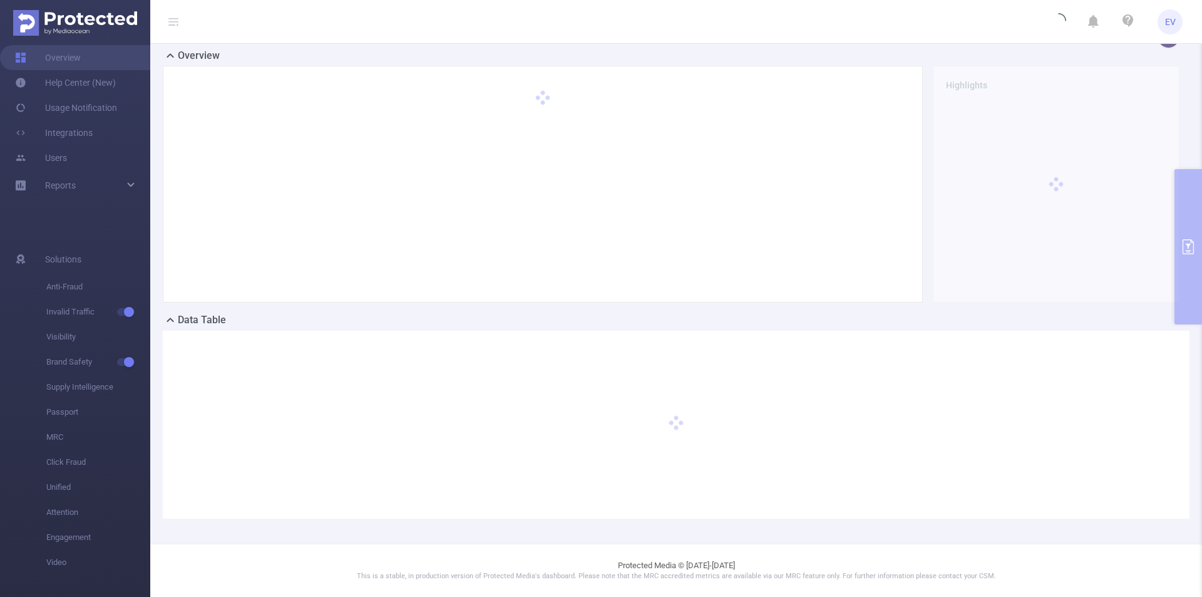
scroll to position [0, 0]
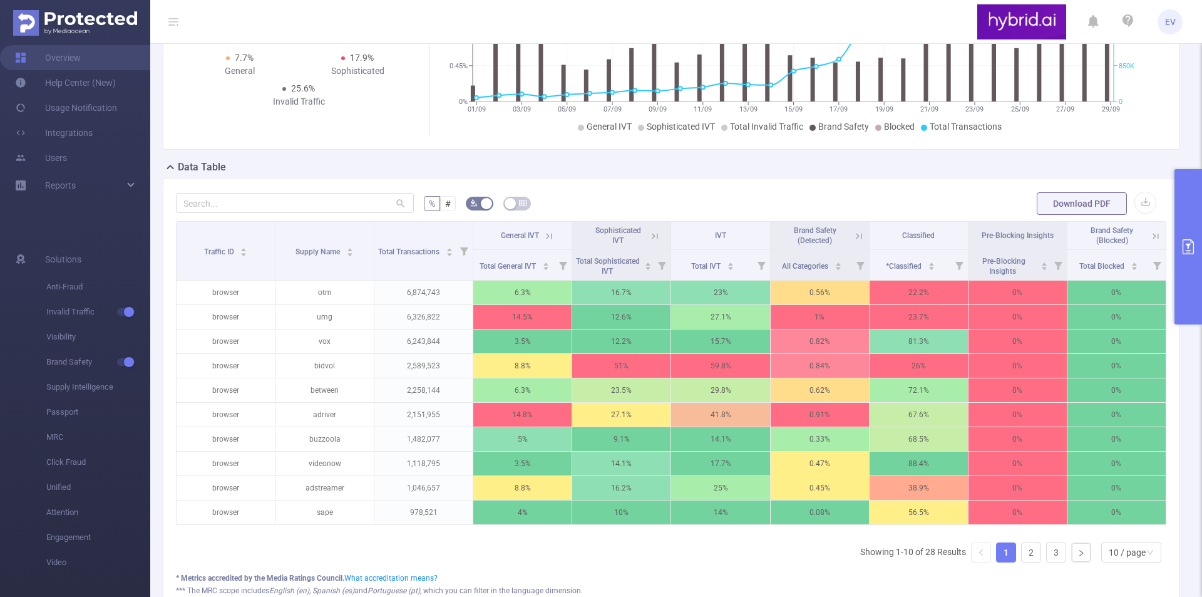
scroll to position [188, 0]
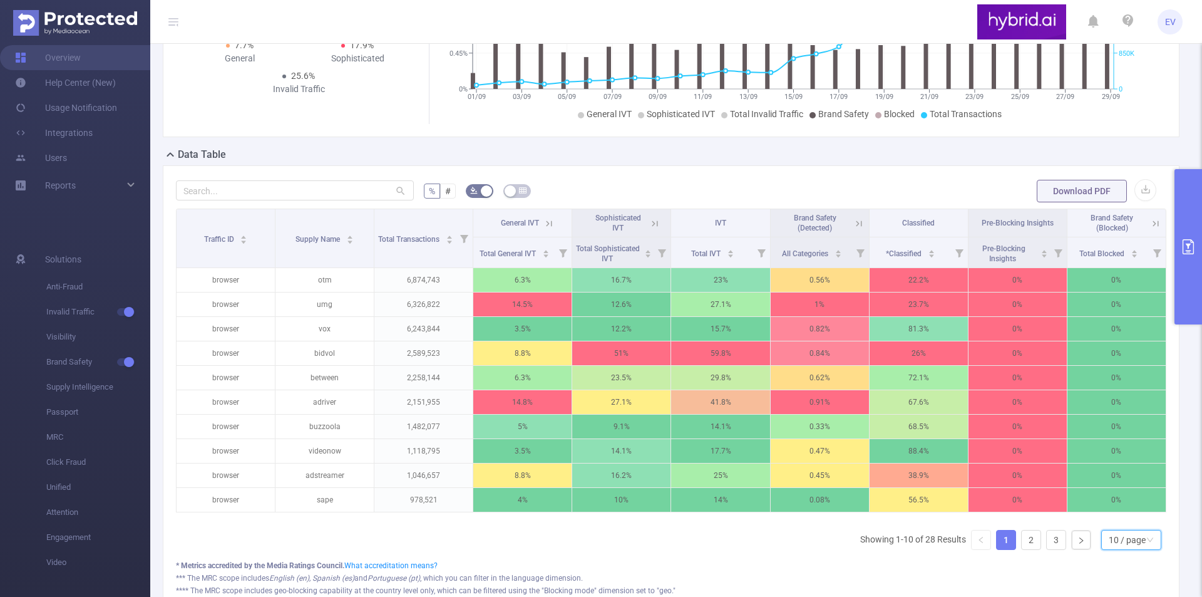
click at [1110, 549] on div "10 / page" at bounding box center [1127, 539] width 37 height 19
click at [1117, 534] on li "50 / page" at bounding box center [1121, 526] width 60 height 20
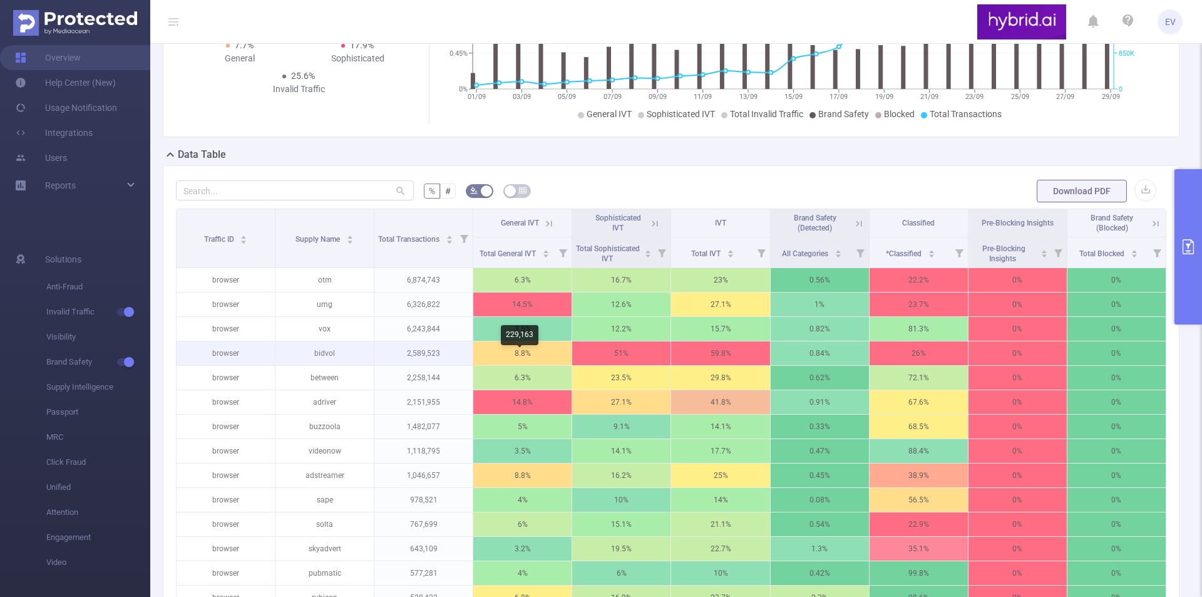
scroll to position [250, 0]
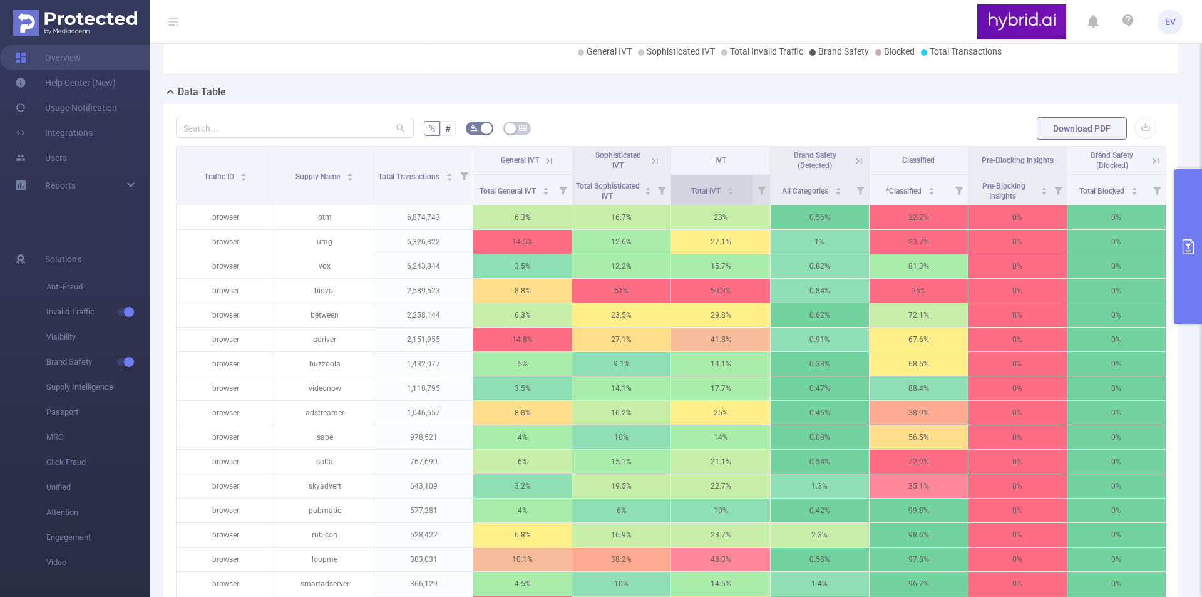
click at [727, 197] on icon "icon: caret-down" at bounding box center [730, 193] width 7 height 7
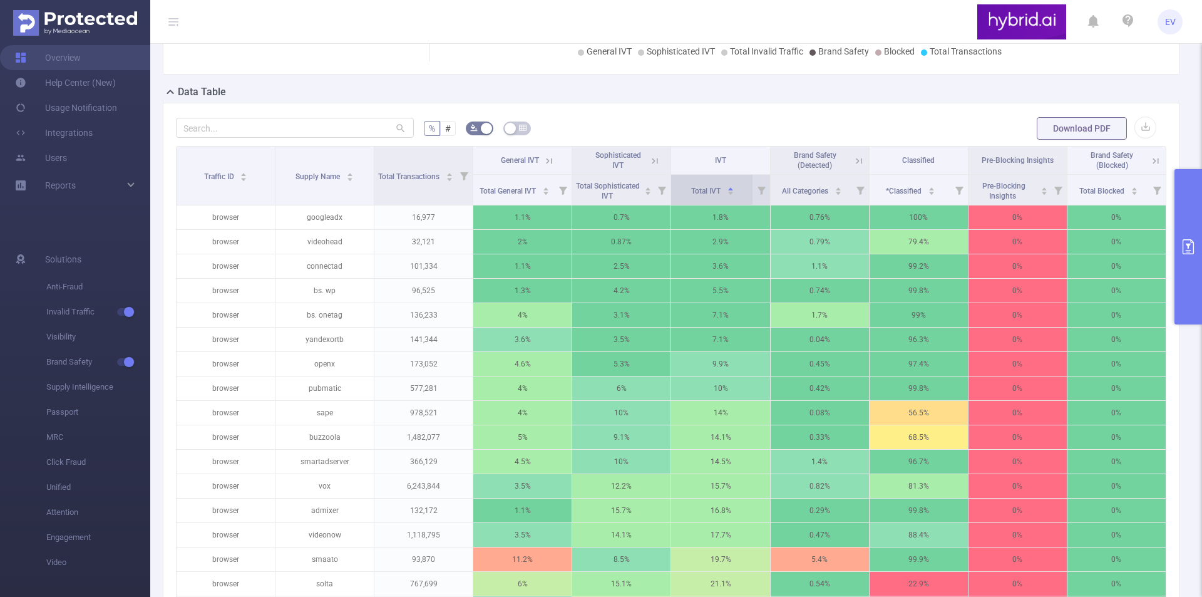
click at [727, 197] on icon "icon: caret-down" at bounding box center [730, 193] width 7 height 7
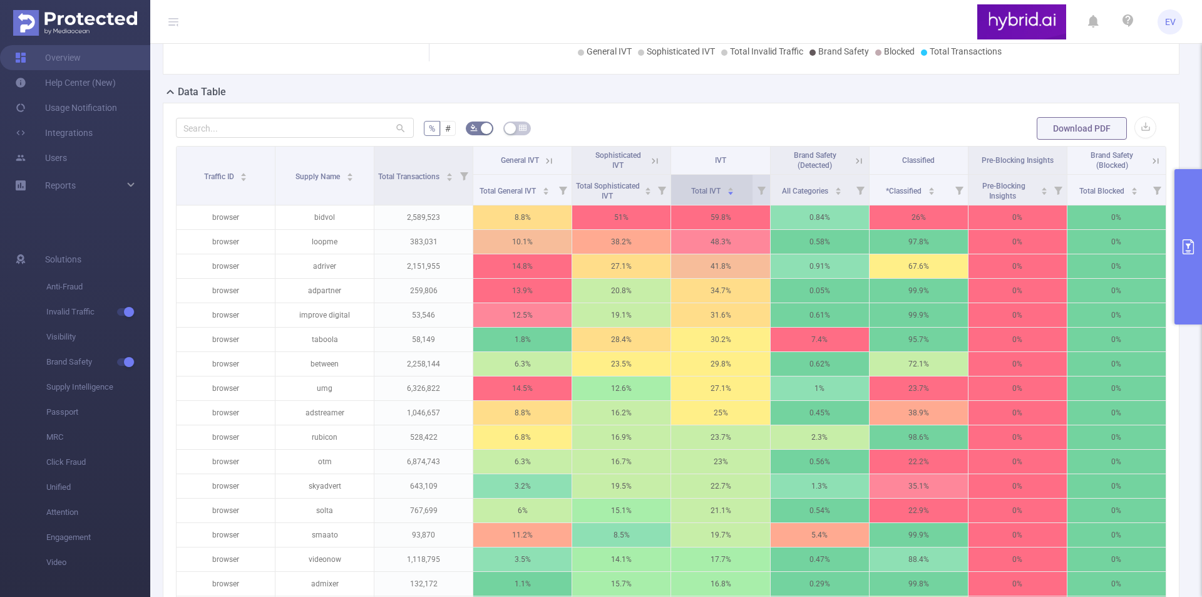
click at [727, 197] on icon "icon: caret-down" at bounding box center [730, 193] width 7 height 7
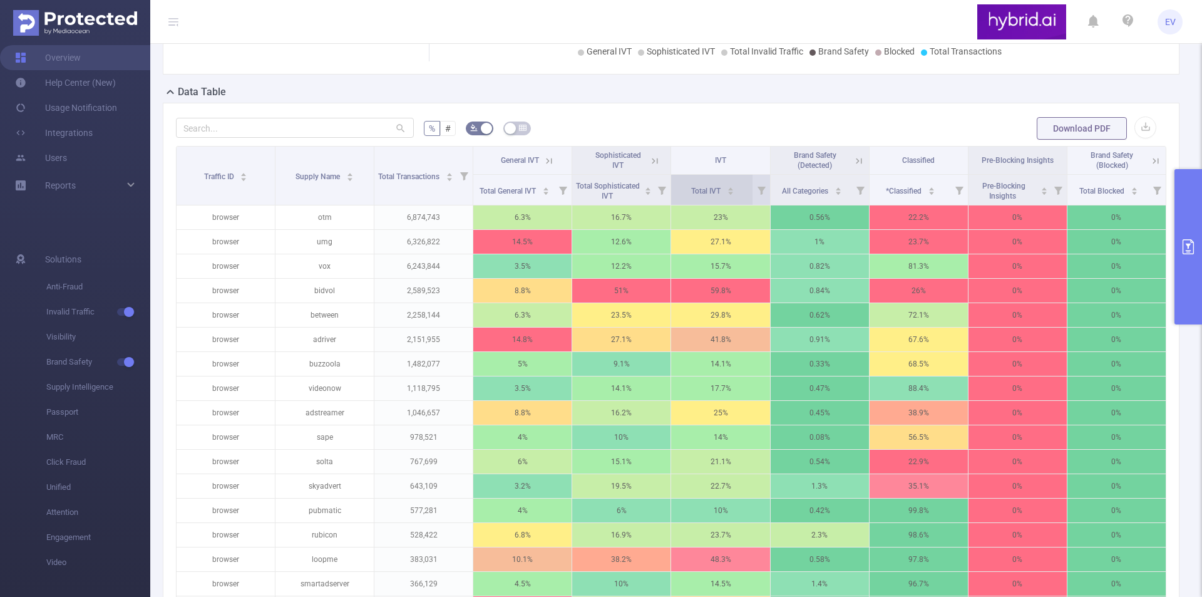
click at [727, 197] on icon "icon: caret-down" at bounding box center [730, 193] width 7 height 7
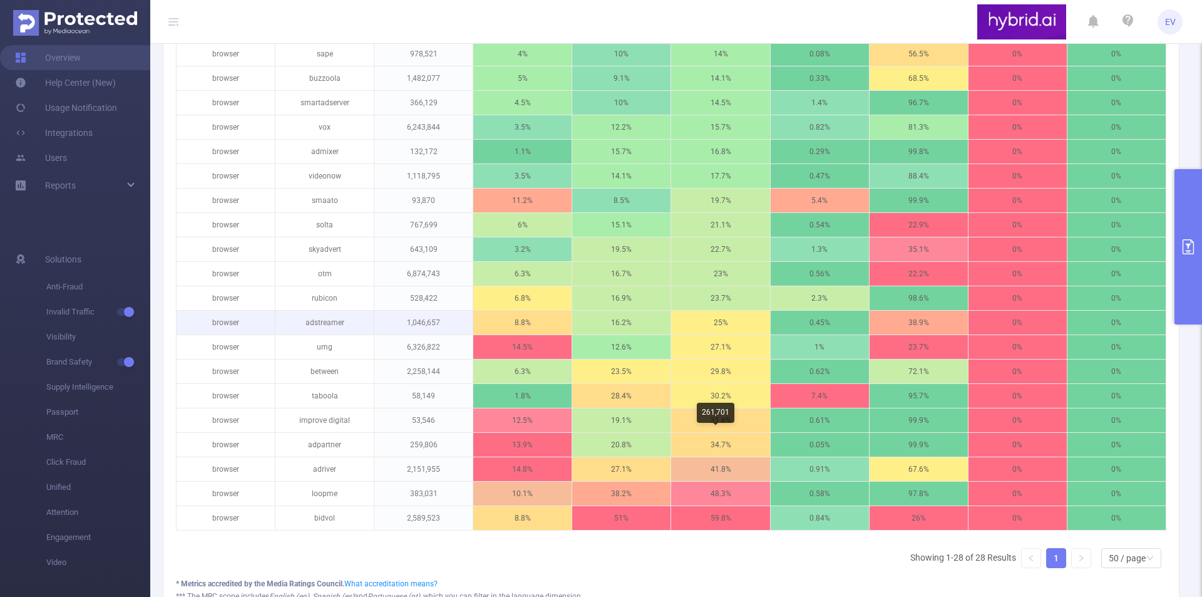
scroll to position [626, 0]
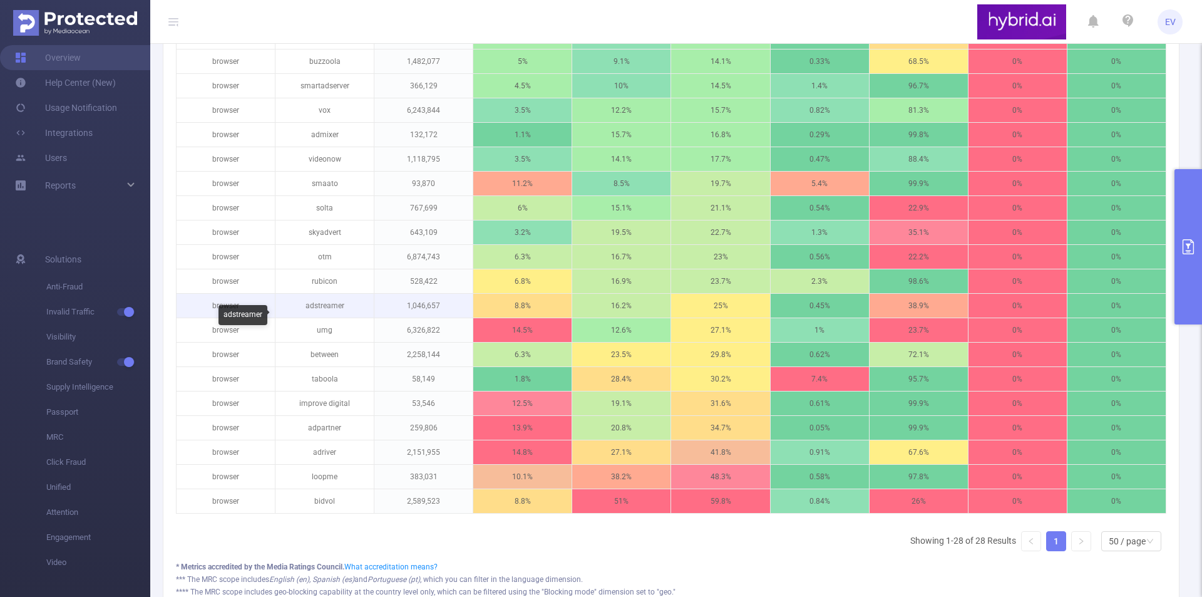
click at [336, 314] on p "adstreamer" at bounding box center [324, 306] width 98 height 24
click at [316, 317] on p "adstreamer" at bounding box center [324, 306] width 98 height 24
